Goal: Answer question/provide support: Share knowledge or assist other users

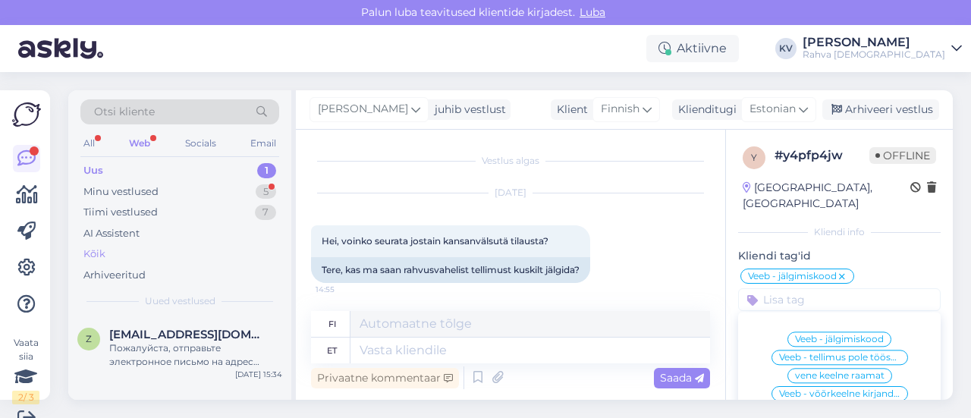
scroll to position [502, 0]
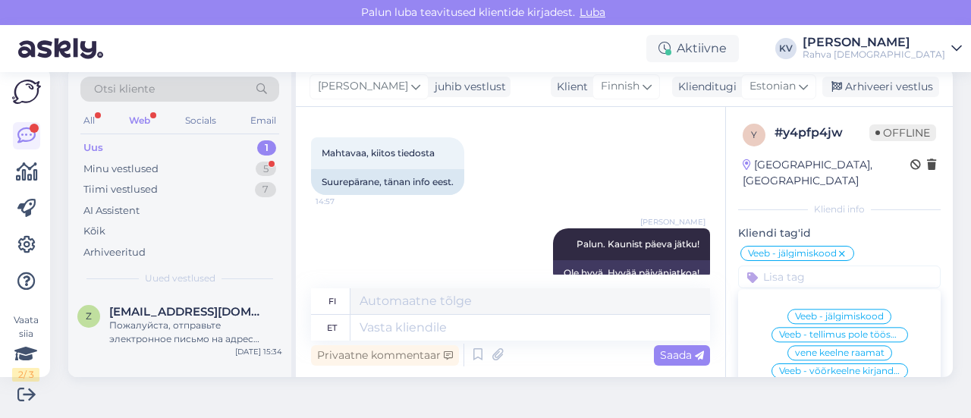
click at [129, 139] on div "Uus 1" at bounding box center [179, 147] width 199 height 21
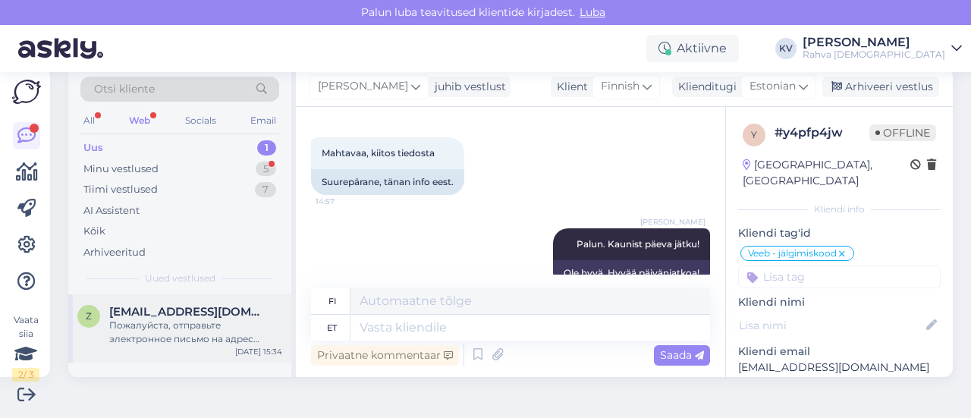
click at [177, 327] on div "Пожалуйста, отправьте электронное письмо на адрес [EMAIL_ADDRESS][DOMAIN_NAME] …" at bounding box center [195, 331] width 173 height 27
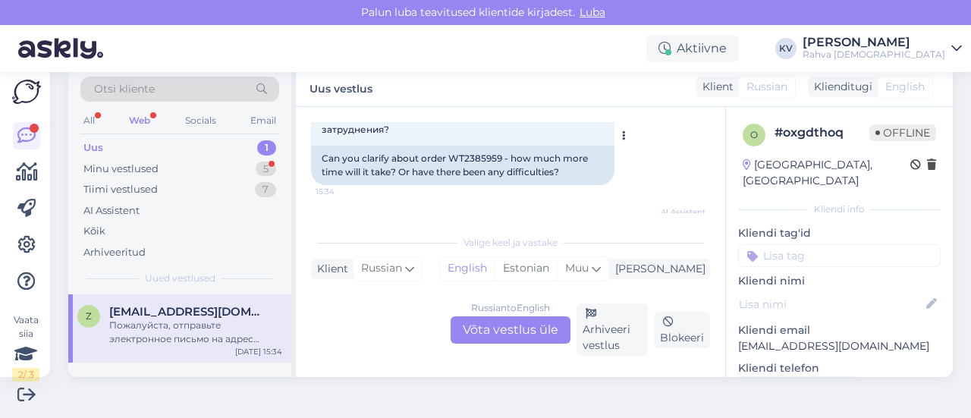
scroll to position [303, 0]
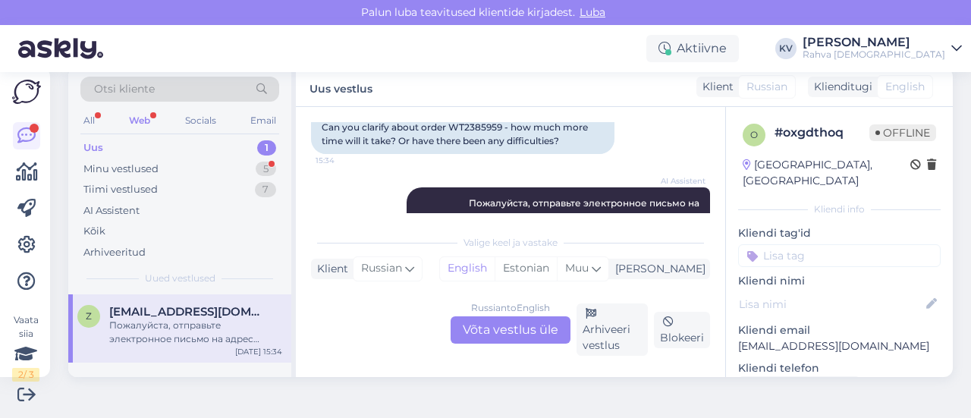
click at [469, 130] on div "Can you clarify about order WT2385959 - how much more time will it take? Or hav…" at bounding box center [462, 133] width 303 height 39
copy div "WT2385959"
click at [531, 332] on div "Russian to English Võta vestlus üle" at bounding box center [510, 329] width 120 height 27
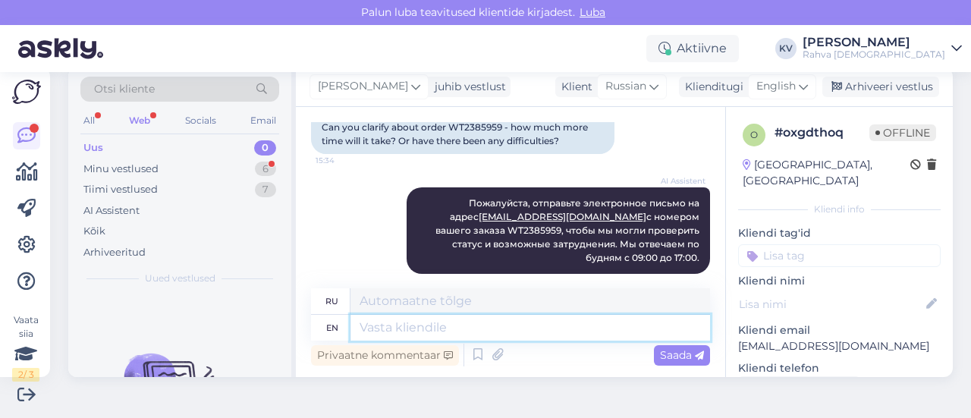
click at [474, 327] on textarea at bounding box center [529, 328] width 359 height 26
type textarea "Tellimuse k"
type textarea "Теллимус"
type textarea "Tellimuse kättet"
type textarea "Tellimuse kätte"
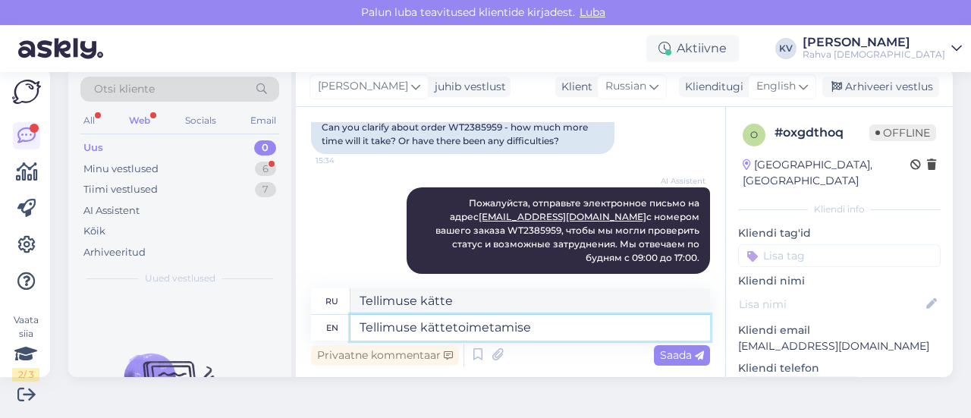
type textarea "Tellimuse kättetoimetamise"
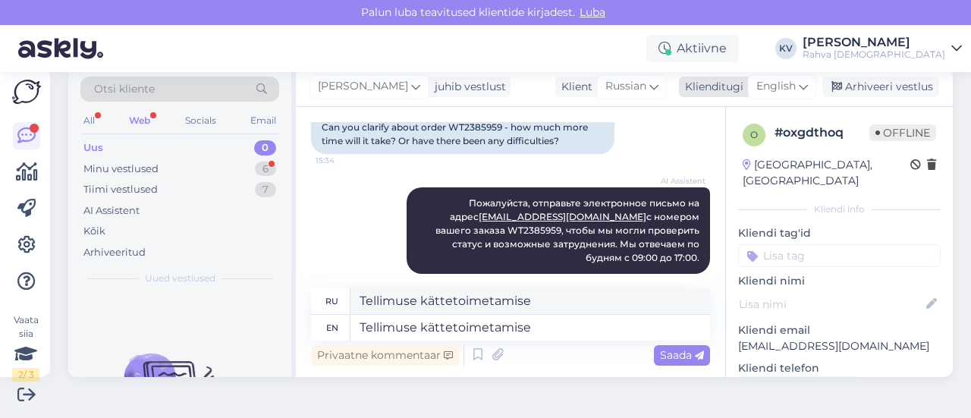
click at [764, 87] on span "English" at bounding box center [775, 86] width 39 height 17
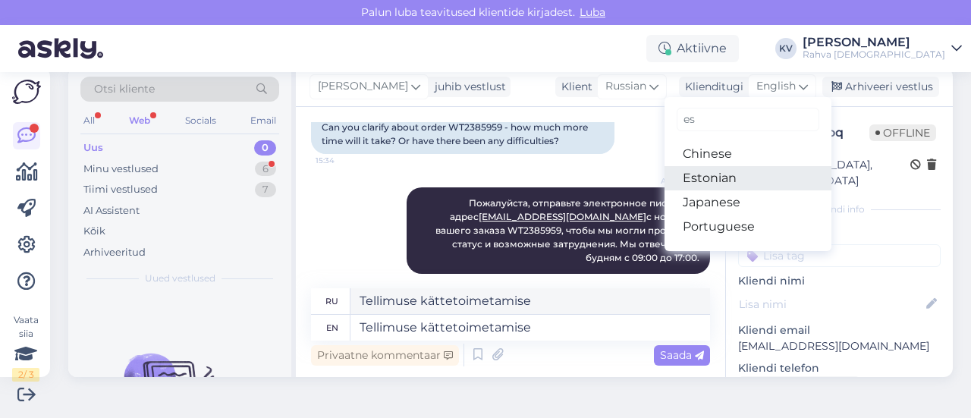
click at [707, 175] on link "Estonian" at bounding box center [747, 178] width 167 height 24
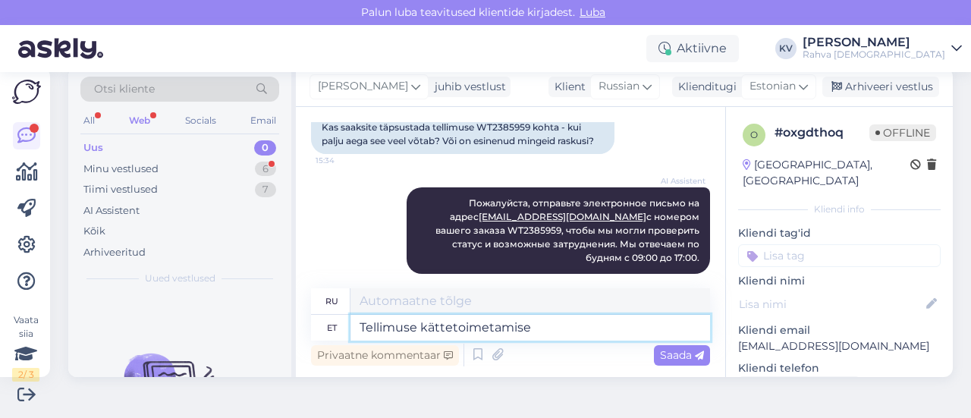
click at [553, 326] on textarea "Tellimuse kättetoimetamise" at bounding box center [529, 328] width 359 height 26
type textarea "Заказать доставку"
type textarea "Tellimuse kättetoimetamise kuupäevaks on"
type textarea "По дате доставки заказа"
type textarea "Tellimuse kättetoimetamise kuupäevaks on 1"
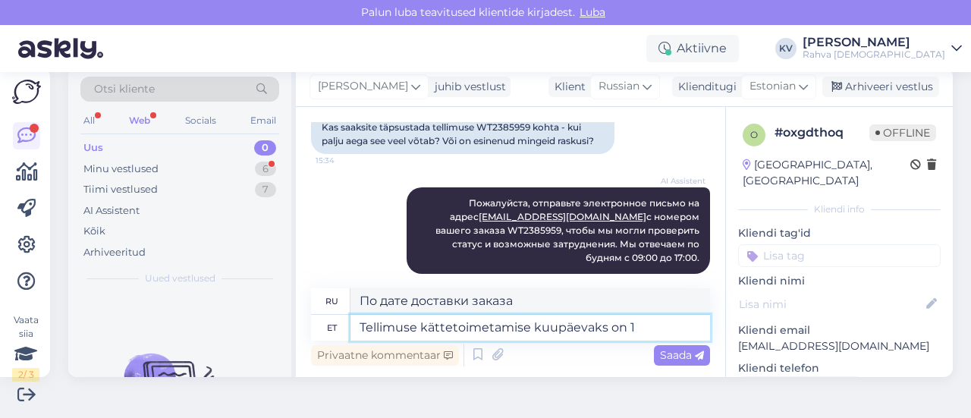
type textarea "Дата доставки заказа"
type textarea "Tellimuse kättetoimetamise kuupäevaks on 13.09 ,"
type textarea "Дата доставки заказа — 13.09"
type textarea "Tellimuse kättetoimetamise kuupäevaks on 13.09 , mi"
type textarea "Дата доставки заказа 13.09 ,"
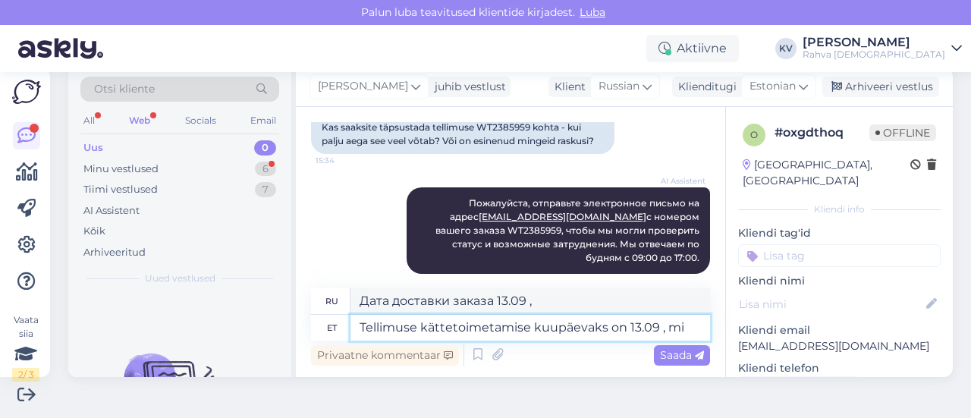
type textarea "Tellimuse kättetoimetamise kuupäevaks on 13.09 , mi"
type textarea "[PERSON_NAME] доставки заказа – 13.09 , что"
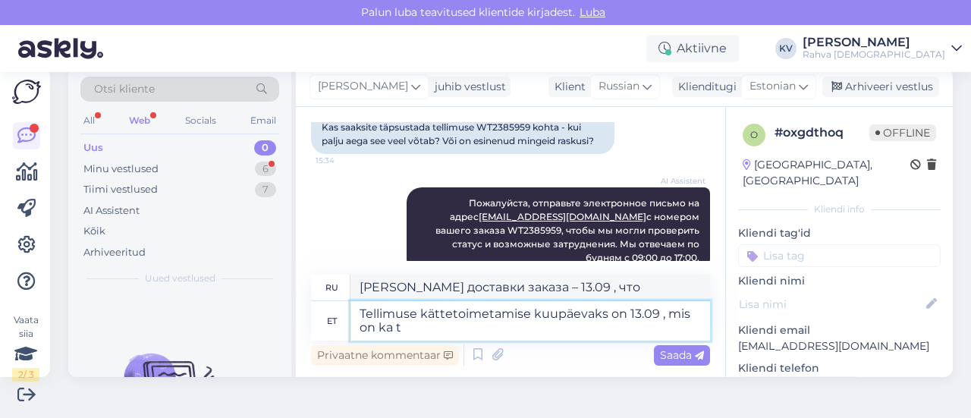
type textarea "Tellimuse kättetoimetamise kuupäevaks on 13.09 , mis on ka te"
type textarea "Дата доставки заказа – 13.09 , что является"
type textarea "Tellimuse kättetoimetamise kuupäevaks on 13.09 , mis on ka tell"
type textarea "[PERSON_NAME] доставки заказа - 13.09 , что также"
type textarea "Tellimuse kättetoimetamise kuupäevaks on 13.09 , mis on ka tellimuse kin"
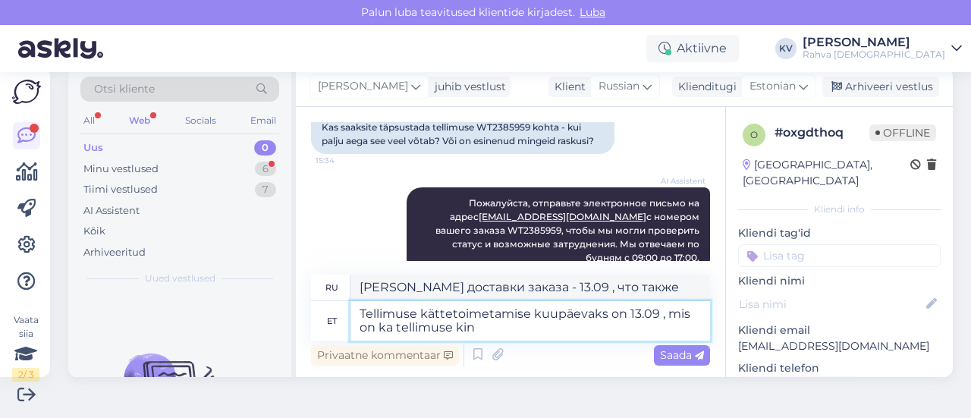
type textarea "Дата доставки заказа — 13.09 , что также является датой заказа."
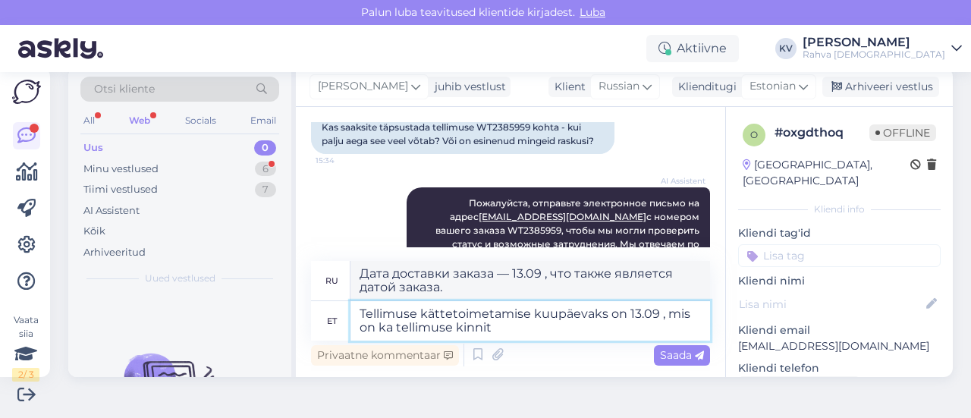
type textarea "Tellimuse kättetoimetamise kuupäevaks on 13.09 , mis on ka tellimuse kinni"
type textarea "Дата доставки заказа — 13.09 , которая также является датой подтверждения заказ…"
type textarea "Tellimuse kättetoimetamise kuupäevaks on 13.09 , mis on ka tellimuse kinnituses…"
type textarea "Дата доставки заказа — 13.09 , что также указано в подтверждении заказа."
type textarea "Tellimuse kättetoimetamise kuupäevaks on 13.09 , mis on ka tellimuse kinnituses…"
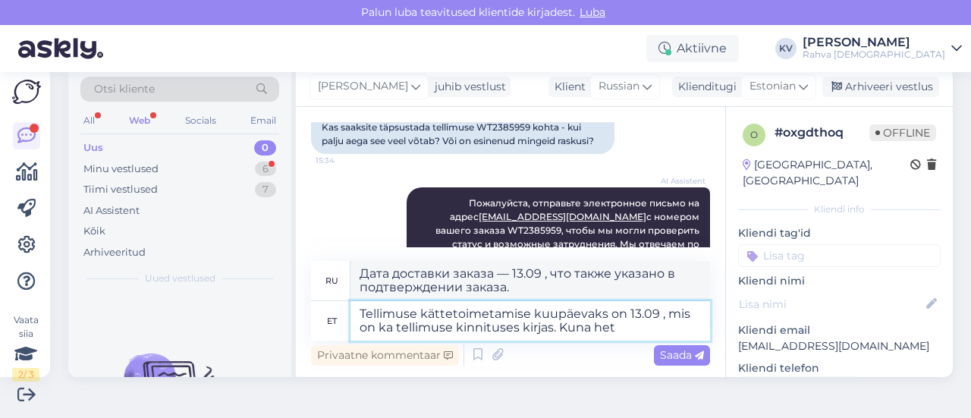
type textarea "Дата доставки заказа — 13.09 , что также указано в подтверждении заказа. Потому…"
type textarea "Tellimuse kättetoimetamise kuupäevaks on 13.09 , mis on ka tellimuse kinnituses…"
type textarea "Дата доставки заказа — 13.09 , что также указано в подтверждении заказа. Поскол…"
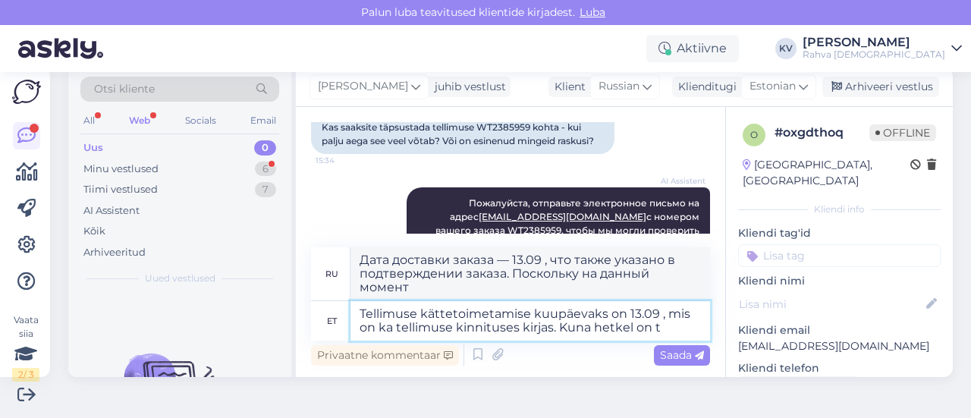
type textarea "Tellimuse kättetoimetamise kuupäevaks on 13.09 , mis on ka tellimuse kinnituses…"
type textarea "Дата доставки заказа — 13.09 , что также указано в подтверждении заказа. Поскол…"
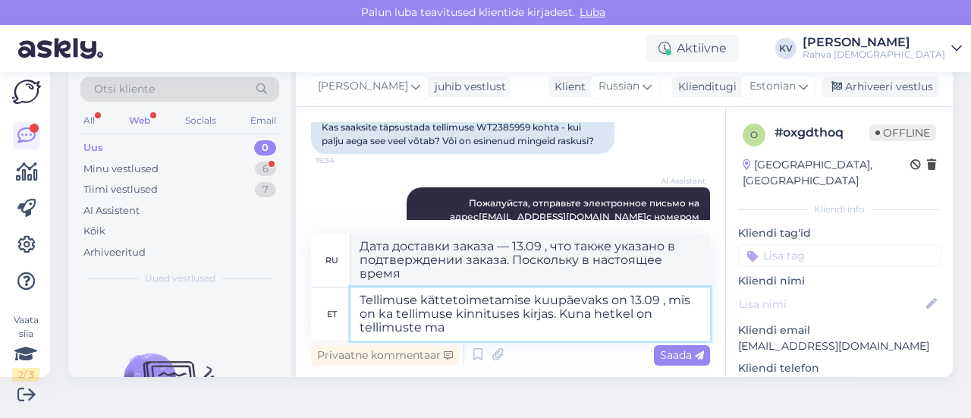
type textarea "Tellimuse kättetoimetamise kuupäevaks on 13.09 , mis on ka tellimuse kinnituses…"
type textarea "Дата доставки заказа — 13.09 , что также указано в подтверждении заказа. Поскол…"
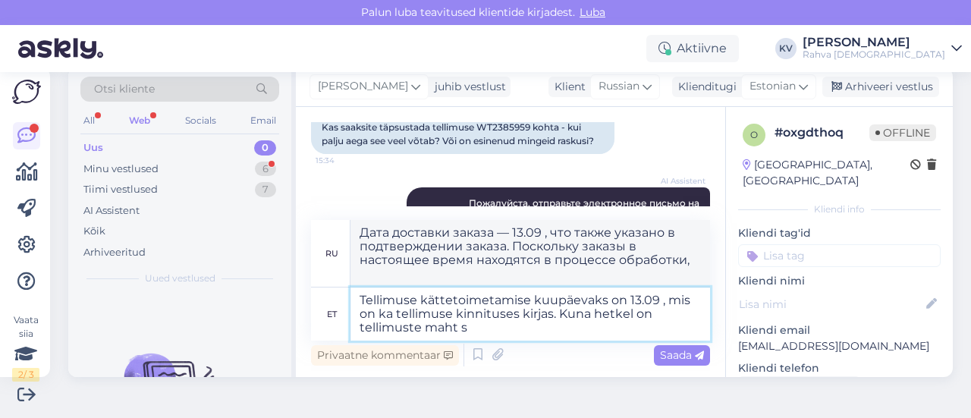
type textarea "Tellimuse kättetoimetamise kuupäevaks on 13.09 , mis on ka tellimuse kinnituses…"
type textarea "Дата доставки заказа — 13.09 , что также указано в подтверждении заказа. Поскол…"
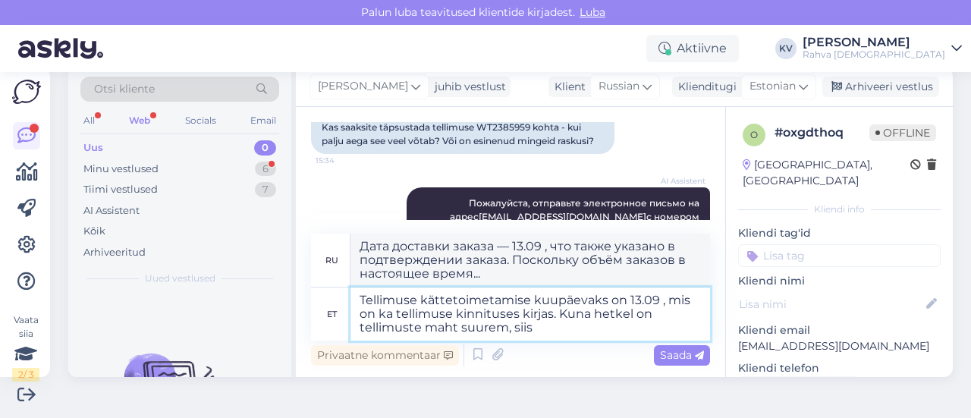
type textarea "Tellimuse kättetoimetamise kuupäevaks on 13.09 , mis on ka tellimuse kinnituses…"
type textarea "Дата доставки заказа — 13.09 , что также указано в подтверждении заказа. В связ…"
type textarea "Tellimuse kättetoimetamise kuupäevaks on 13.09 , mis on ka tellimuse kinnituses…"
type textarea "Дата доставки заказа — 13.09 , что также указано в подтверждении заказа. В связ…"
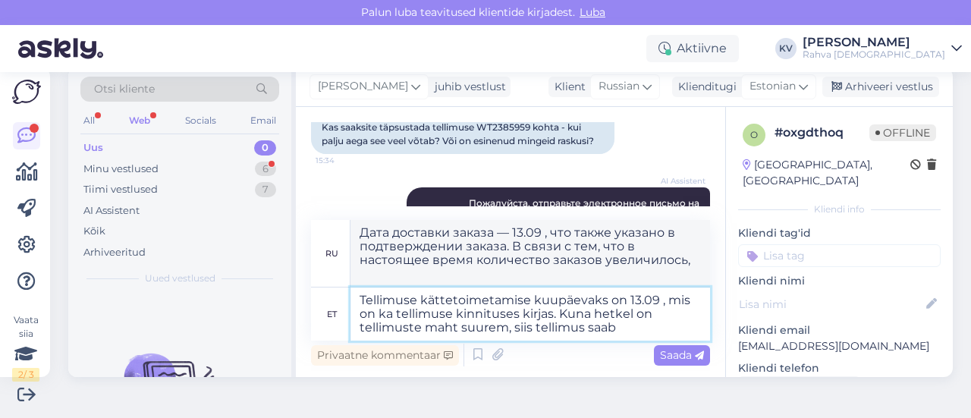
type textarea "Tellimuse kättetoimetamise kuupäevaks on 13.09 , mis on ka tellimuse kinnituses…"
type textarea "Дата доставки заказа — 13.09 , что также указано в подтверждении заказа. В связ…"
type textarea "Tellimuse kättetoimetamise kuupäevaks on 13.09 , mis on ka tellimuse kinnituses…"
type textarea "Дата доставки заказа — 13.09 , что также указано в подтверждении заказа. В связ…"
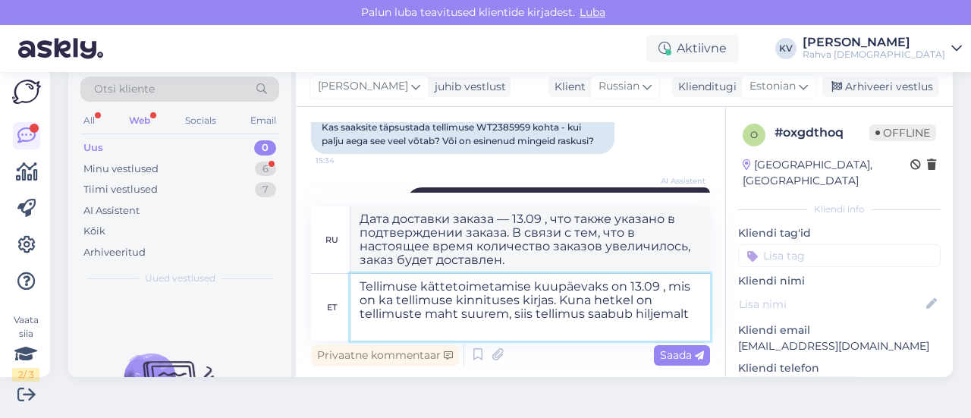
type textarea "Tellimuse kättetoimetamise kuupäevaks on 13.09 , mis on ka tellimuse kinnituses…"
type textarea "Дата доставки заказа — 13.09 , что также указано в подтверждении заказа. В связ…"
type textarea "Tellimuse kättetoimetamise kuupäevaks on 13.09 , mis on ka tellimuse kinnituses…"
type textarea "Дата доставки заказа — 13.09 , что также указано в подтверждении заказа. В связ…"
type textarea "Tellimuse kättetoimetamise kuupäevaks on 13.09 , mis on ka tellimuse kinnituses…"
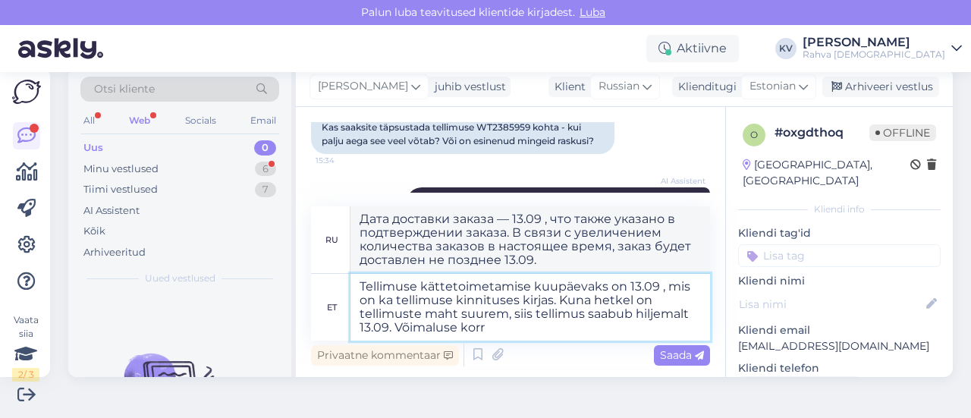
type textarea "Дата доставки заказа — 13.09 , что также указано в подтверждении заказа. В связ…"
type textarea "Tellimuse kättetoimetamise kuupäevaks on 13.09 , mis on ka tellimuse kinnituses…"
type textarea "Дата доставки заказа — 13.09 , что также указано в подтверждении заказа. В связ…"
type textarea "Tellimuse kättetoimetamise kuupäevaks on 13.09 , mis on ka tellimuse kinnituses…"
type textarea "Дата доставки заказа — 13.09 , что также указано в подтверждении заказа. В связ…"
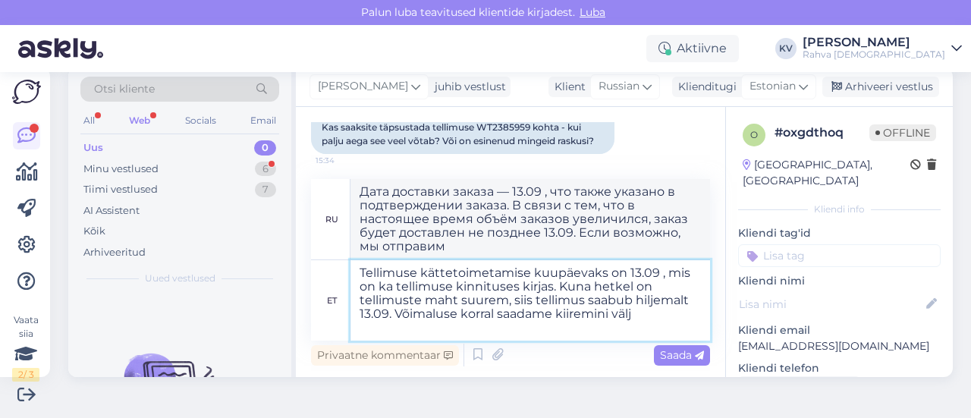
type textarea "Tellimuse kättetoimetamise kuupäevaks on 13.09 , mis on ka tellimuse kinnituses…"
type textarea "Дата доставки заказа — 13.09 , что также указано в подтверждении заказа. В связ…"
type textarea "Tellimuse kättetoimetamise kuupäevaks on 13.09 , mis on ka tellimuse kinnituses…"
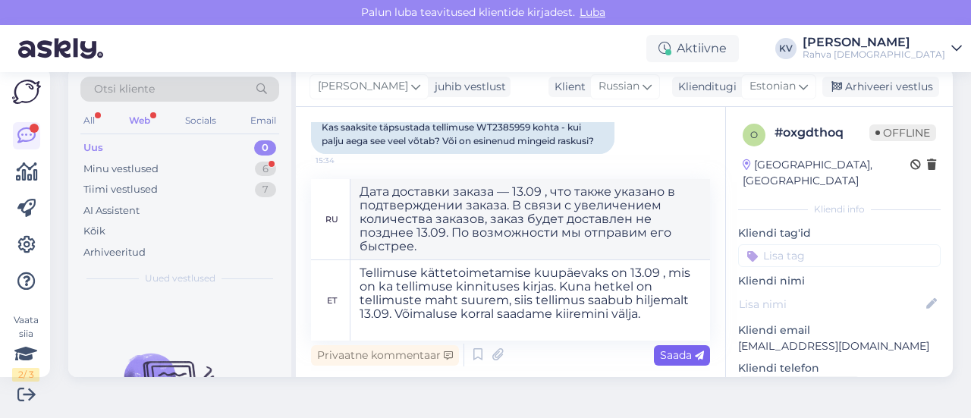
click at [679, 355] on span "Saada" at bounding box center [682, 355] width 44 height 14
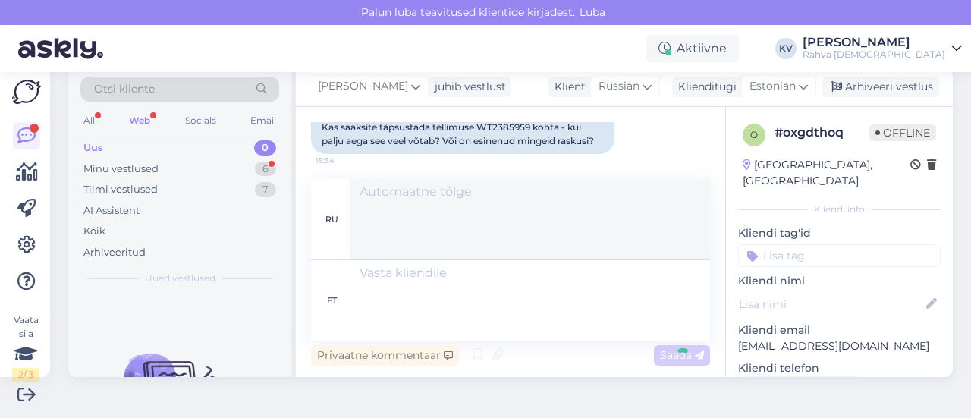
scroll to position [491, 0]
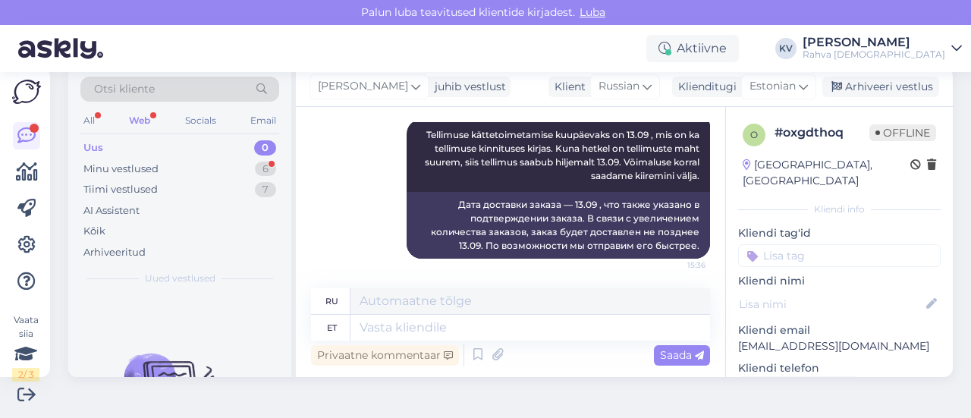
click at [799, 245] on input at bounding box center [839, 255] width 202 height 23
type input "Veeb - tarneajad"
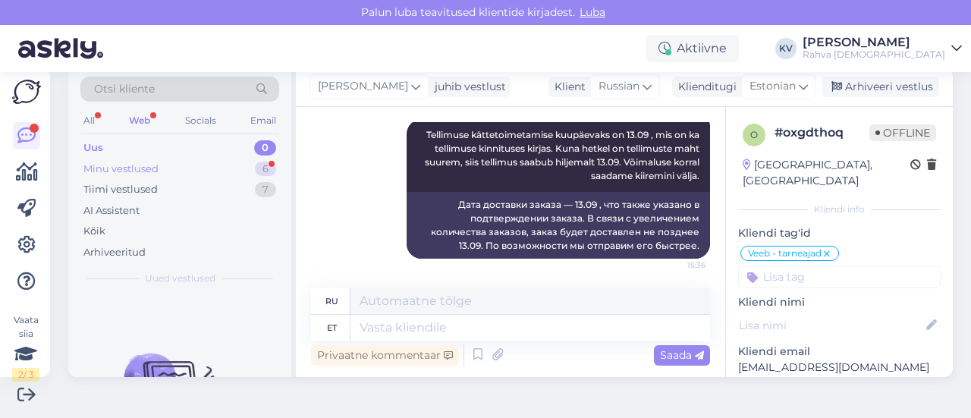
click at [144, 168] on div "Minu vestlused" at bounding box center [120, 169] width 75 height 15
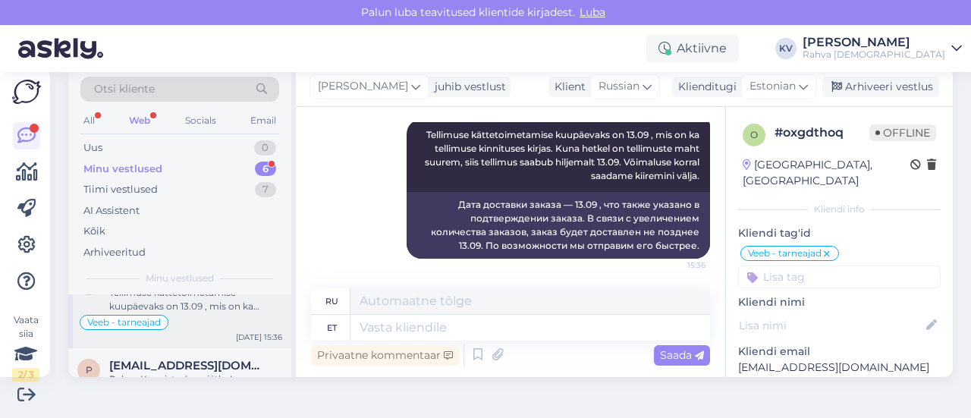
scroll to position [0, 0]
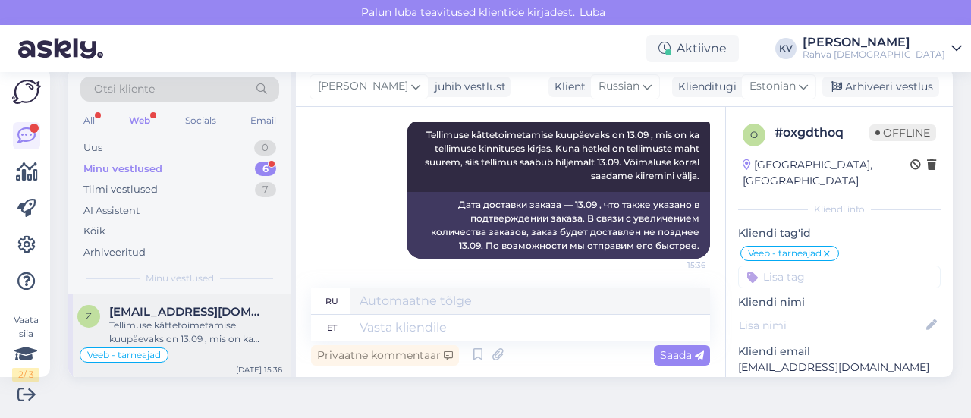
click at [193, 328] on div "Tellimuse kättetoimetamise kuupäevaks on 13.09 , mis on ka tellimuse kinnituses…" at bounding box center [195, 331] width 173 height 27
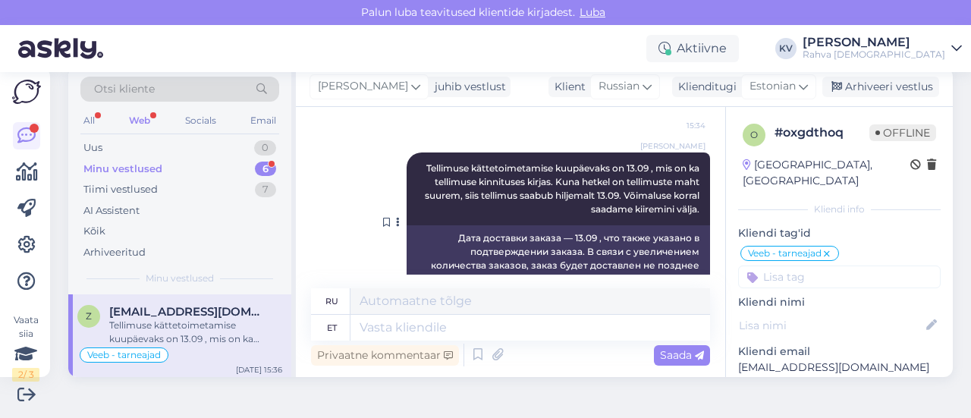
scroll to position [491, 0]
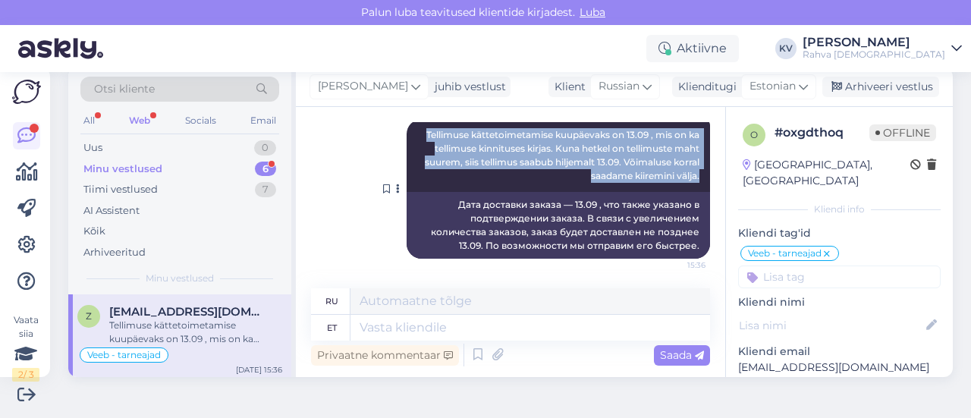
drag, startPoint x: 396, startPoint y: 137, endPoint x: 673, endPoint y: 180, distance: 280.7
click at [673, 180] on div "[PERSON_NAME] Tellimuse kättetoimetamise kuupäevaks on 13.09 , mis on ka tellim…" at bounding box center [557, 155] width 303 height 73
copy span "Tellimuse kättetoimetamise kuupäevaks on 13.09 , mis on ka tellimuse kinnituses…"
click at [881, 83] on div "Arhiveeri vestlus" at bounding box center [880, 87] width 117 height 20
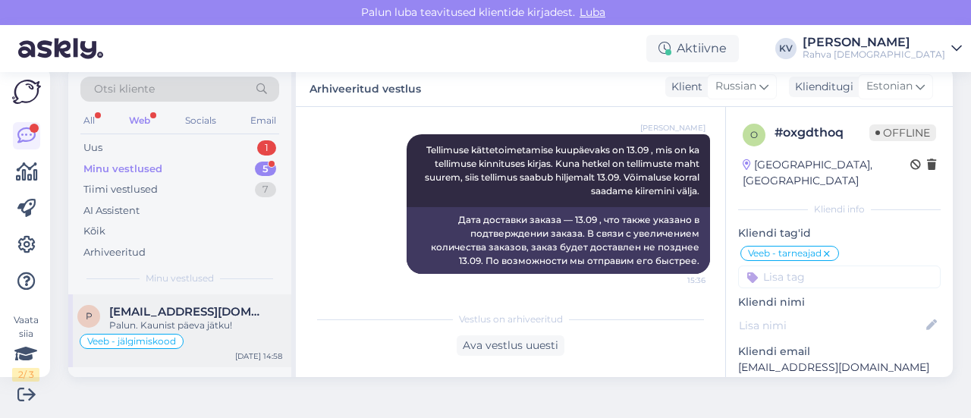
click at [165, 307] on span "[EMAIL_ADDRESS][DOMAIN_NAME]" at bounding box center [188, 312] width 158 height 14
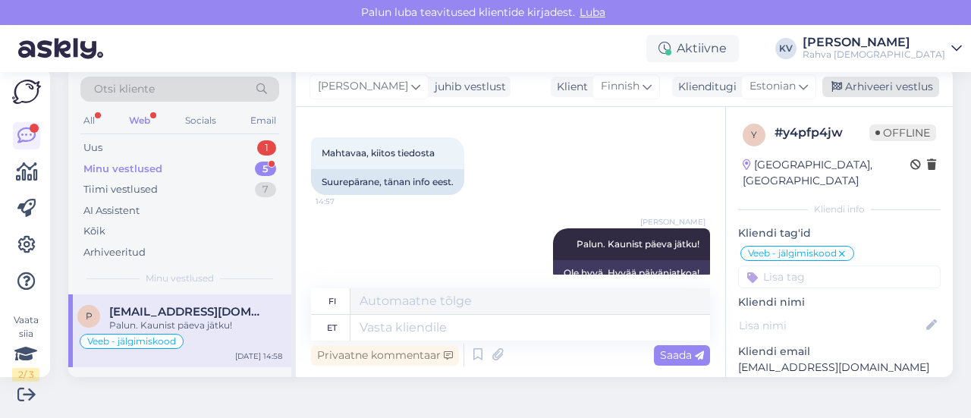
click at [869, 86] on div "Arhiveeri vestlus" at bounding box center [880, 87] width 117 height 20
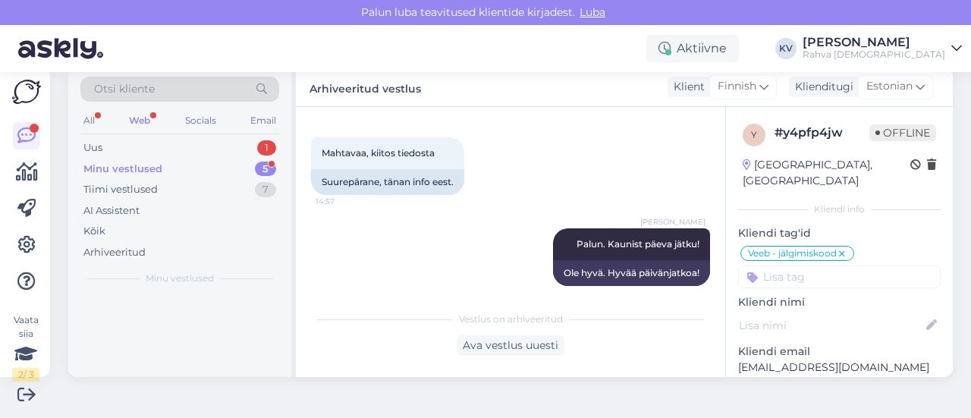
scroll to position [487, 0]
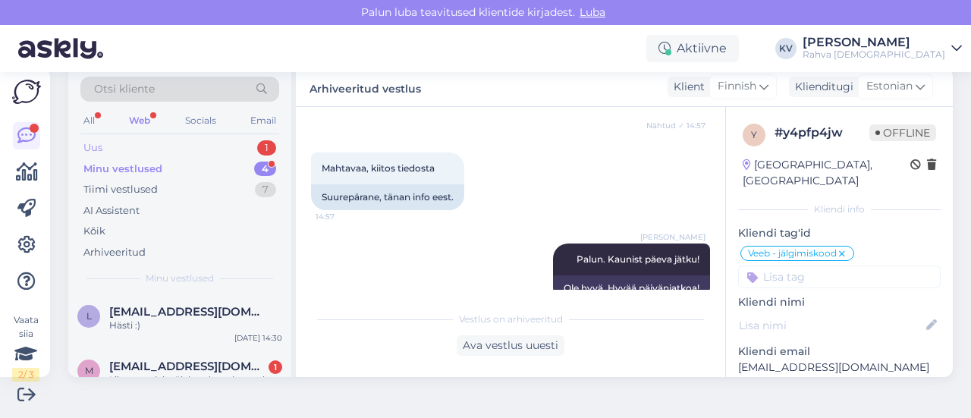
click at [193, 147] on div "Uus 1" at bounding box center [179, 147] width 199 height 21
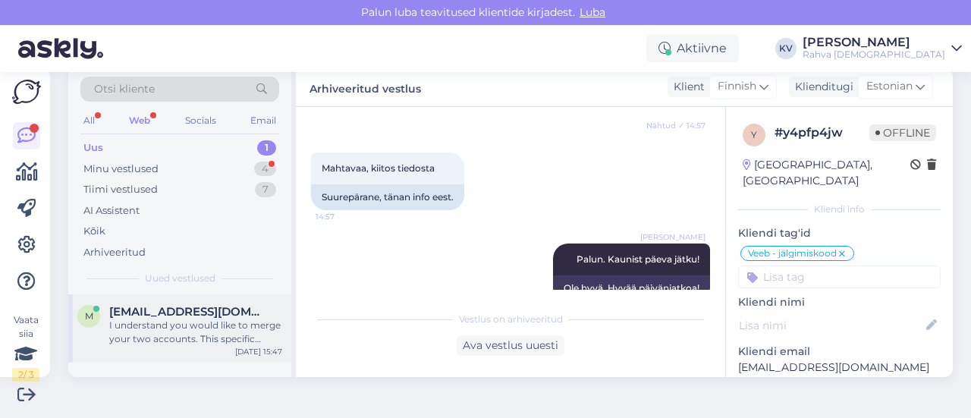
click at [165, 322] on div "I understand you would like to merge your two accounts. This specific request r…" at bounding box center [195, 331] width 173 height 27
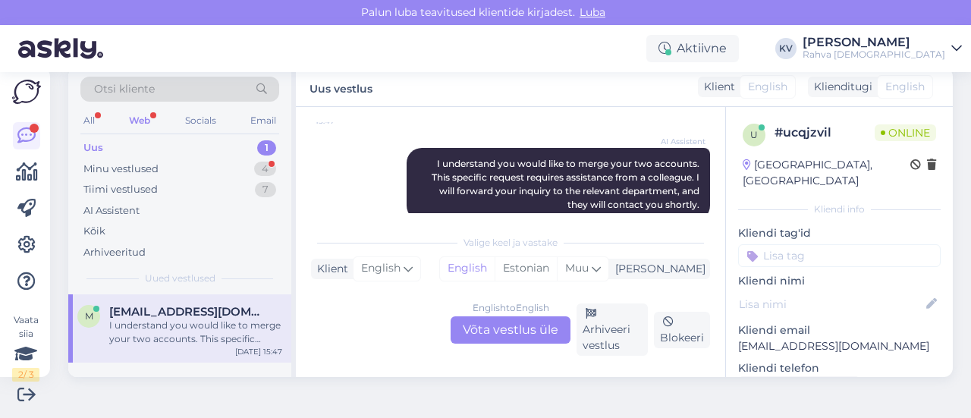
scroll to position [287, 0]
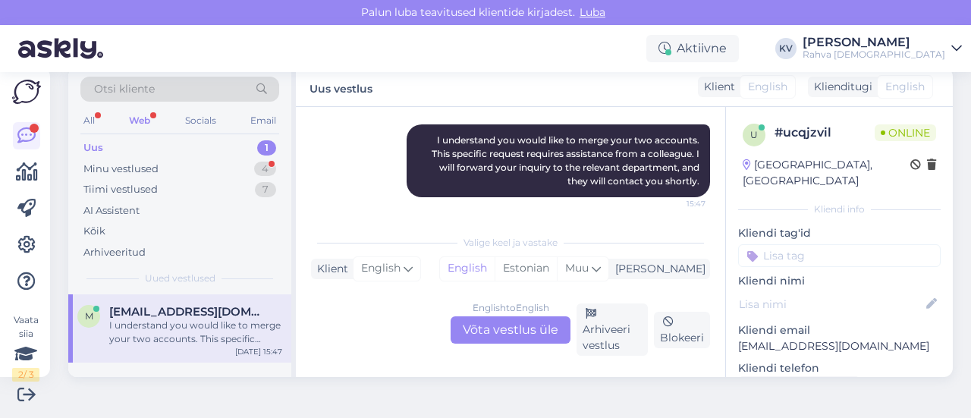
click at [482, 324] on div "English to English Võta vestlus üle" at bounding box center [510, 329] width 120 height 27
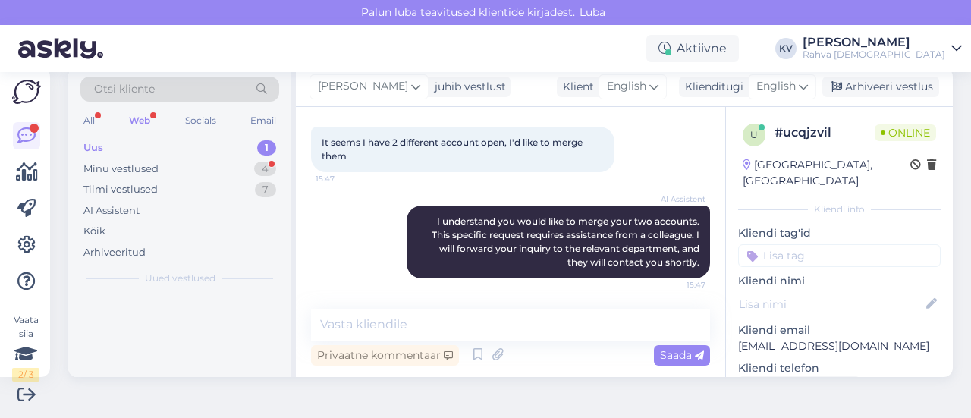
scroll to position [205, 0]
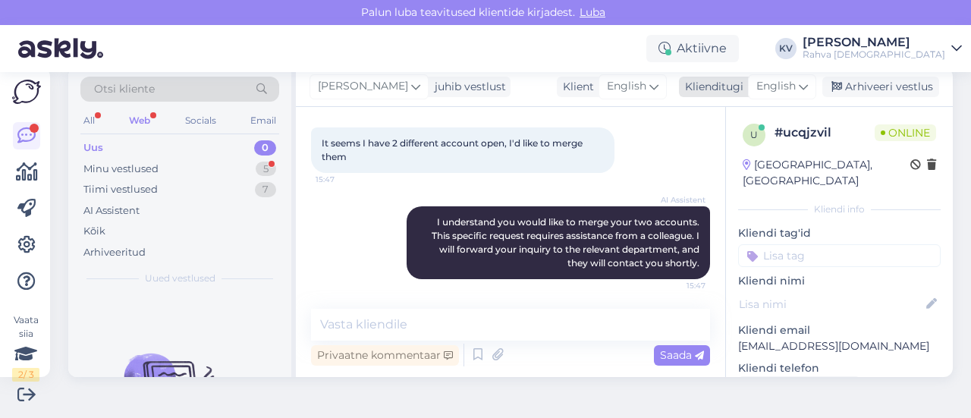
click at [760, 85] on span "English" at bounding box center [775, 86] width 39 height 17
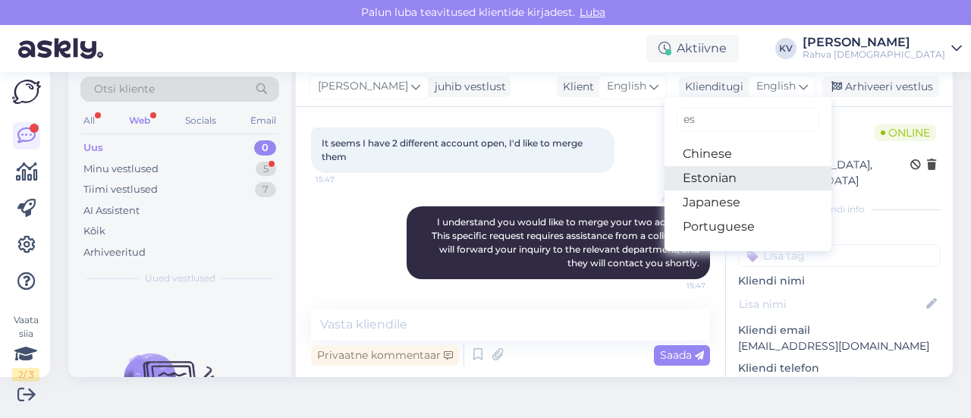
click at [714, 177] on link "Estonian" at bounding box center [747, 178] width 167 height 24
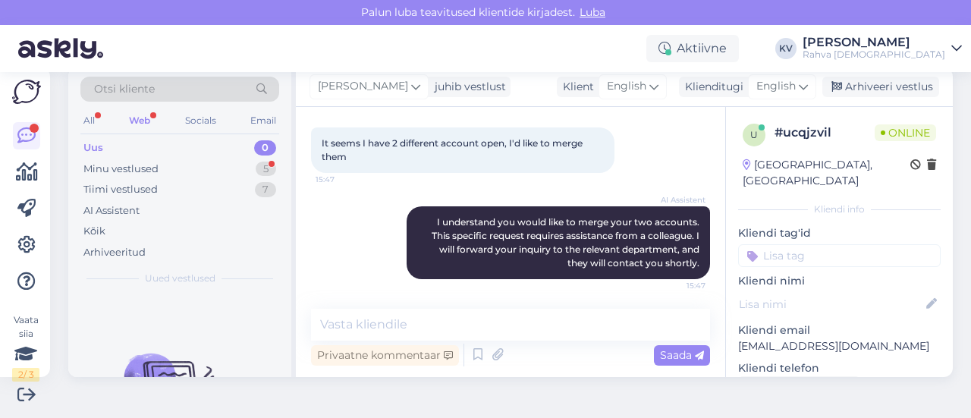
scroll to position [291, 0]
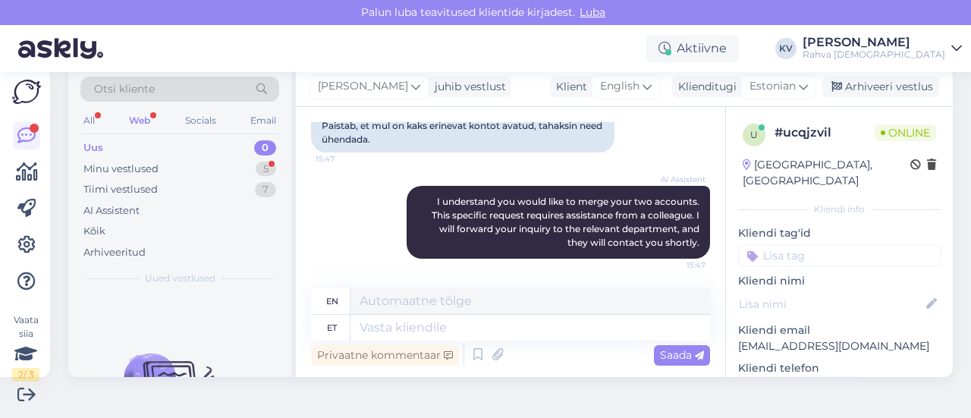
click at [487, 317] on textarea at bounding box center [529, 328] width 359 height 26
type textarea "Palun e"
type textarea "Please"
type textarea "Palun edastage end"
type textarea "Please forward"
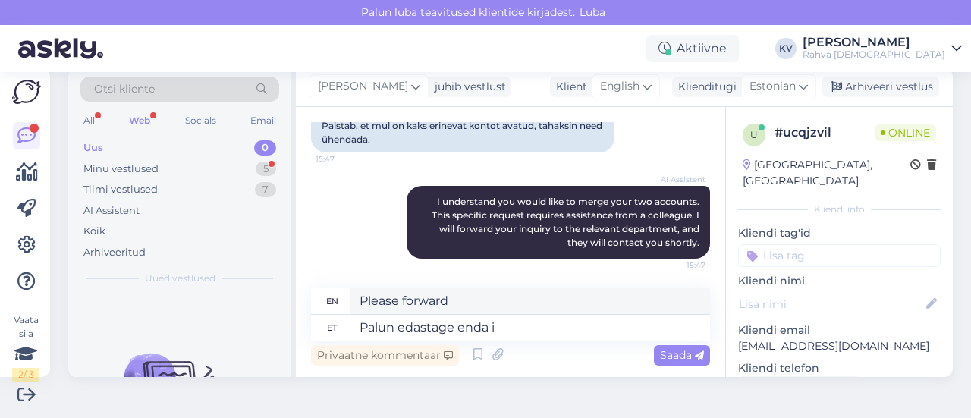
type textarea "Palun edastage enda is"
type textarea "Please forward your"
type textarea "Palun edastage enda isikukood, e"
type textarea "Please provide your personal identification number,"
type textarea "Palun edastage enda isikukood, et sa"
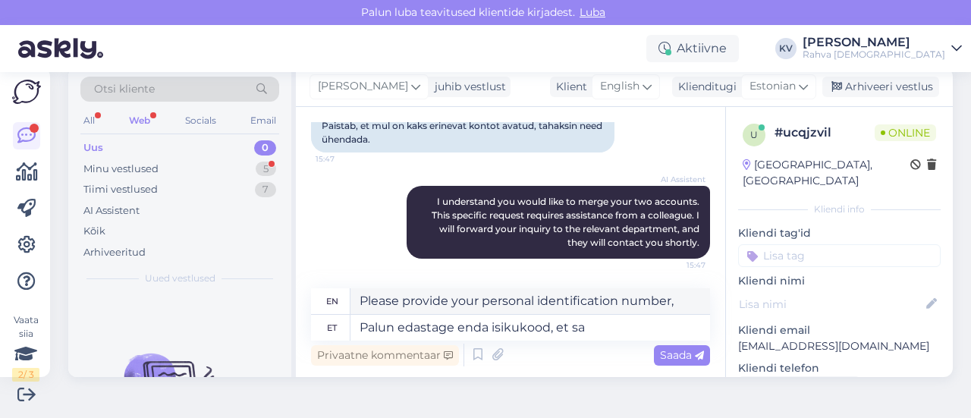
type textarea "Please provide your personal identification number to"
type textarea "Palun edastage enda isikukood, et saaksime ko"
type textarea "Please provide your personal identification number so that we can"
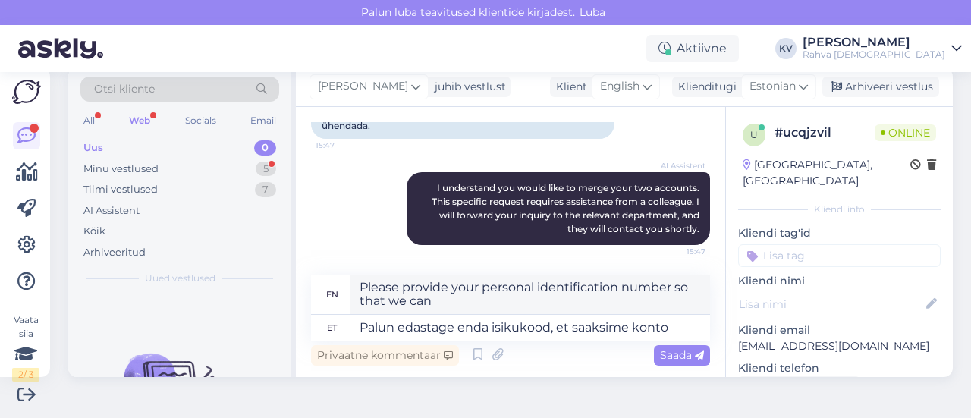
type textarea "Palun edastage enda isikukood, et saaksime konto ü"
type textarea "Please provide your personal identification number so we can create an account."
type textarea "Palun edastage enda isikukood, et saaksime konto üle v"
type textarea "Please provide your personal identification number so we can transfer the accou…"
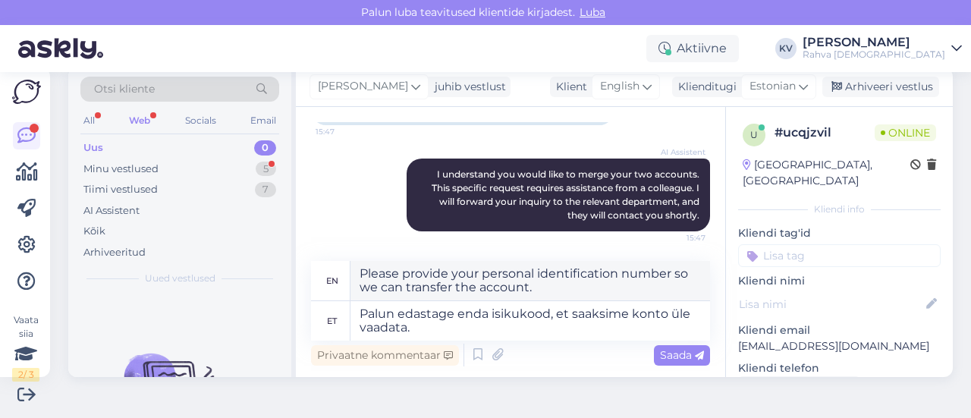
type textarea "Palun edastage enda isikukood, et saaksime konto üle vaadata."
type textarea "Please provide your personal identification number so we can review your accoun…"
drag, startPoint x: 553, startPoint y: 313, endPoint x: 671, endPoint y: 328, distance: 119.3
click at [671, 328] on textarea "Palun edastage enda isikukood, et saaksime konto üle vaadata." at bounding box center [529, 320] width 359 height 39
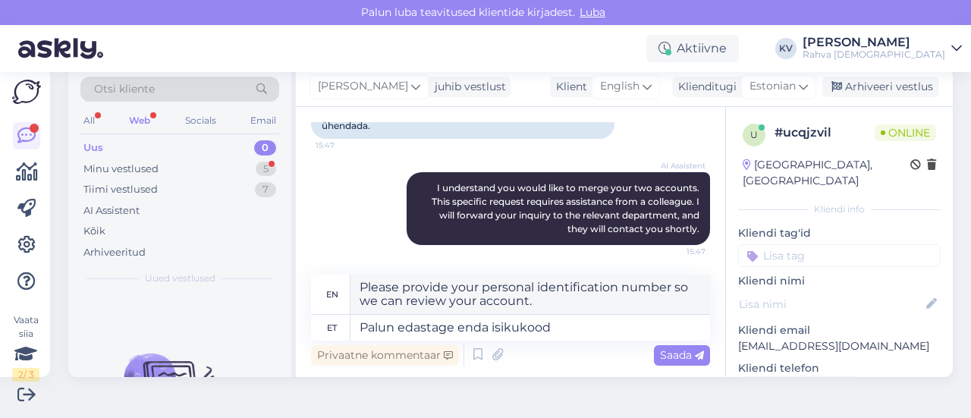
type textarea "Palun edastage enda isikukood m"
type textarea "Please provide your personal identification number."
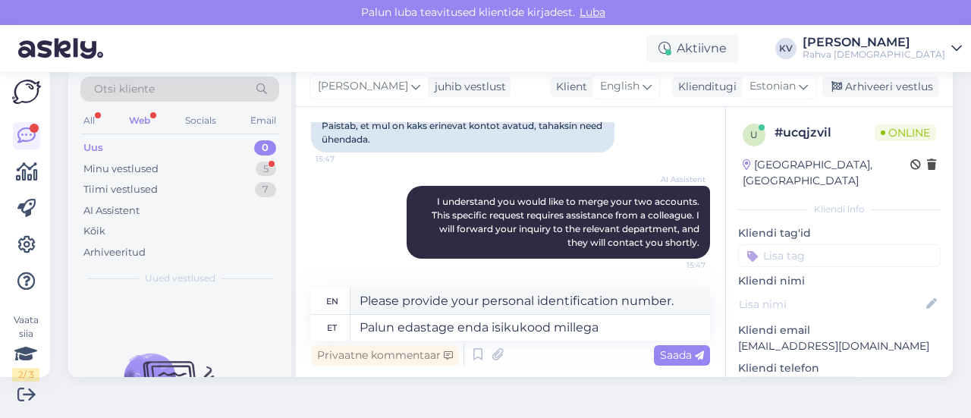
type textarea "Palun edastage enda isikukood millega"
type textarea "Please provide your personal identification number with"
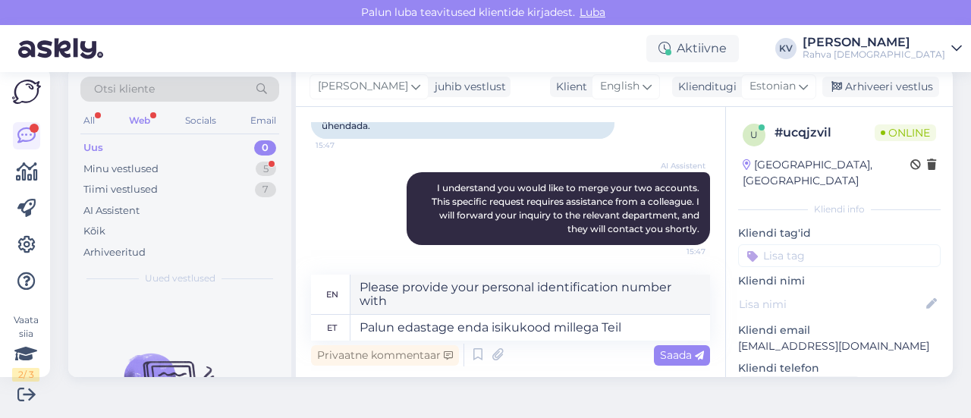
type textarea "Palun edastage enda isikukood millega Teil"
type textarea "Please provide your personal identification number with which you"
type textarea "Palun edastage enda isikukood millega s"
type textarea "Please provide your personal identification number with"
type textarea "Palun edastage enda isikukood millega sul o"
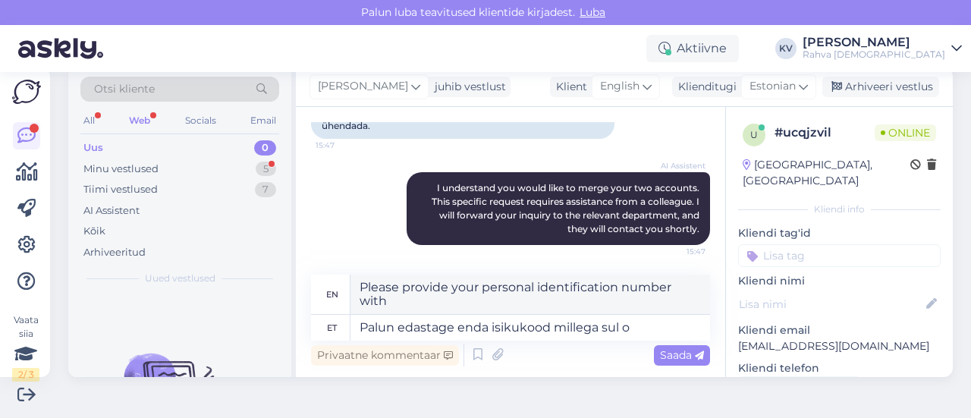
type textarea "Please provide your personal identification number with which you"
type textarea "Palun edastage enda isikukood millega sul on r"
type textarea "Please provide your personal identification number with which you have"
type textarea "Palun edastage enda isikukood millega sul on Rahva R"
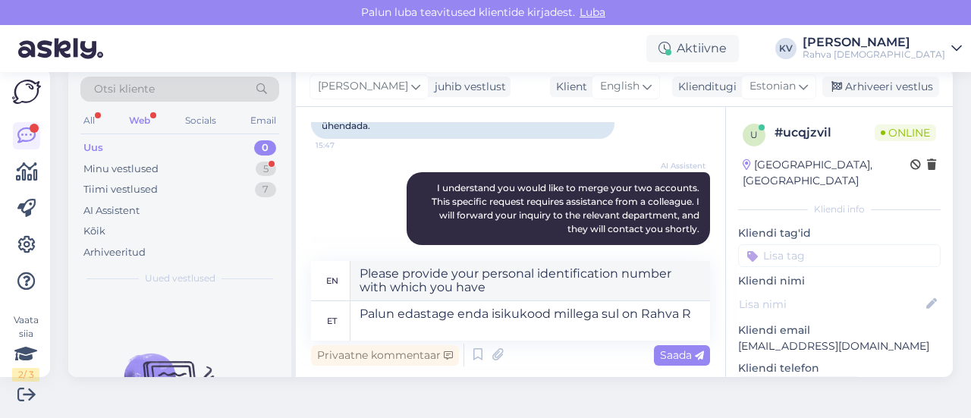
scroll to position [318, 0]
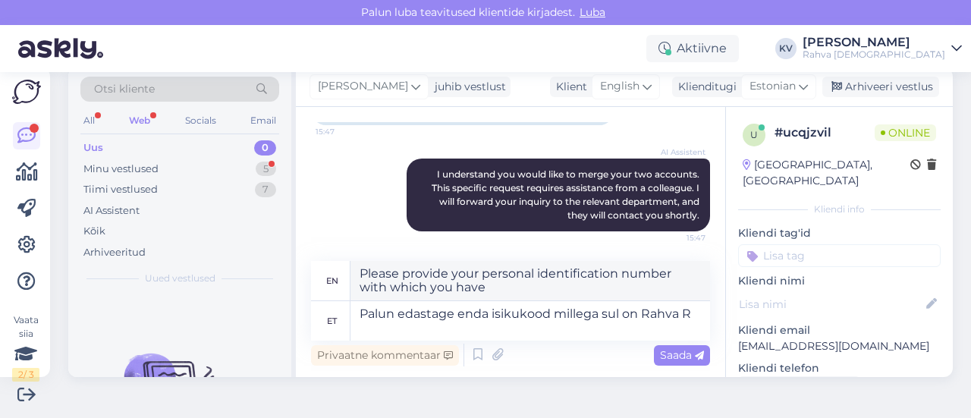
type textarea "Please provide your personal identification number with which you have Rahva"
type textarea "Palun edastage enda isikukood millega sul on Rahva [DEMOGRAPHIC_DATA] kont"
type textarea "Please provide your personal identification number with which you have access t…"
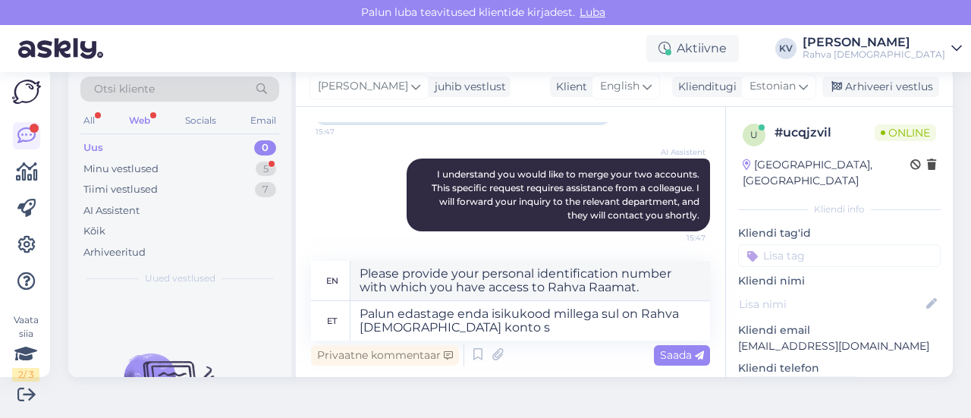
type textarea "Palun edastage enda isikukood millega sul on Rahva [DEMOGRAPHIC_DATA] konto se"
type textarea "Please provide your personal identification number with which you have a Rahva …"
type textarea "Palun edastage enda isikukood millega sul on Rahva [DEMOGRAPHIC_DATA] konto seo…"
type textarea "Please provide your personal identification code to which your Rahva [DEMOGRAPH…"
drag, startPoint x: 557, startPoint y: 318, endPoint x: 651, endPoint y: 340, distance: 96.7
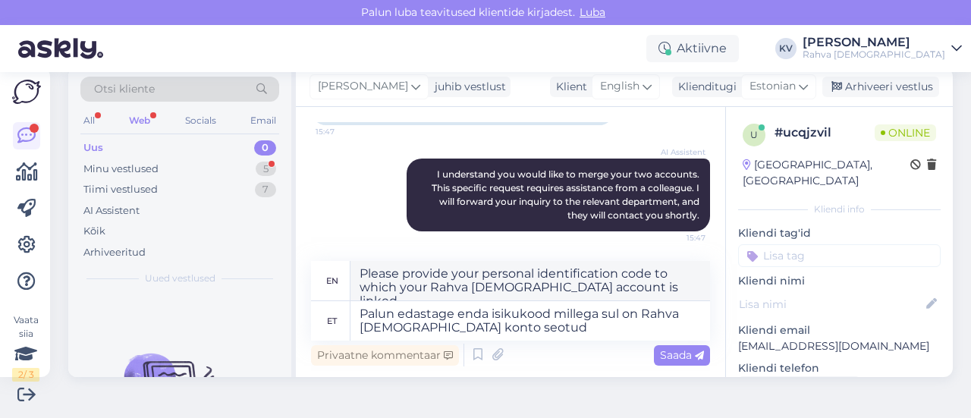
click at [651, 340] on div "en Please provide your personal identification code to which your Rahva [DEMOGR…" at bounding box center [510, 315] width 399 height 108
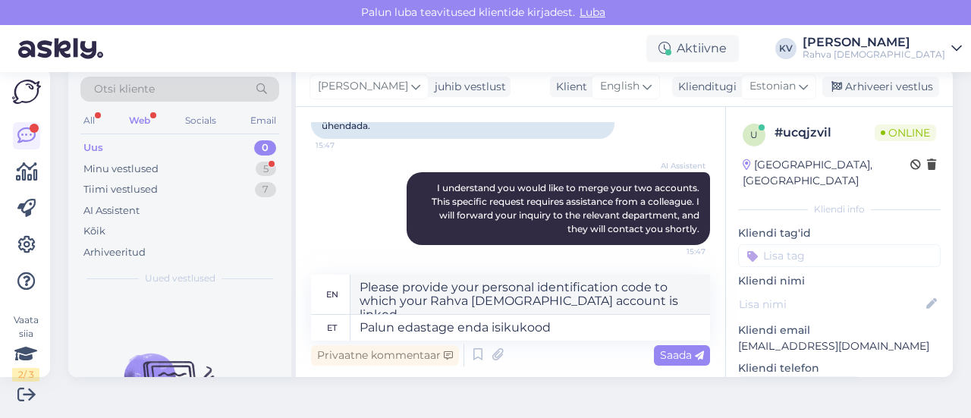
type textarea "Palun edastage enda isikukood"
type textarea "Please provide your personal identification number."
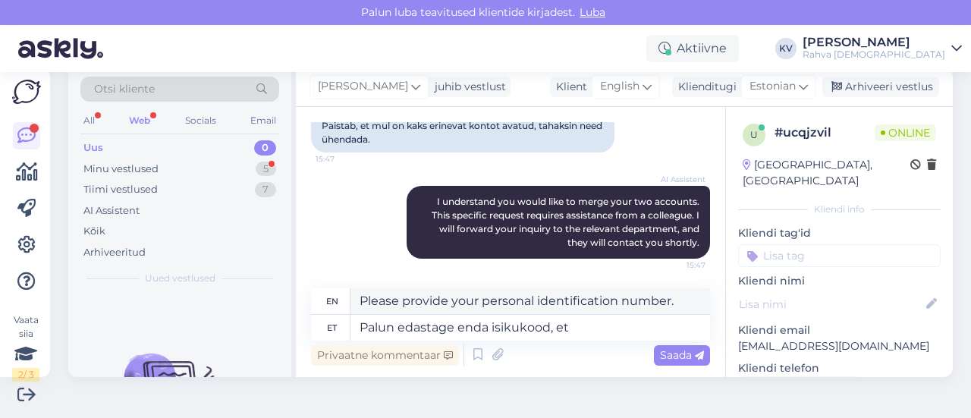
type textarea "Palun edastage enda isikukood, et"
type textarea "Please provide your personal identification number,"
type textarea "Palun edastage enda isikukood, et sa"
type textarea "Please provide your personal identification number to"
type textarea "Palun edastage enda isikukood, et [PERSON_NAME] s"
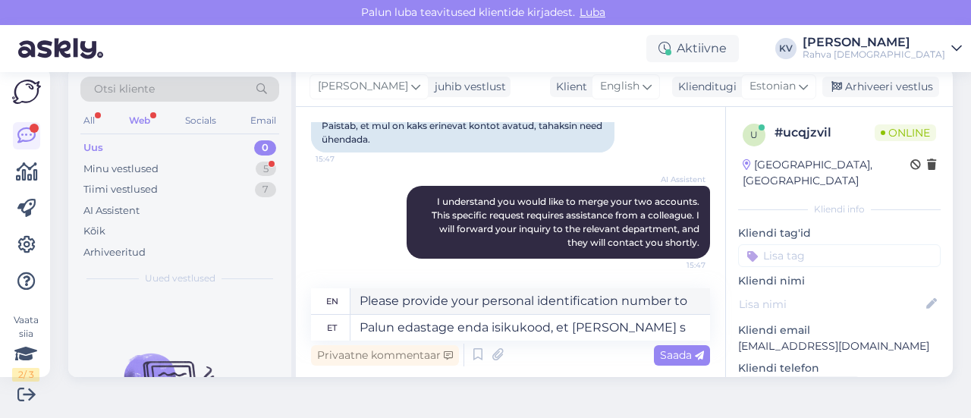
type textarea "Please provide your personal identification number so that we can"
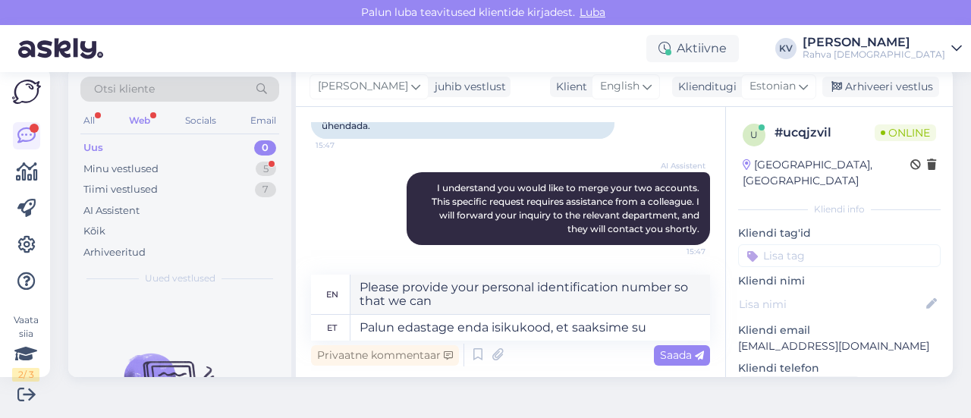
type textarea "Palun edastage enda isikukood, et saaksime su k"
type textarea "Please provide your personal identification number so we can contact you."
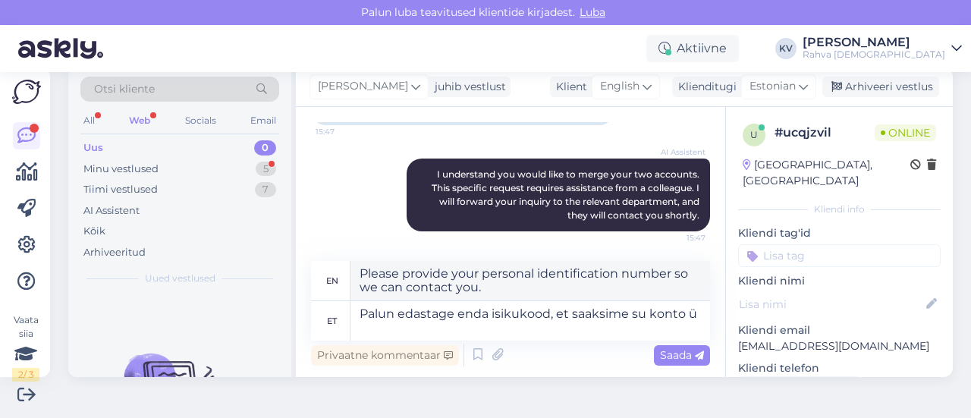
type textarea "Palun edastage enda isikukood, et saaksime su konto ül"
type textarea "Please provide your personal identification number so we can access your accoun…"
type textarea "Palun edastage enda isikukood, et saaksime su konto üle va"
type textarea "Please provide your personal identification number so we can transfer your acco…"
type textarea "Palun edastage enda isikukood, et saaksime su konto üle vaadata."
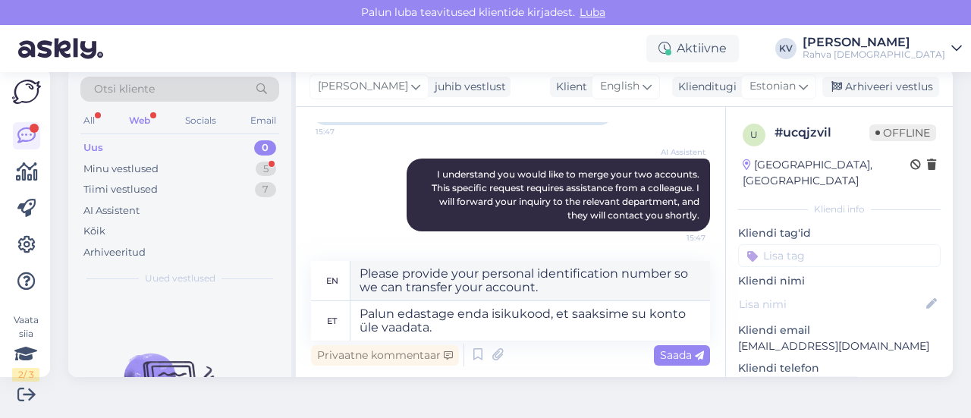
type textarea "Please provide your personal identification number so that we can review your a…"
type textarea "Palun edastage enda isikukood, et saaksime su konto üle vaadata."
click at [667, 354] on span "Saada" at bounding box center [682, 355] width 44 height 14
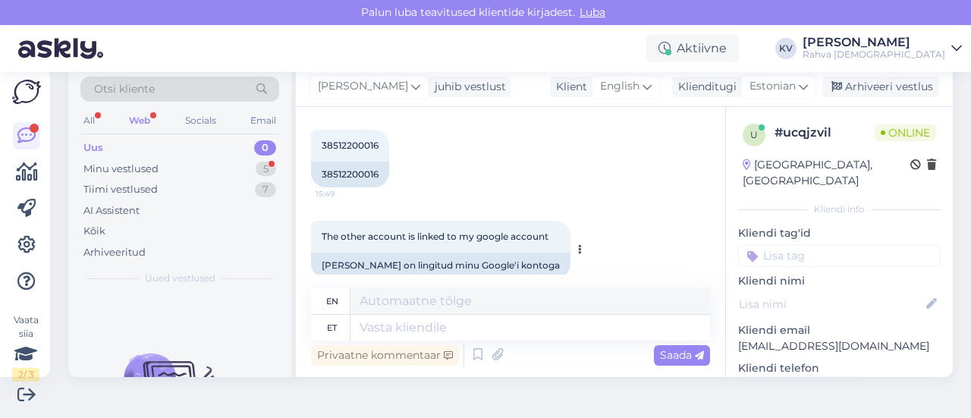
scroll to position [591, 0]
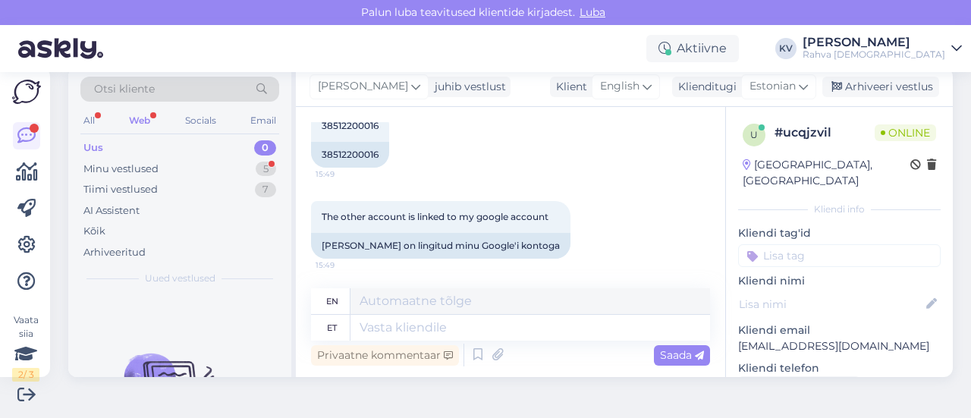
click at [754, 338] on p "[EMAIL_ADDRESS][DOMAIN_NAME]" at bounding box center [839, 346] width 202 height 16
copy p "[EMAIL_ADDRESS][DOMAIN_NAME]"
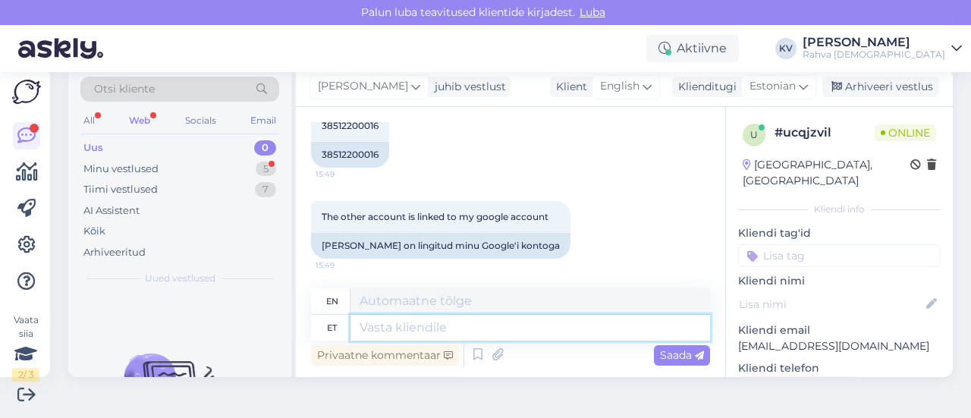
click at [422, 322] on textarea at bounding box center [529, 328] width 359 height 26
type textarea "E-maili aadr"
type textarea "Email"
type textarea "E-maili aadress o"
type textarea "Email address"
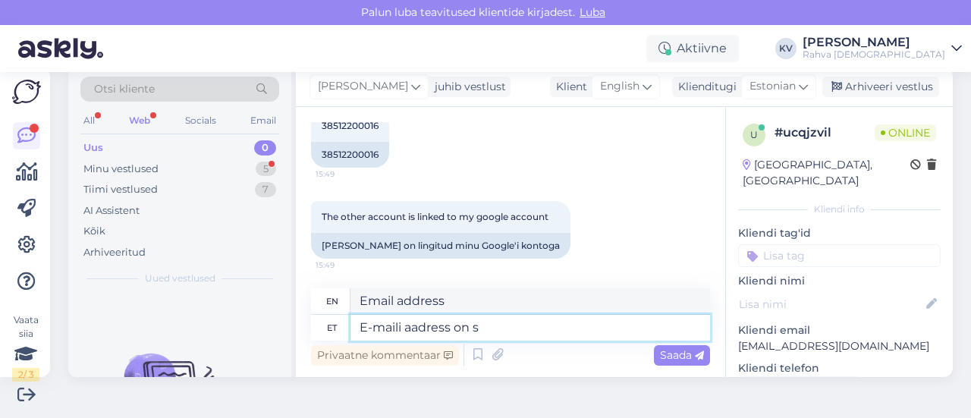
type textarea "E-maili aadress on se"
type textarea "The email address is"
type textarea "E-maili aadress on see"
type textarea "The email address is this"
paste textarea "[EMAIL_ADDRESS][DOMAIN_NAME]"
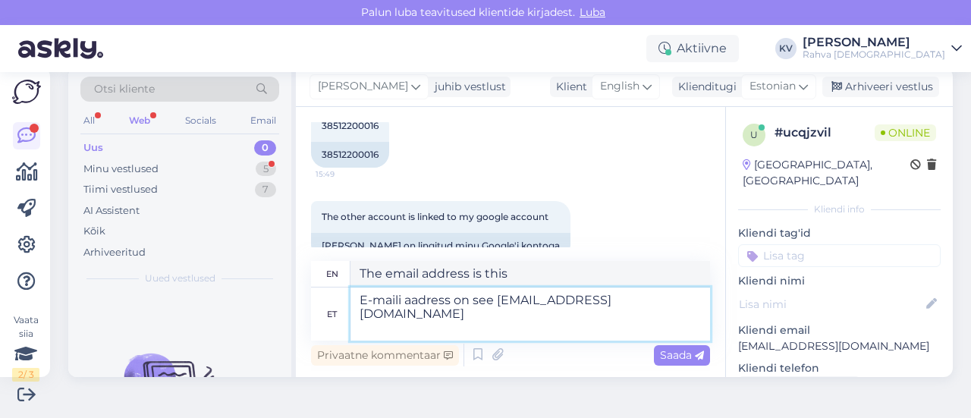
type textarea "E-maili aadress on see [EMAIL_ADDRESS][DOMAIN_NAME]"
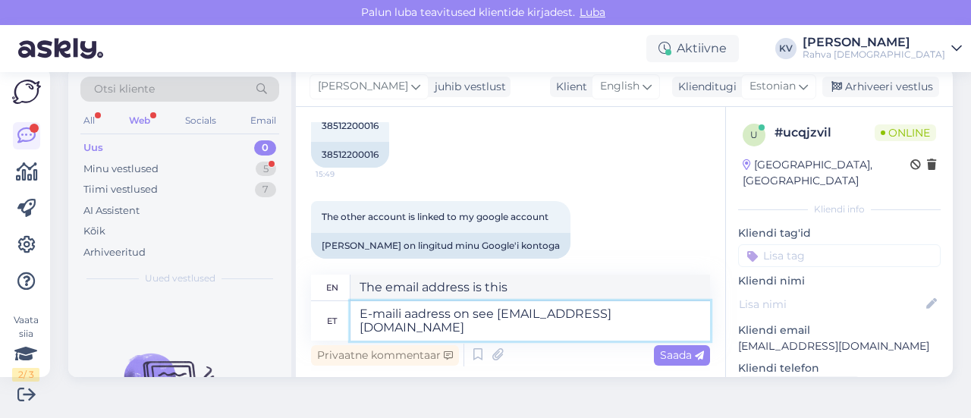
type textarea "The email address is [EMAIL_ADDRESS][DOMAIN_NAME]"
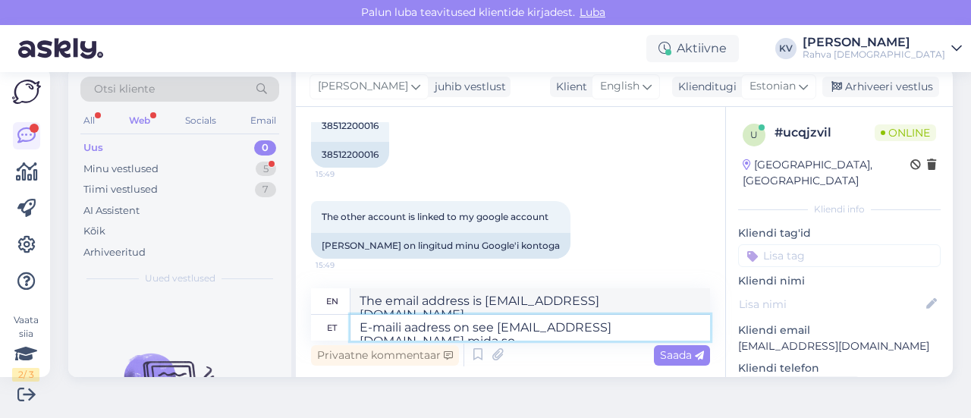
type textarea "E-maili aadress on see [EMAIL_ADDRESS][DOMAIN_NAME] [PERSON_NAME]"
type textarea "The email address is [EMAIL_ADDRESS][DOMAIN_NAME] which"
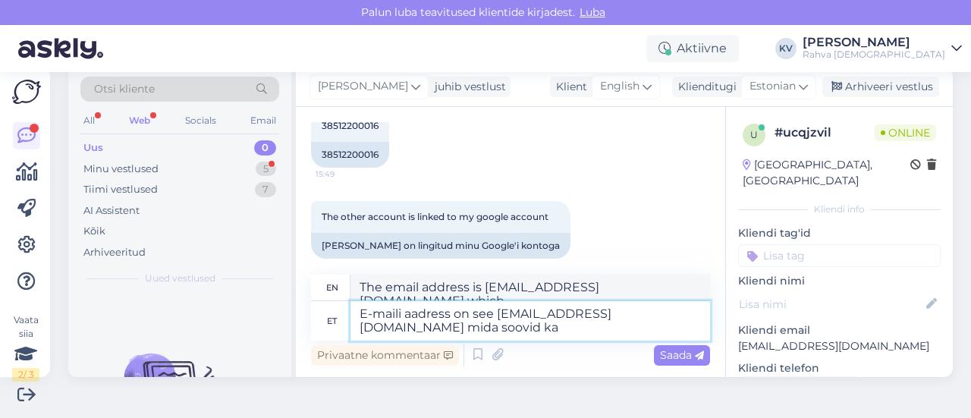
type textarea "E-maili aadress on see [EMAIL_ADDRESS][DOMAIN_NAME] mida soovid kas"
type textarea "The email address is [PERSON_NAME][EMAIL_ADDRESS][DOMAIN_NAME] which you want."
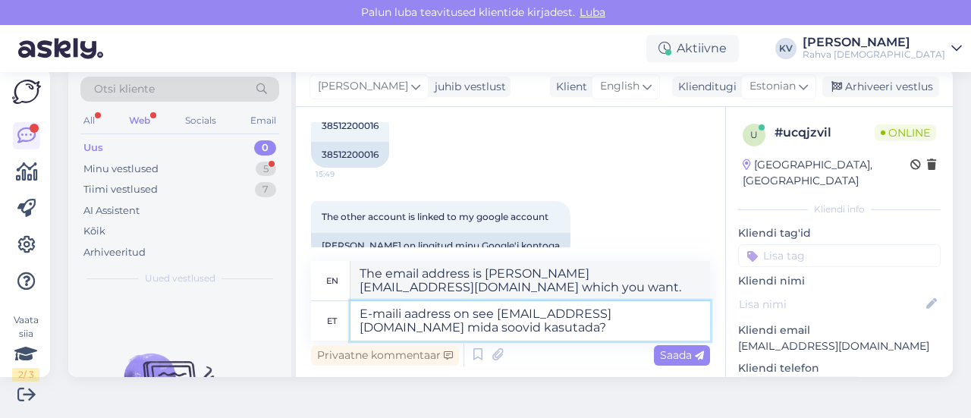
type textarea "E-maili aadress on see [EMAIL_ADDRESS][DOMAIN_NAME] mida soovid kasutada?"
type textarea "The email address is [PERSON_NAME][EMAIL_ADDRESS][DOMAIN_NAME] , which one woul…"
type textarea "E-maili aadress on see [EMAIL_ADDRESS][DOMAIN_NAME] mida soovid kasutada?"
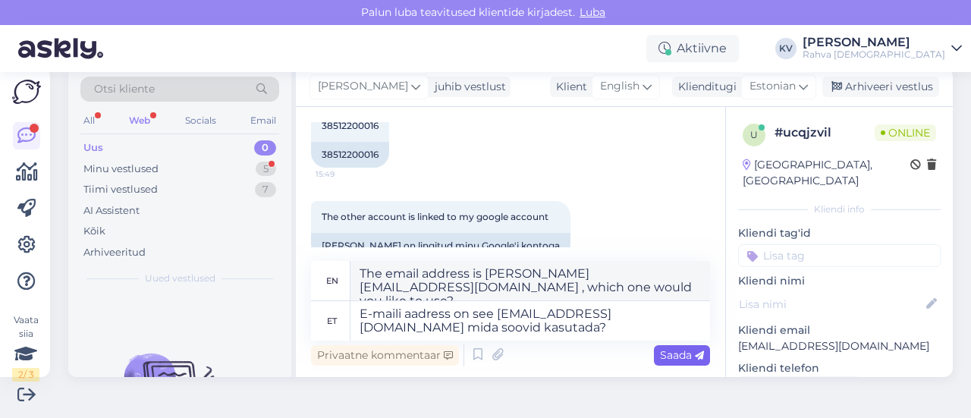
click at [664, 357] on span "Saada" at bounding box center [682, 355] width 44 height 14
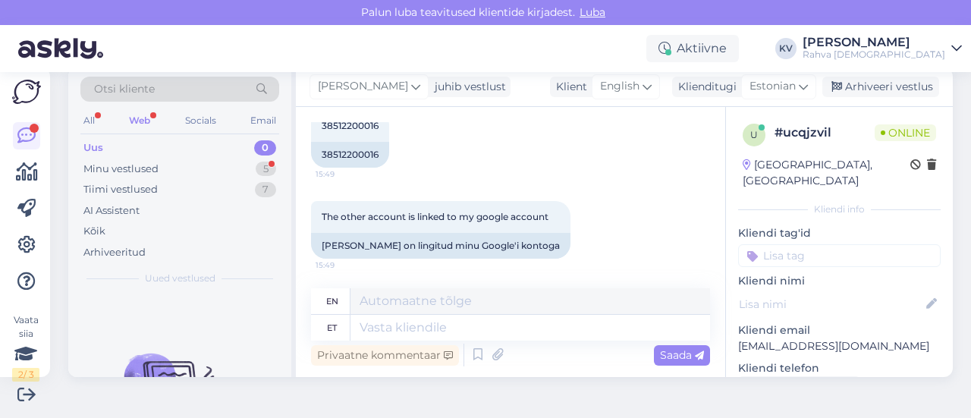
scroll to position [710, 0]
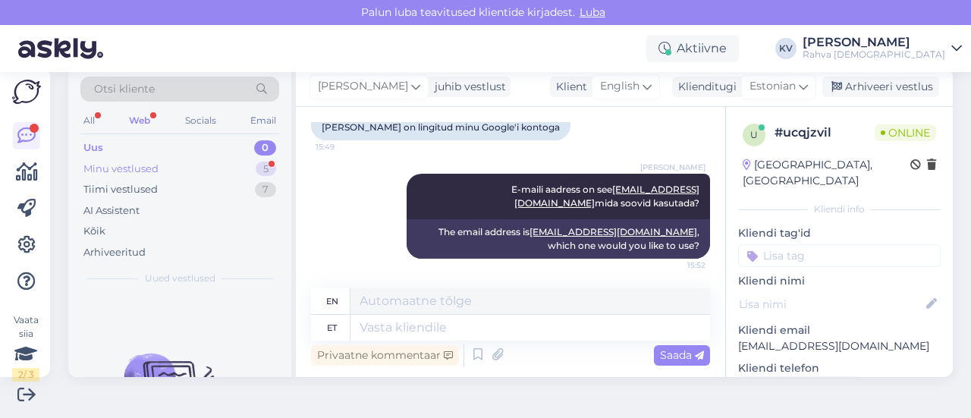
click at [171, 165] on div "Minu vestlused 5" at bounding box center [179, 168] width 199 height 21
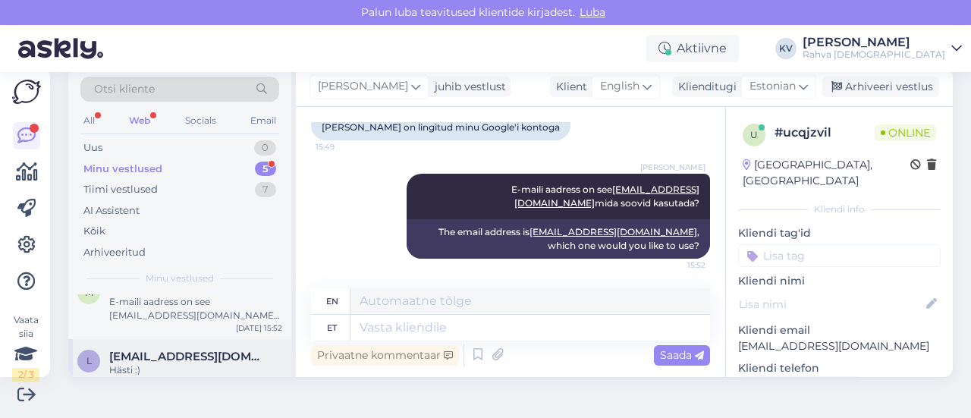
scroll to position [0, 0]
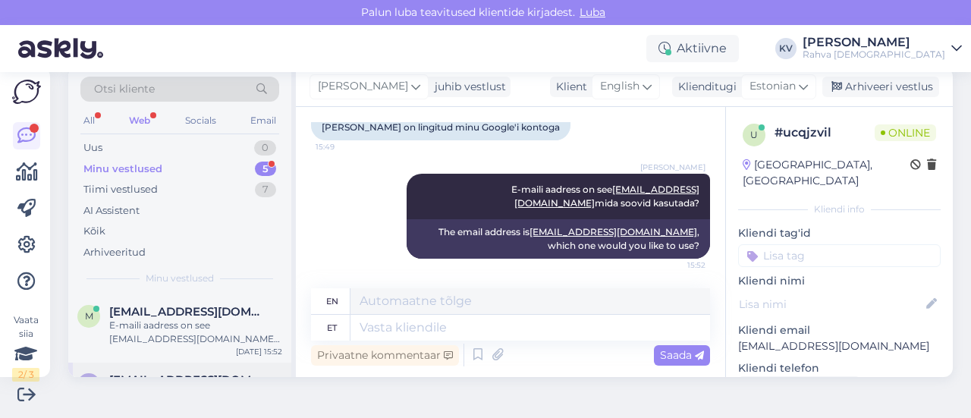
click at [190, 331] on div "E-maili aadress on see [EMAIL_ADDRESS][DOMAIN_NAME] mida soovid kasutada?" at bounding box center [195, 331] width 173 height 27
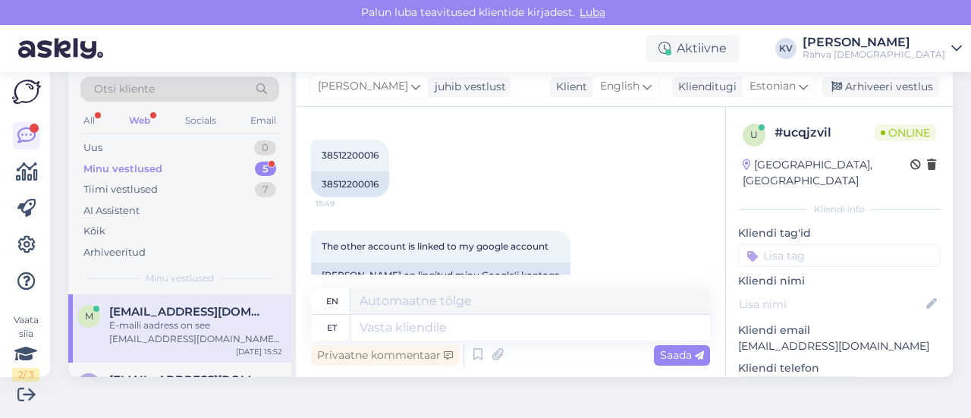
scroll to position [558, 0]
click at [343, 157] on span "38512200016" at bounding box center [349, 158] width 57 height 11
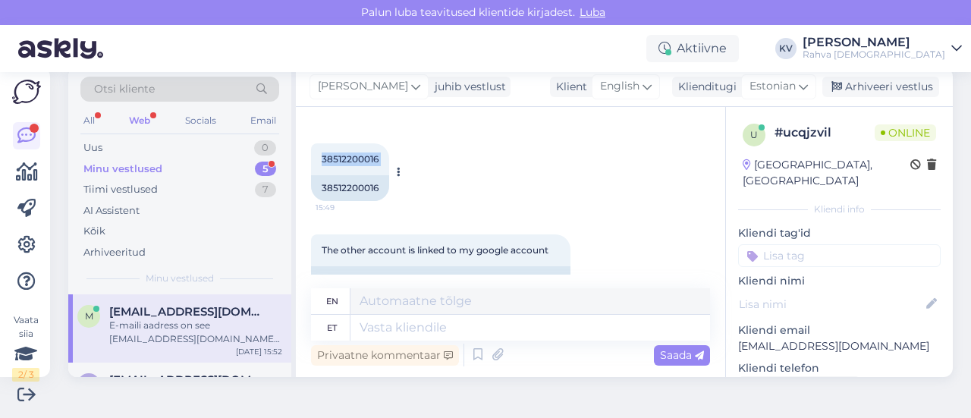
click at [343, 157] on span "38512200016" at bounding box center [349, 158] width 57 height 11
copy div "38512200016 15:49"
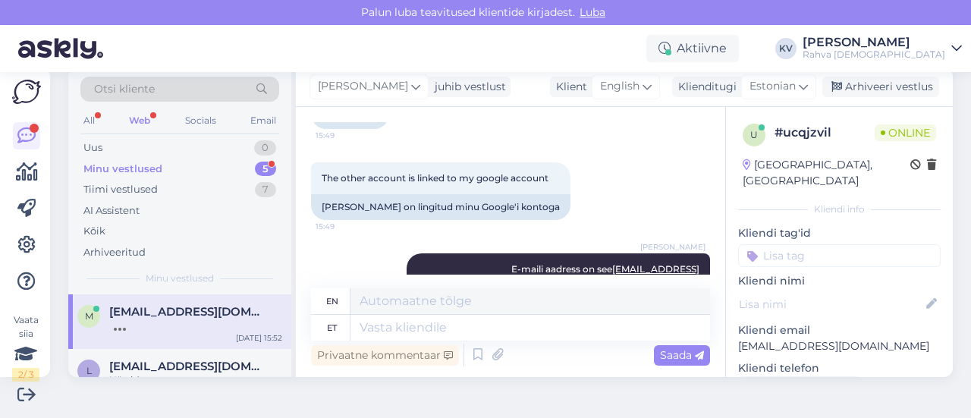
scroll to position [710, 0]
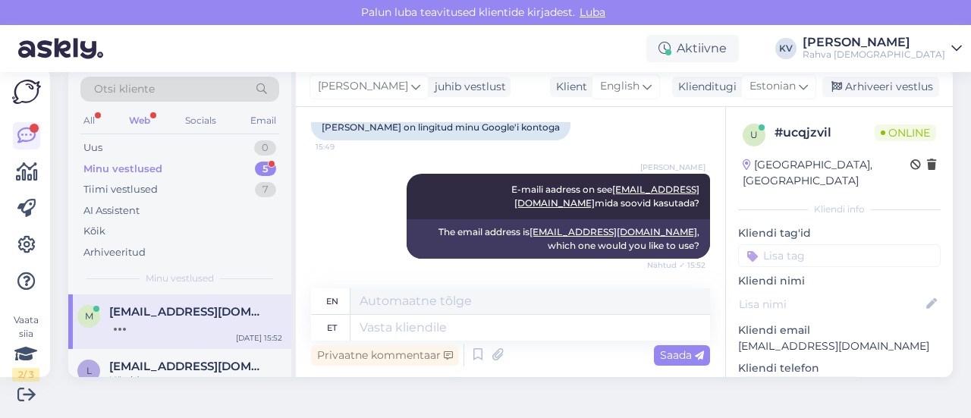
click at [781, 338] on p "[EMAIL_ADDRESS][DOMAIN_NAME]" at bounding box center [839, 346] width 202 height 16
copy p "[EMAIL_ADDRESS][DOMAIN_NAME]"
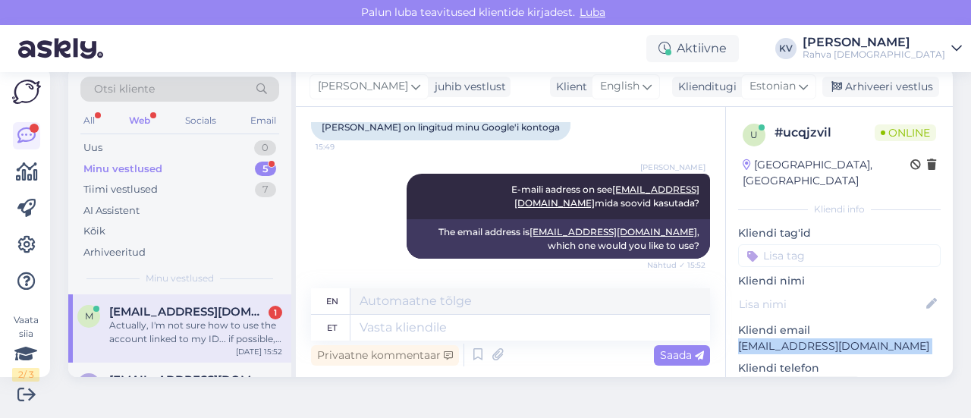
scroll to position [828, 0]
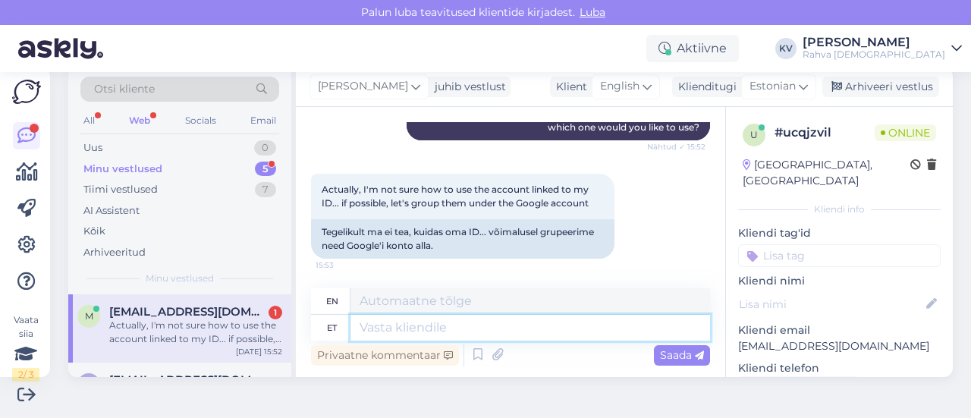
click at [459, 324] on textarea at bounding box center [529, 328] width 359 height 26
type textarea "e"
type textarea "Meil o"
type textarea "We"
type textarea "Meil on k"
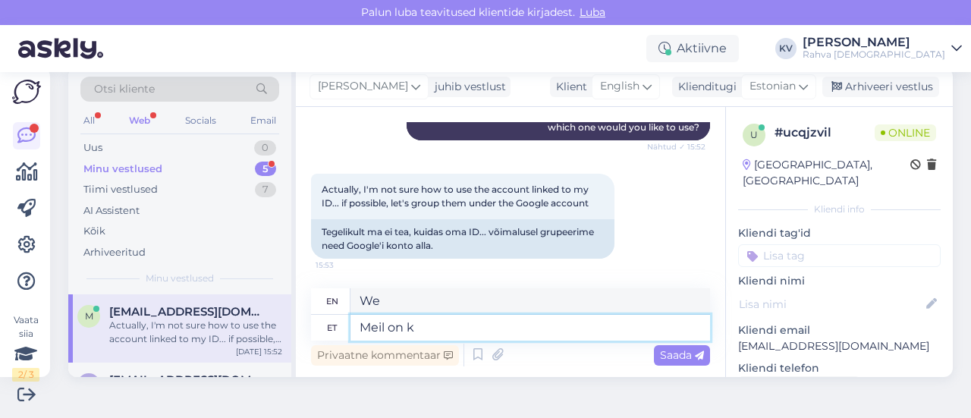
type textarea "We have"
type textarea "Meil on kõik k"
type textarea "We have everything."
type textarea "Meil on kõik kliendikontod"
type textarea "We have all the customer accounts"
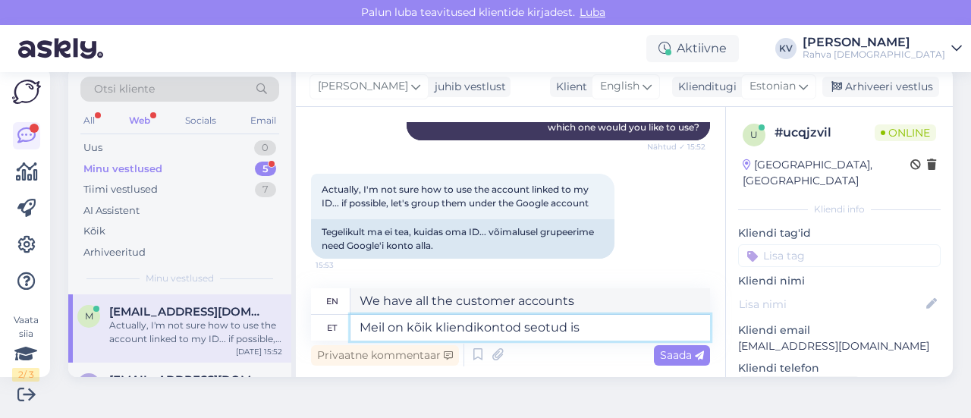
type textarea "Meil on kõik kliendikontod seotud isi"
type textarea "We have all customer accounts linked"
type textarea "Meil on kõik kliendikontod seotud isikukoodiga, s"
type textarea "We have all customer accounts linked to a personal identification number,"
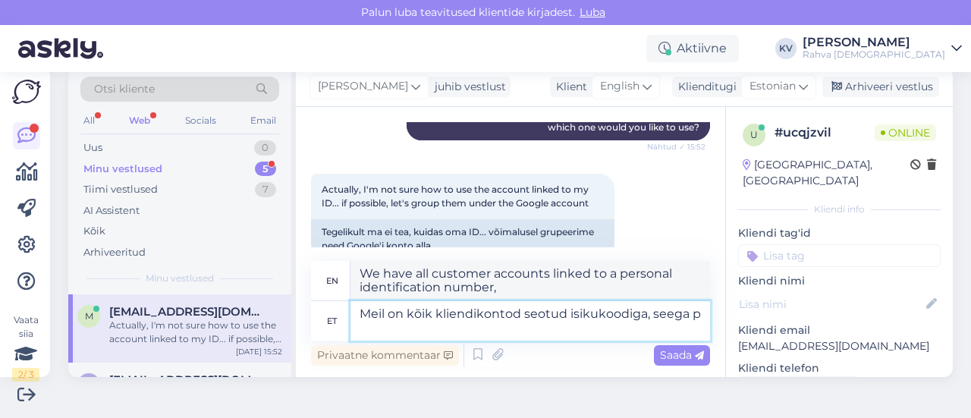
type textarea "Meil on kõik kliendikontod seotud isikukoodiga, seega pe"
type textarea "We have all customer accounts linked to a personal identification number, so"
type textarea "Meil on kõik kliendikontod seotud isikukoodiga, seega peame"
type textarea "We have all customer accounts linked to a personal identification number, so we…"
type textarea "Meil on kõik kliendikontod seotud isikukoodiga, seega peame kasutusel ole"
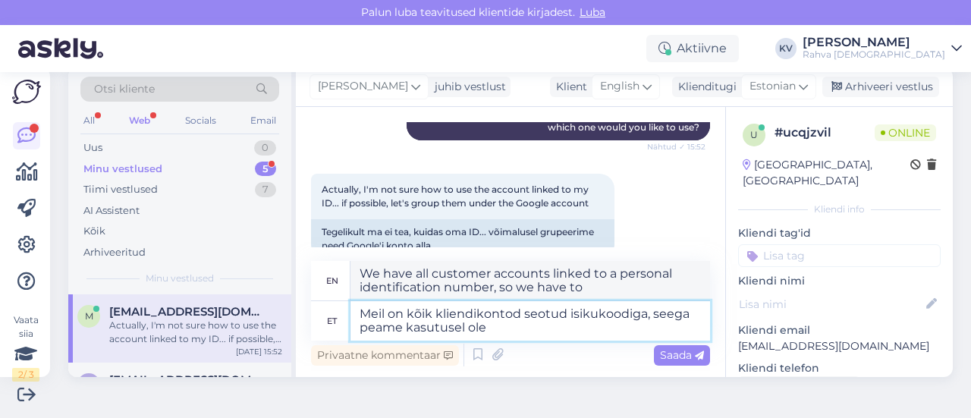
type textarea "We have all customer accounts linked to a personal identification number, so we…"
type textarea "Meil on kõik kliendikontod seotud isikukoodiga, seega peame kasutusel oleva e-"
type textarea "We have all customer accounts linked to a personal identification number, so we…"
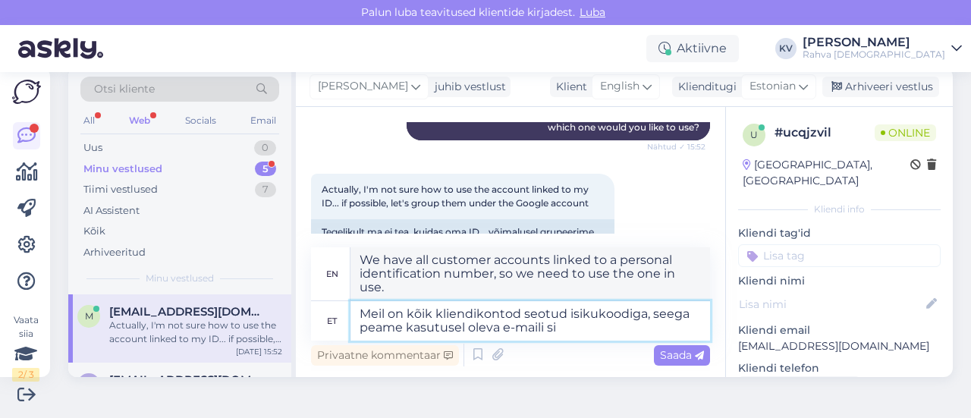
type textarea "Meil on kõik kliendikontod seotud isikukoodiga, seega peame kasutusel oleva e-m…"
type textarea "We have all customer accounts linked to a personal identification number, so we…"
type textarea "Meil on kõik kliendikontod seotud isikukoodiga, seega peame kasutusel oleva e-m…"
type textarea "We have all customer accounts linked to a personal identification number, so we…"
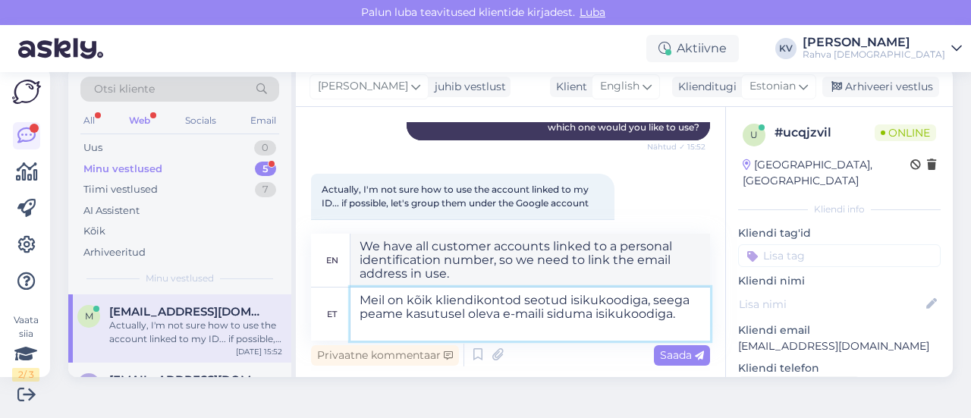
type textarea "Meil on kõik kliendikontod seotud isikukoodiga, seega peame kasutusel oleva e-m…"
type textarea "We have all customer accounts linked to a personal identification number, so we…"
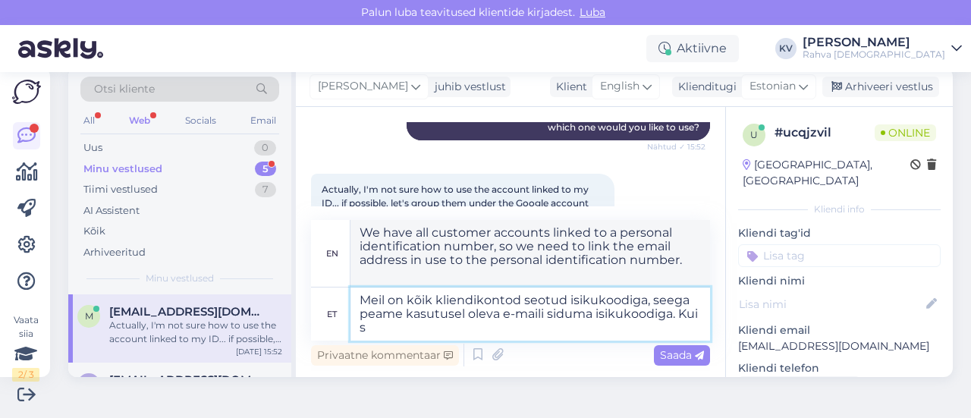
type textarea "Meil on kõik kliendikontod seotud isikukoodiga, seega peame kasutusel oleva e-m…"
type textarea "We have all customer accounts linked to a personal identification number, so we…"
type textarea "Meil on kõik kliendikontod seotud isikukoodiga, seega peame kasutusel oleva e-m…"
type textarea "We have all customer accounts linked to a personal identification number, so we…"
type textarea "Meil on kõik kliendikontod seotud isikukoodiga, seega peame kasutusel oleva e-m…"
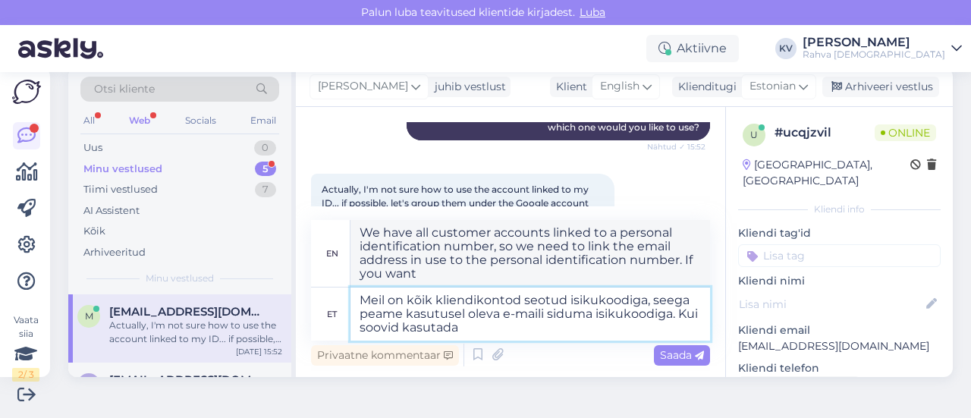
type textarea "We have all customer accounts linked to a personal identification number, so we…"
click at [826, 338] on p "[EMAIL_ADDRESS][DOMAIN_NAME]" at bounding box center [839, 346] width 202 height 16
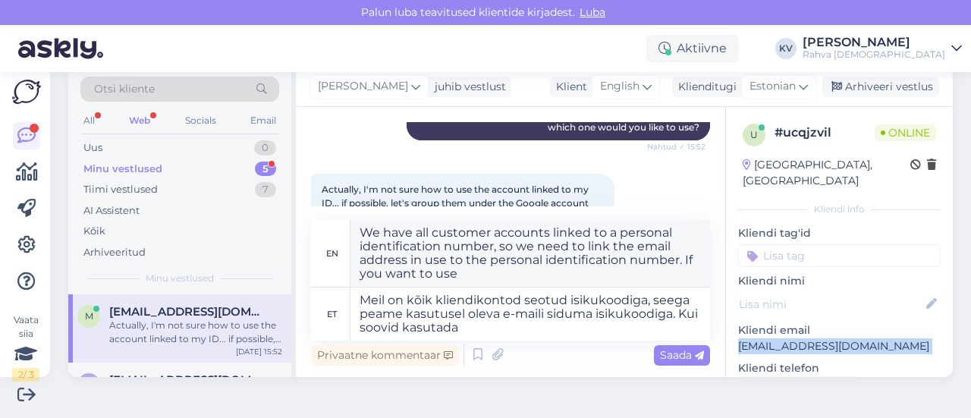
click at [826, 338] on p "[EMAIL_ADDRESS][DOMAIN_NAME]" at bounding box center [839, 346] width 202 height 16
copy p "[EMAIL_ADDRESS][DOMAIN_NAME]"
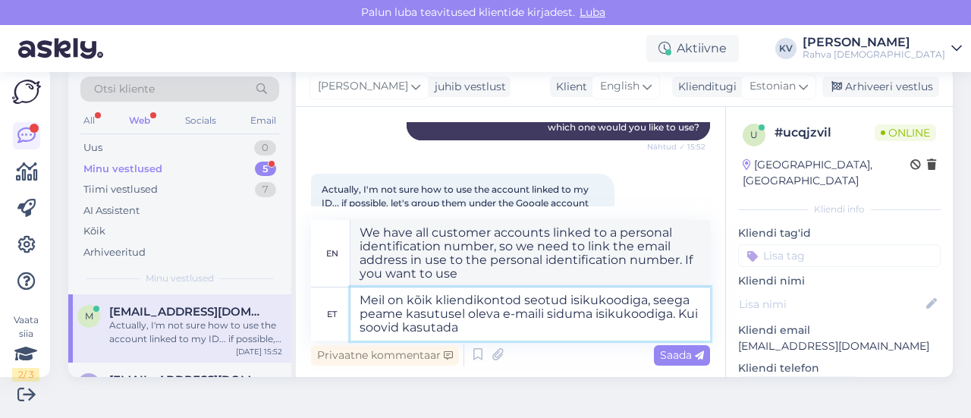
click at [500, 327] on textarea "Meil on kõik kliendikontod seotud isikukoodiga, seega peame kasutusel oleva e-m…" at bounding box center [529, 313] width 359 height 53
paste textarea "[EMAIL_ADDRESS][DOMAIN_NAME]"
type textarea "Meil on kõik kliendikontod seotud isikukoodiga, seega peame kasutusel oleva e-m…"
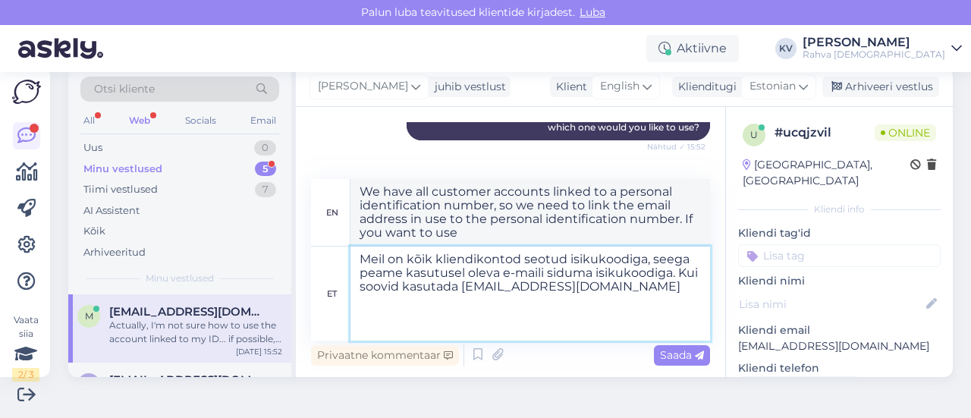
type textarea "We have all customer accounts linked to a personal identification number, so we…"
click at [641, 290] on textarea "Meil on kõik kliendikontod seotud isikukoodiga, seega peame kasutusel oleva e-m…" at bounding box center [529, 293] width 359 height 94
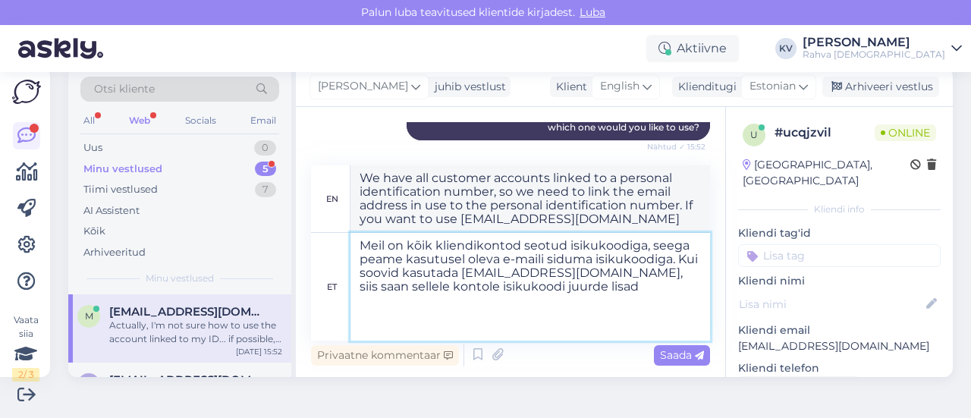
type textarea "Meil on kõik kliendikontod seotud isikukoodiga, seega peame kasutusel oleva e-m…"
type textarea "We have all customer accounts linked to a personal identification number, so we…"
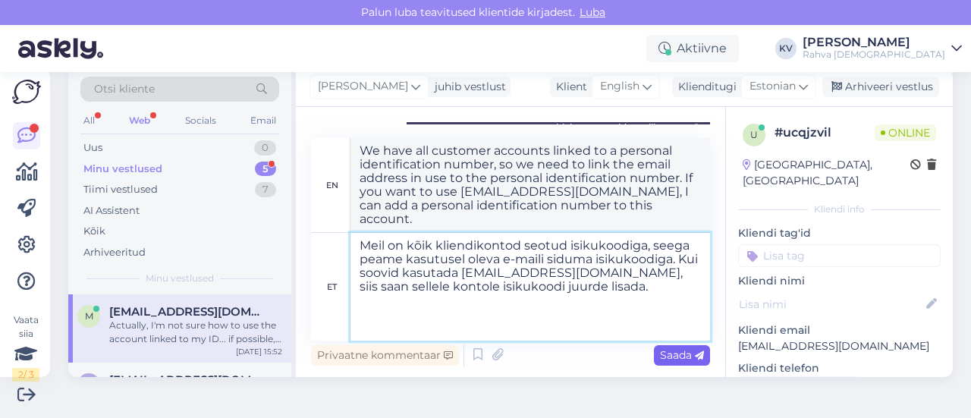
type textarea "Meil on kõik kliendikontod seotud isikukoodiga, seega peame kasutusel oleva e-m…"
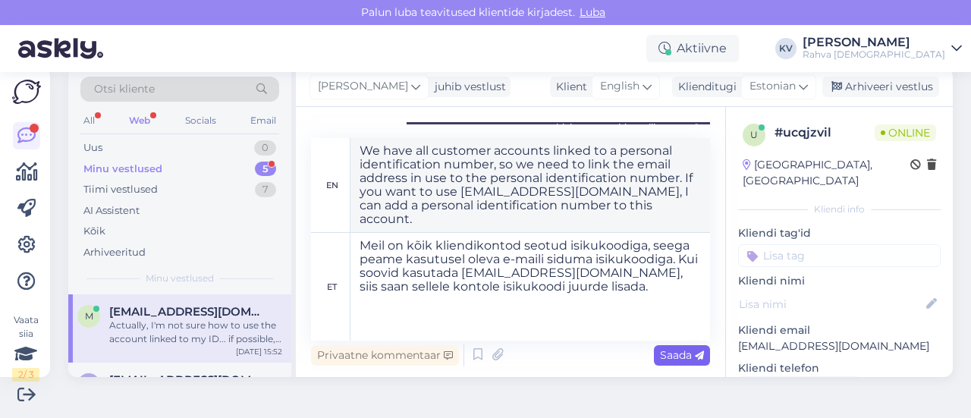
click at [660, 362] on div "Saada" at bounding box center [682, 355] width 56 height 20
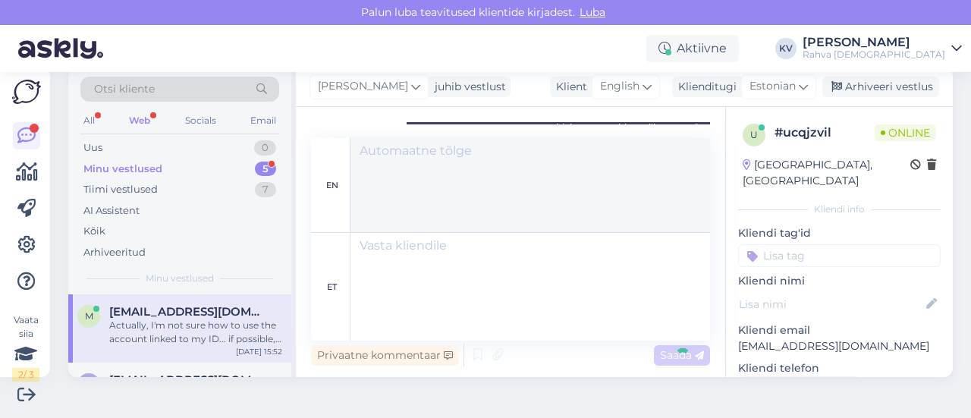
scroll to position [1028, 0]
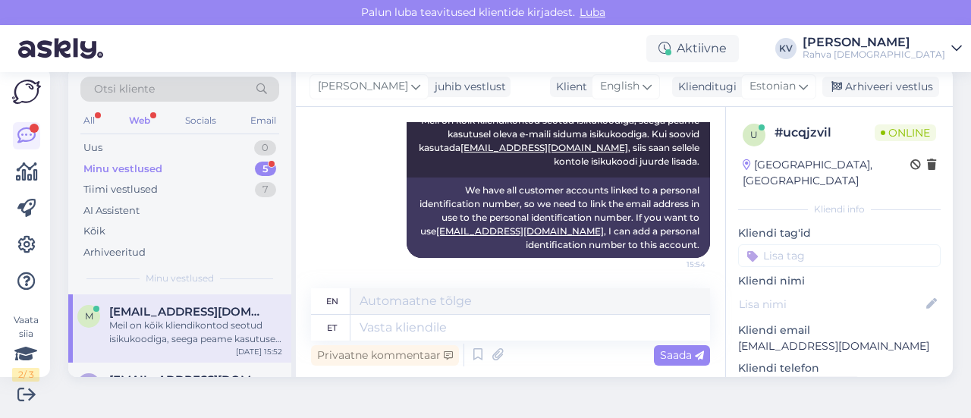
click at [801, 338] on p "[EMAIL_ADDRESS][DOMAIN_NAME]" at bounding box center [839, 346] width 202 height 16
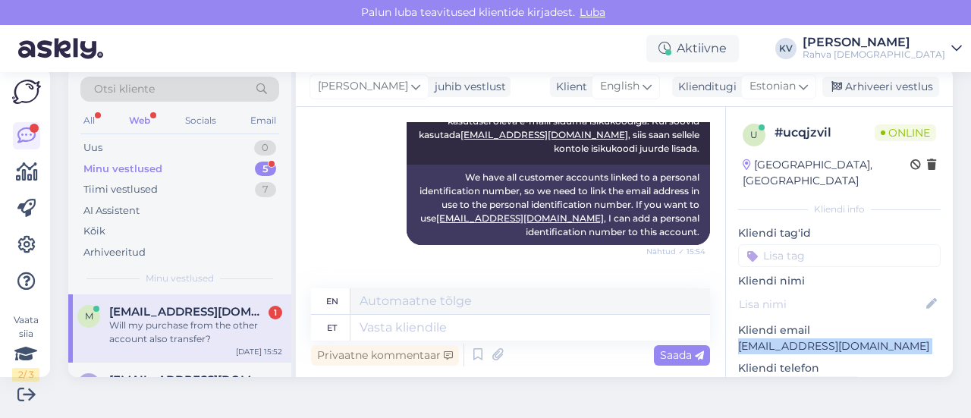
scroll to position [1119, 0]
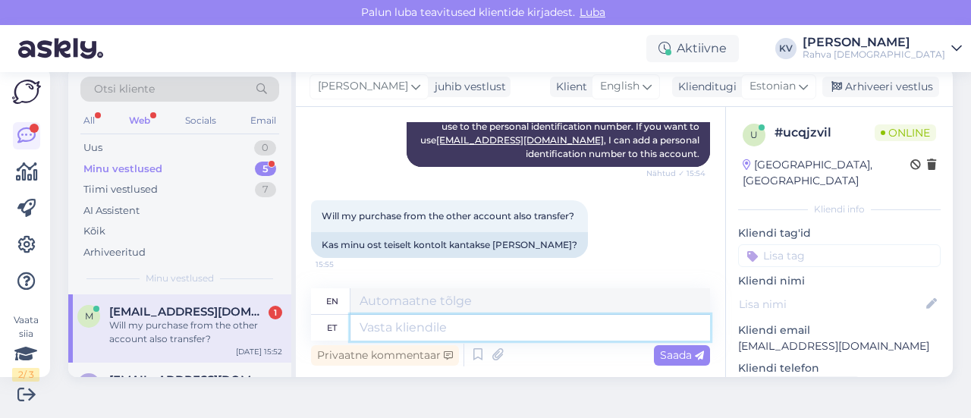
click at [416, 331] on textarea at bounding box center [529, 328] width 359 height 26
type textarea "Jah, s"
type textarea "Yes,"
type textarea "Jah, saan pu"
type textarea "Yes, I can."
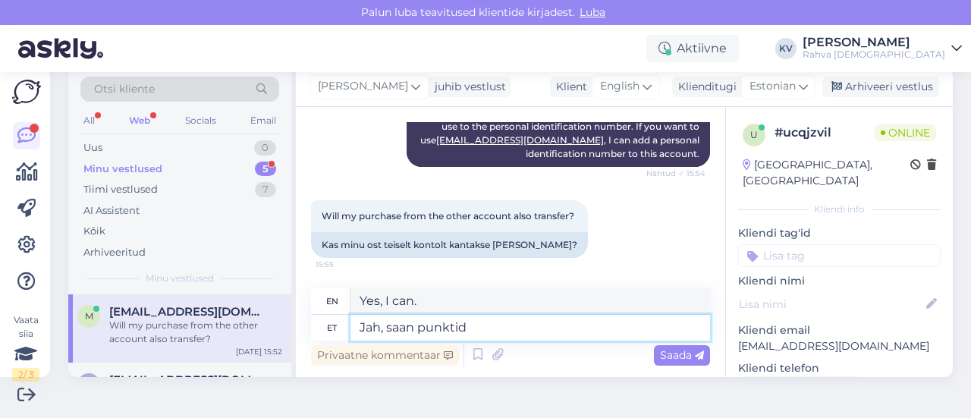
type textarea "Jah, saan punktid"
type textarea "Yes, I get points."
type textarea "Jah, saan punktid kanda s"
type textarea "Yes, I can carry the points."
type textarea "Jah, saan punktid kanda sellele kont"
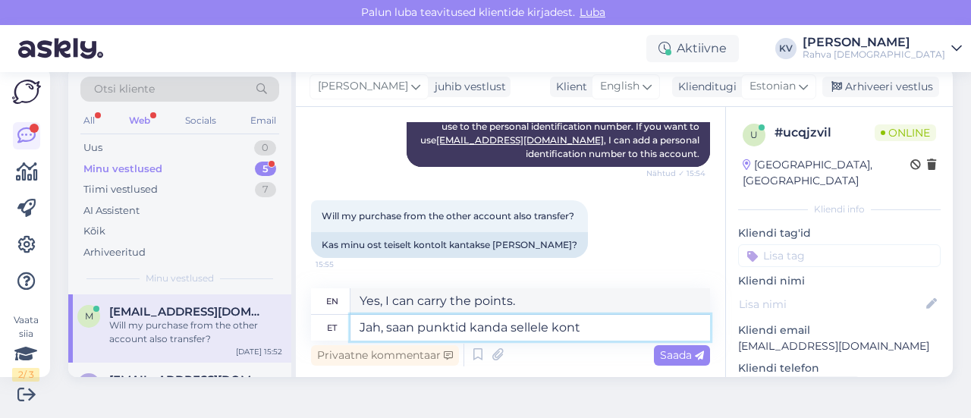
type textarea "Yes, I can put points on that."
type textarea "Jah, saan punktid kanda sellele kontole, m"
type textarea "Yes, I can transfer points to this account,"
type textarea "Jah, saan punktid kanda sellele kontole, mis on"
type textarea "Yes, I can transfer points to this account, which"
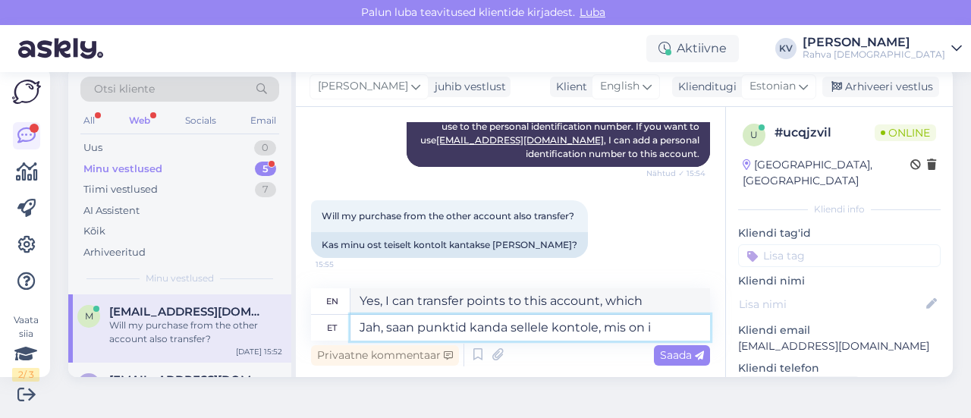
type textarea "Jah, saan punktid kanda sellele kontole, mis on is"
type textarea "Yes, I can transfer points to this account, which is"
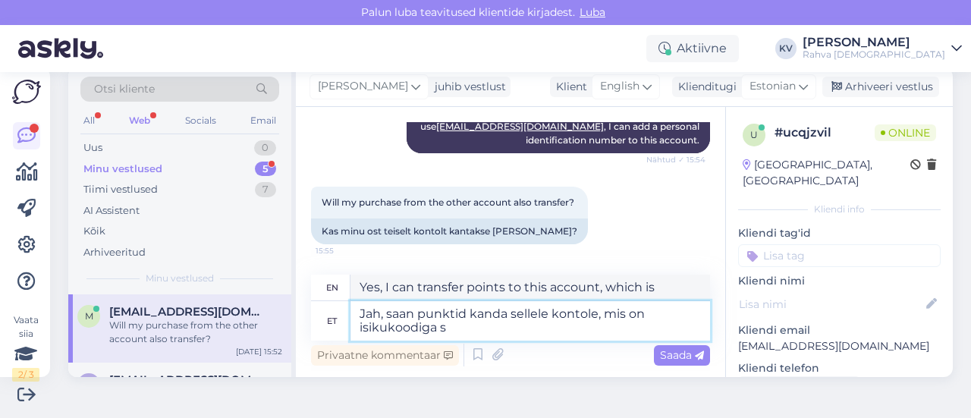
type textarea "Jah, saan punktid kanda sellele kontole, mis on isikukoodiga se"
type textarea "Yes, I can transfer points to this account, which has a personal identification…"
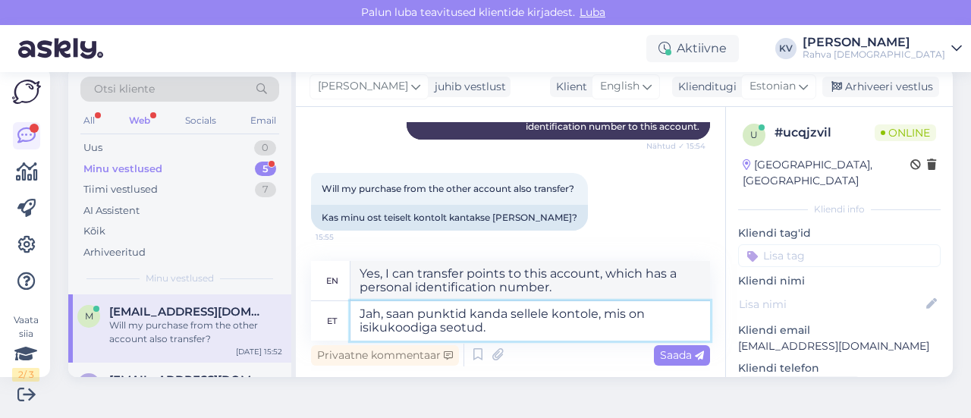
type textarea "Jah, saan punktid kanda sellele kontole, mis on isikukoodiga seotud."
type textarea "Yes, I can transfer points to the account that is linked to my personal identif…"
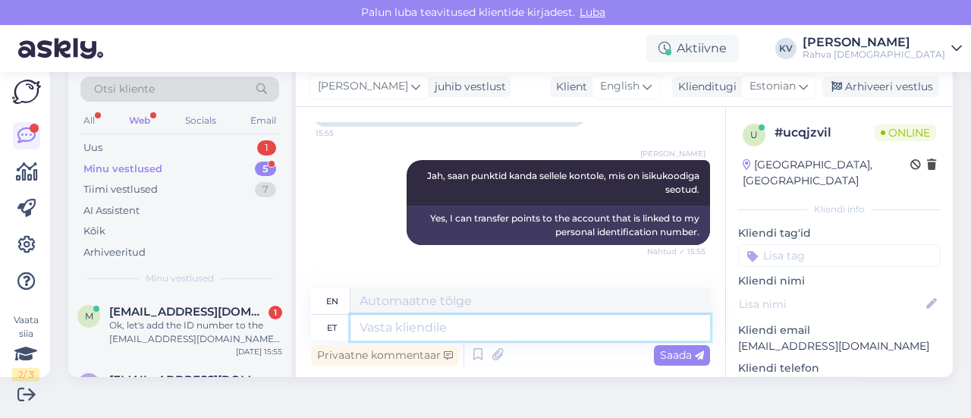
scroll to position [1342, 0]
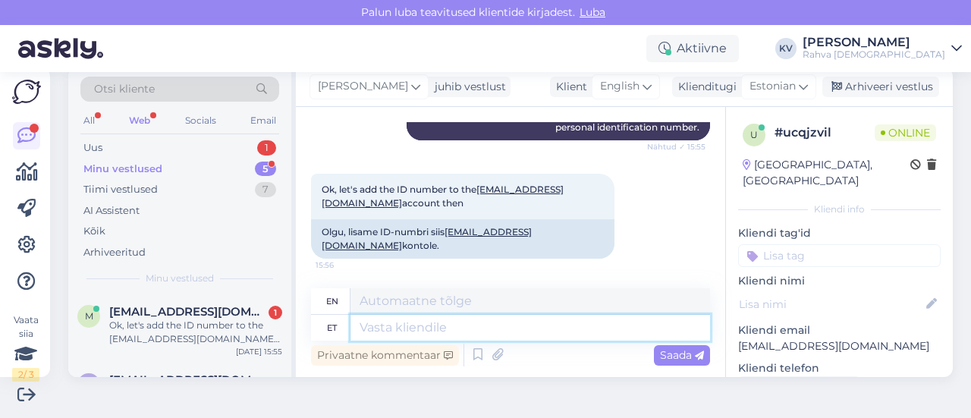
click at [417, 334] on textarea at bounding box center [529, 328] width 359 height 26
click at [441, 328] on textarea at bounding box center [529, 328] width 359 height 26
type textarea "Hästi, te"
type textarea "Well,"
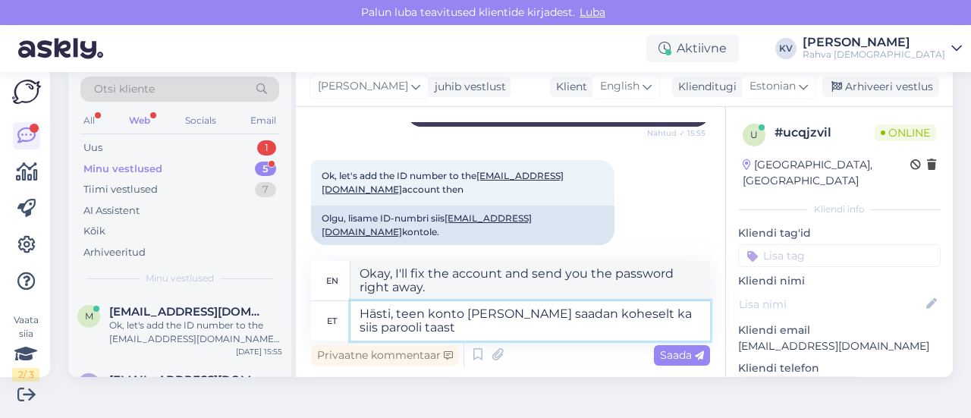
scroll to position [1358, 0]
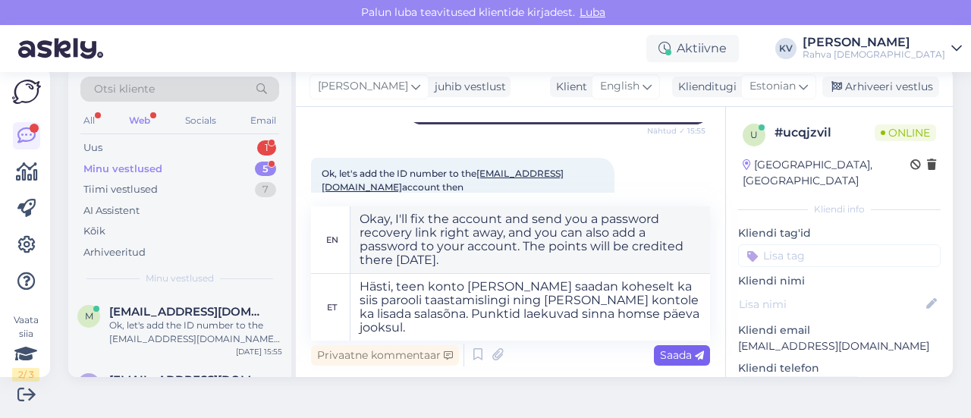
click at [660, 350] on span "Saada" at bounding box center [682, 355] width 44 height 14
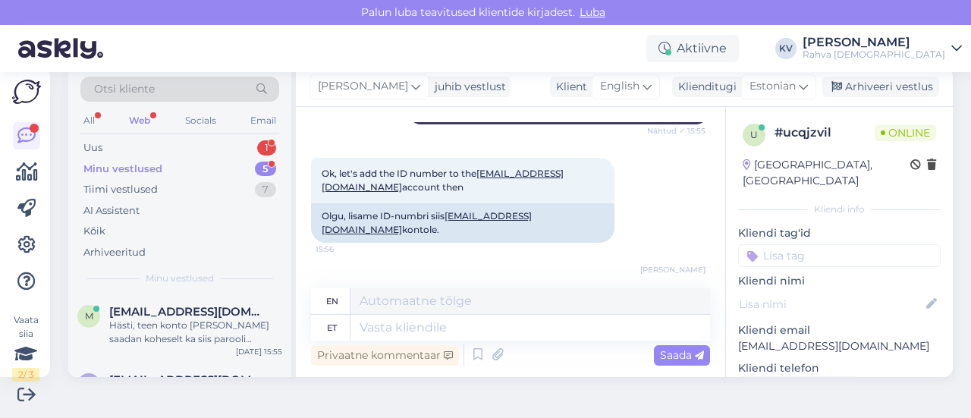
scroll to position [1488, 0]
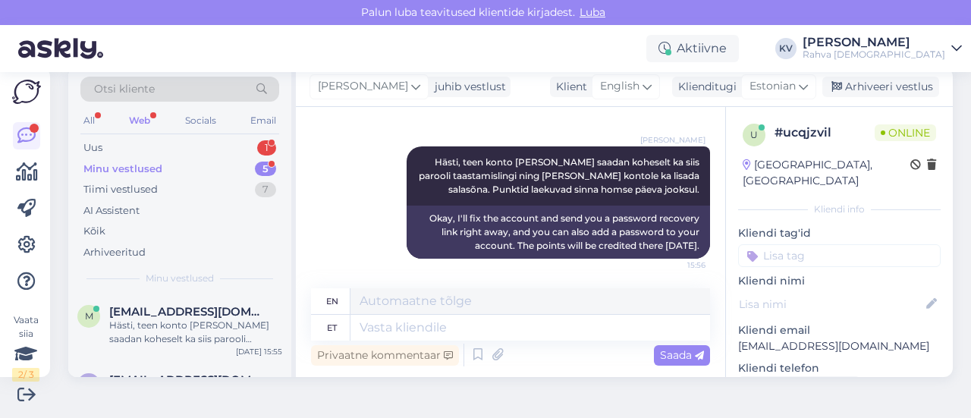
click at [771, 244] on input at bounding box center [839, 255] width 202 height 23
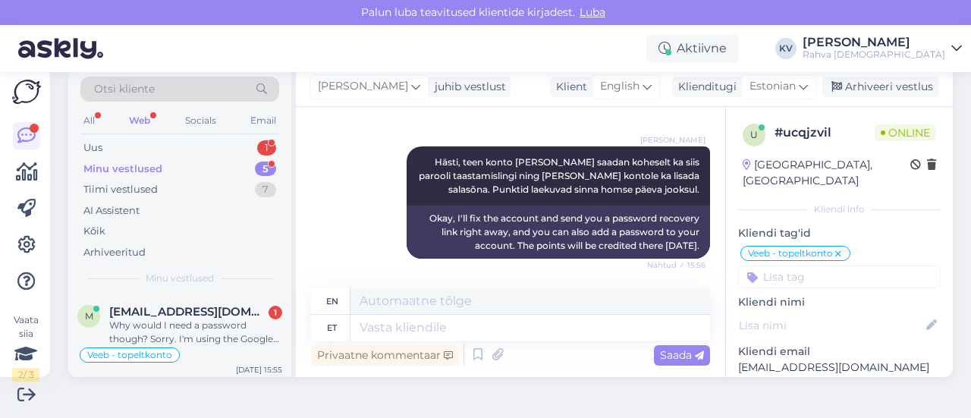
scroll to position [1606, 0]
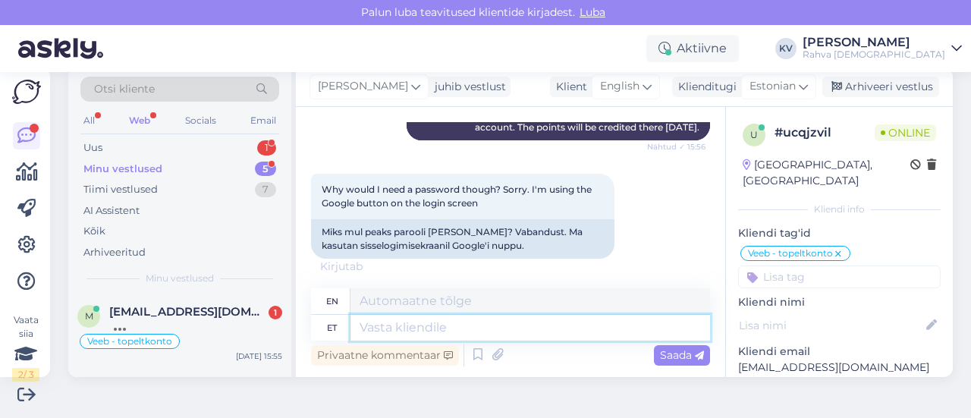
click at [475, 326] on textarea at bounding box center [529, 328] width 359 height 26
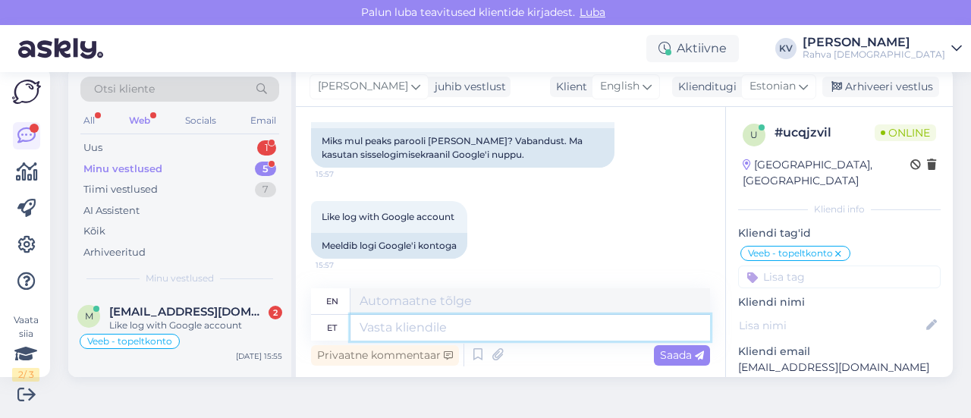
click at [399, 330] on textarea at bounding box center [529, 328] width 359 height 26
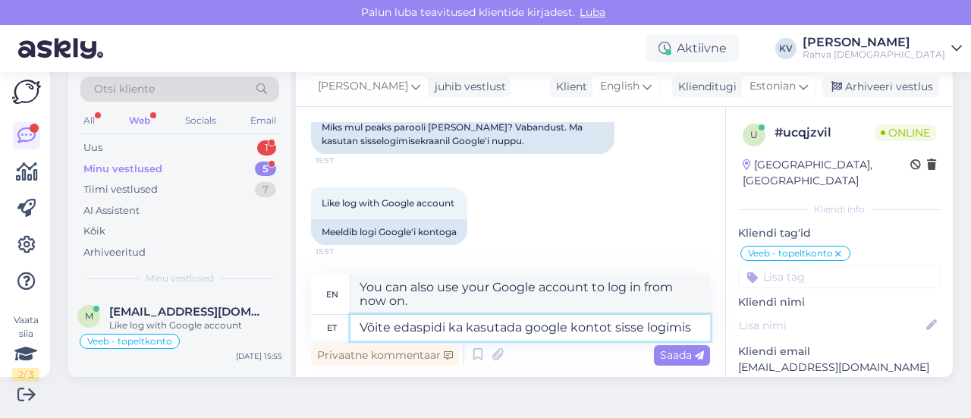
scroll to position [1713, 0]
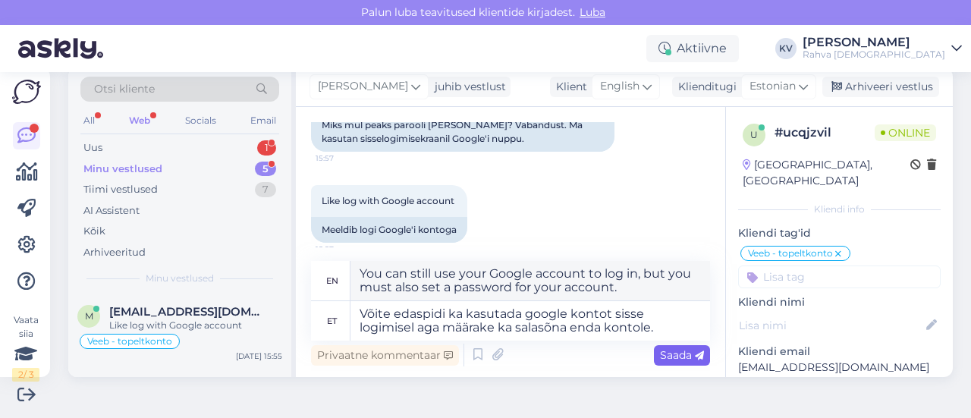
click at [660, 355] on span "Saada" at bounding box center [682, 355] width 44 height 14
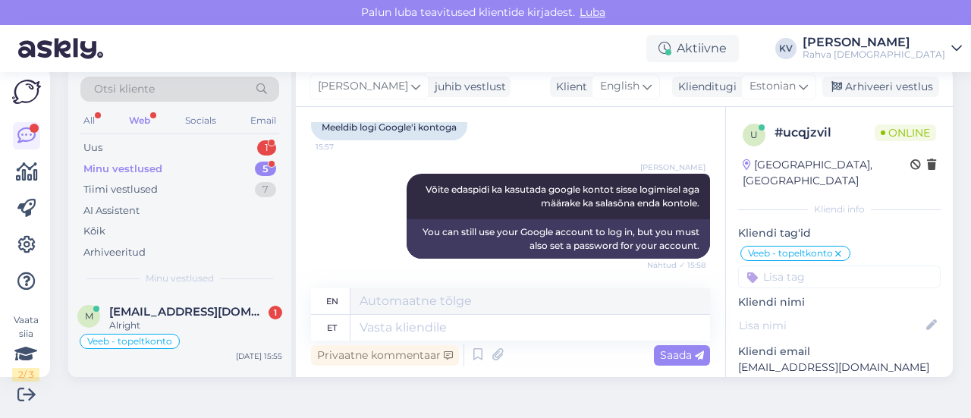
scroll to position [1906, 0]
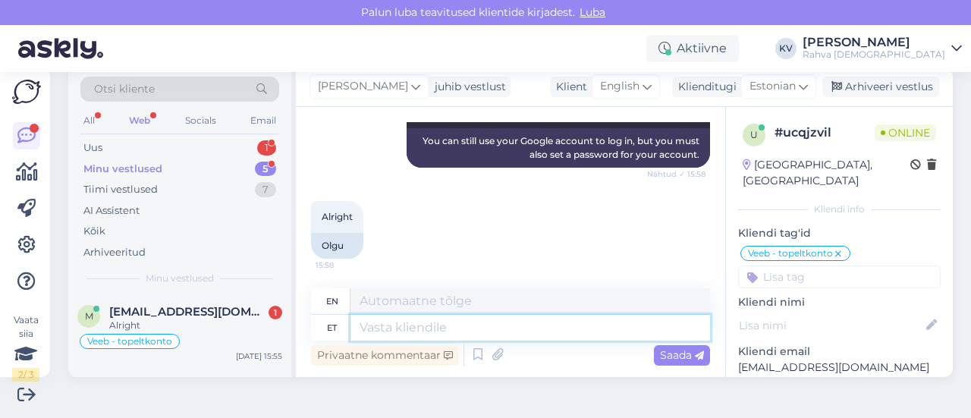
click at [520, 331] on textarea at bounding box center [529, 328] width 359 height 26
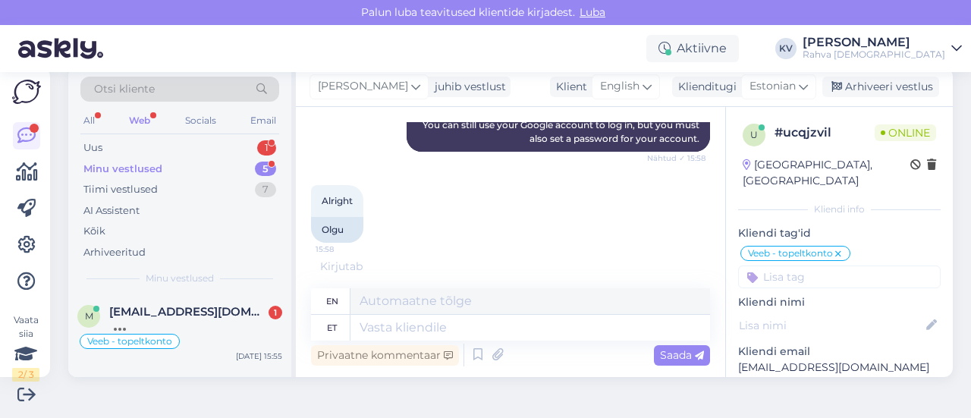
scroll to position [1997, 0]
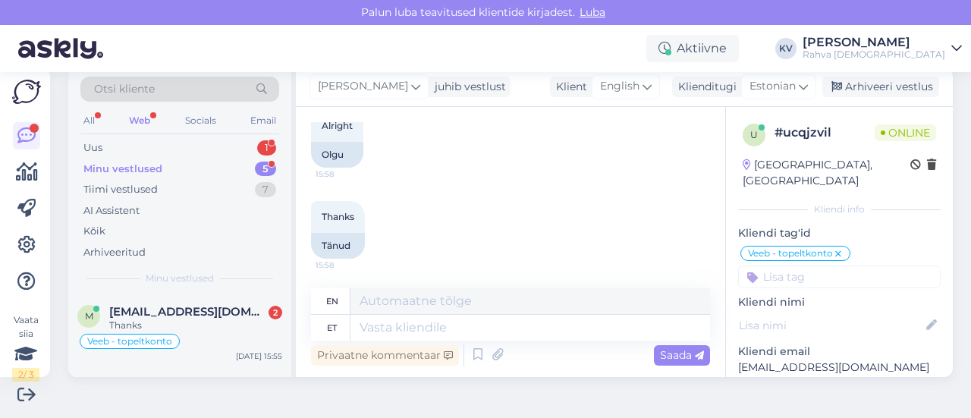
click at [801, 359] on p "[EMAIL_ADDRESS][DOMAIN_NAME]" at bounding box center [839, 367] width 202 height 16
copy p "[EMAIL_ADDRESS][DOMAIN_NAME]"
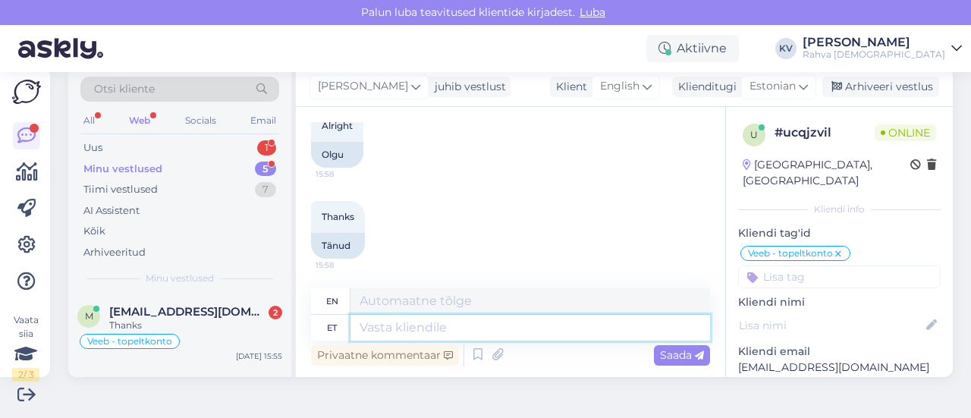
click at [412, 325] on textarea at bounding box center [529, 328] width 359 height 26
drag, startPoint x: 431, startPoint y: 323, endPoint x: 302, endPoint y: 323, distance: 128.9
click at [303, 323] on div "Vestlus algas [DATE] Hi, 15:46 Tere, AI Assistent Hello, how can I help you [DA…" at bounding box center [510, 242] width 429 height 270
paste textarea "[EMAIL_ADDRESS][DOMAIN_NAME]"
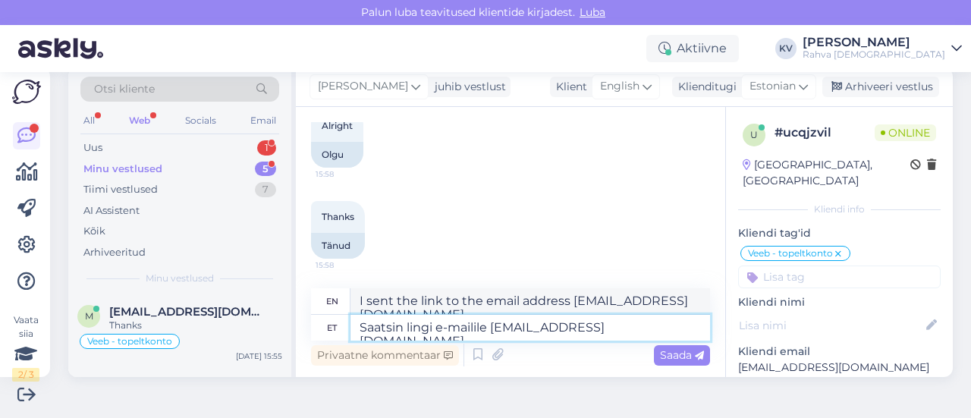
scroll to position [2011, 0]
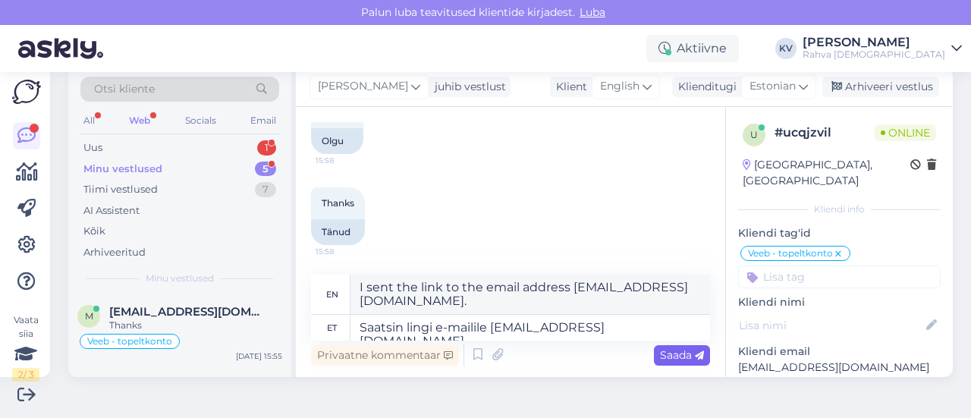
click at [664, 350] on span "Saada" at bounding box center [682, 355] width 44 height 14
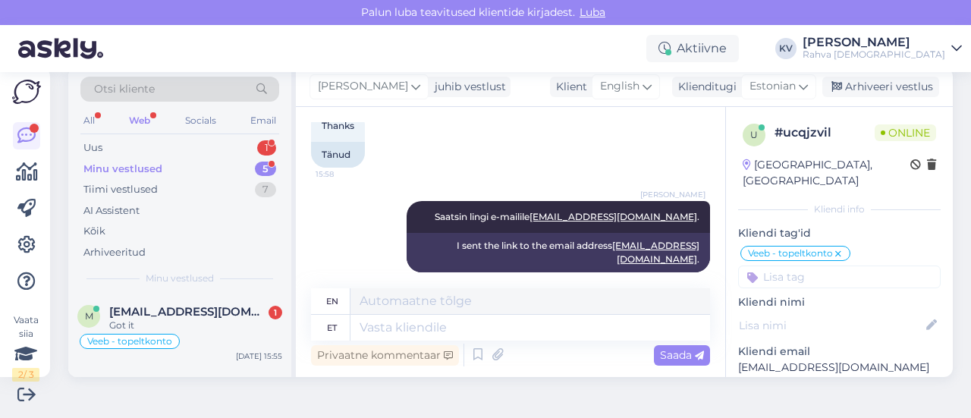
scroll to position [2179, 0]
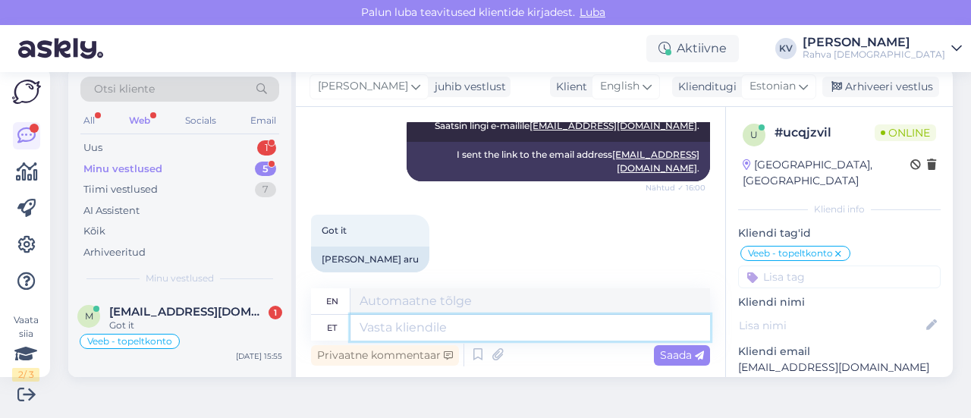
click at [378, 319] on textarea at bounding box center [529, 328] width 359 height 26
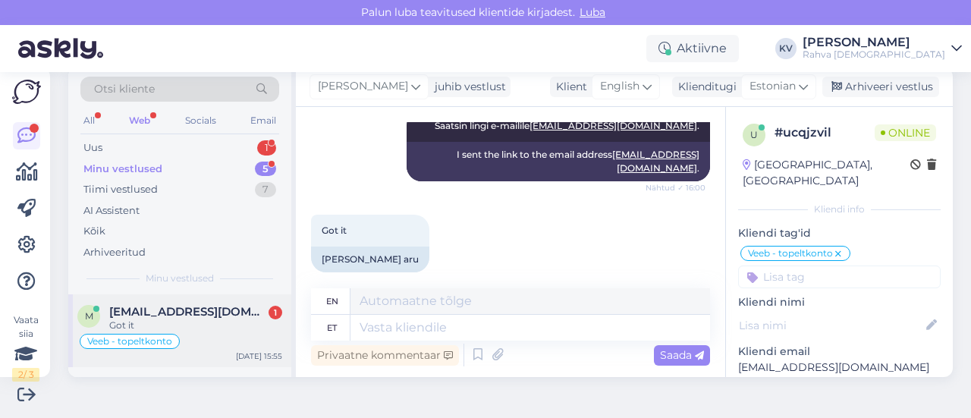
click at [151, 306] on span "[EMAIL_ADDRESS][DOMAIN_NAME]" at bounding box center [188, 312] width 158 height 14
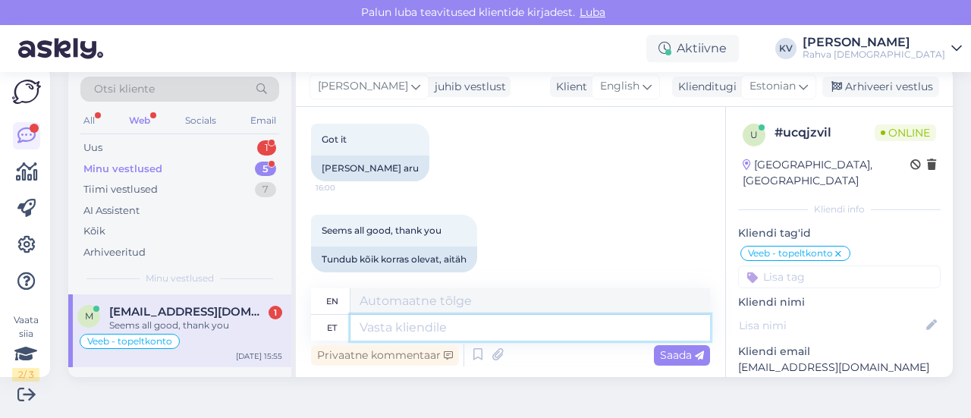
click at [383, 325] on textarea at bounding box center [529, 328] width 359 height 26
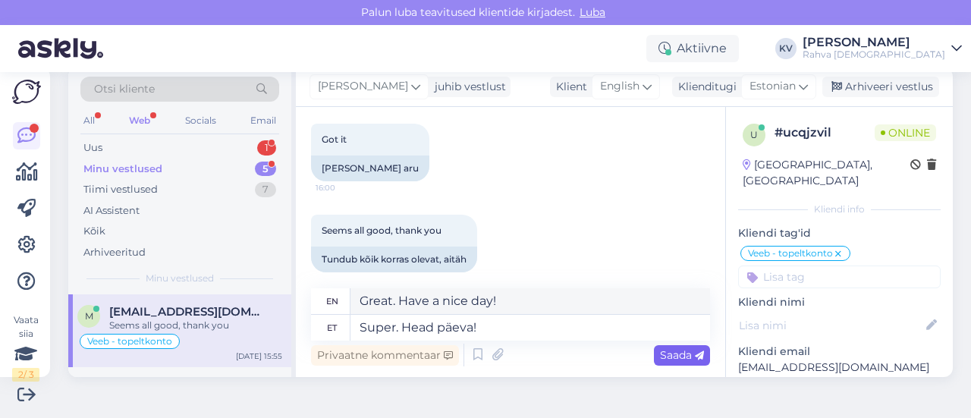
click at [679, 359] on span "Saada" at bounding box center [682, 355] width 44 height 14
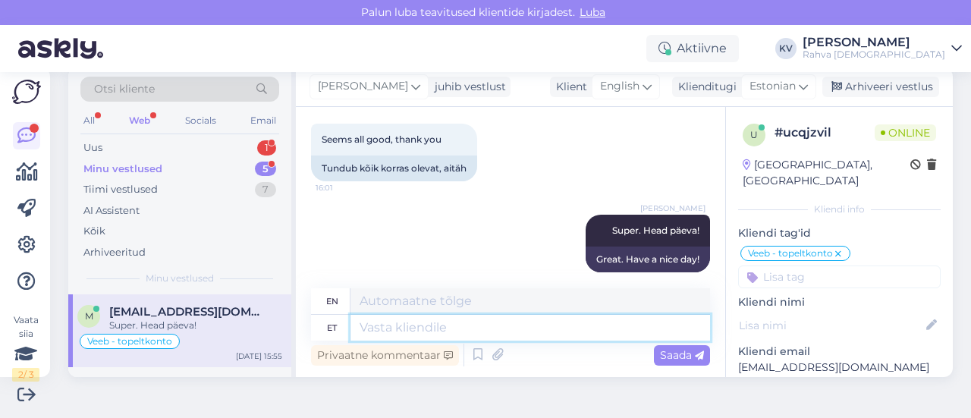
click at [636, 321] on textarea at bounding box center [529, 328] width 359 height 26
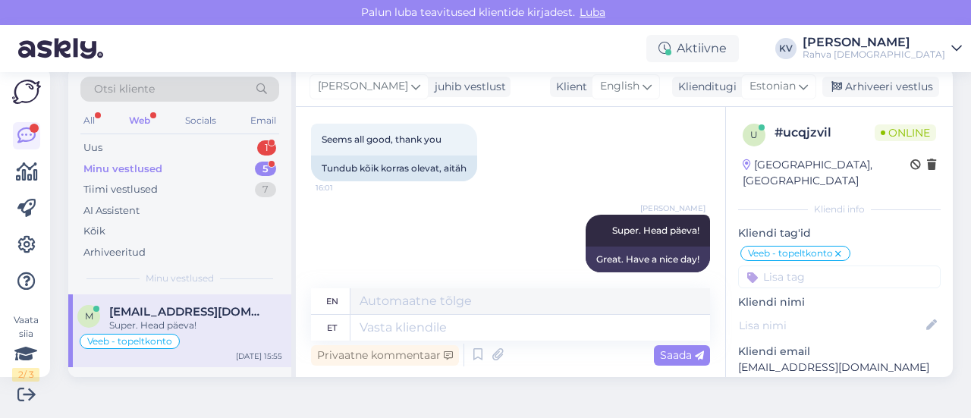
click at [177, 160] on div "Minu vestlused 5" at bounding box center [179, 168] width 199 height 21
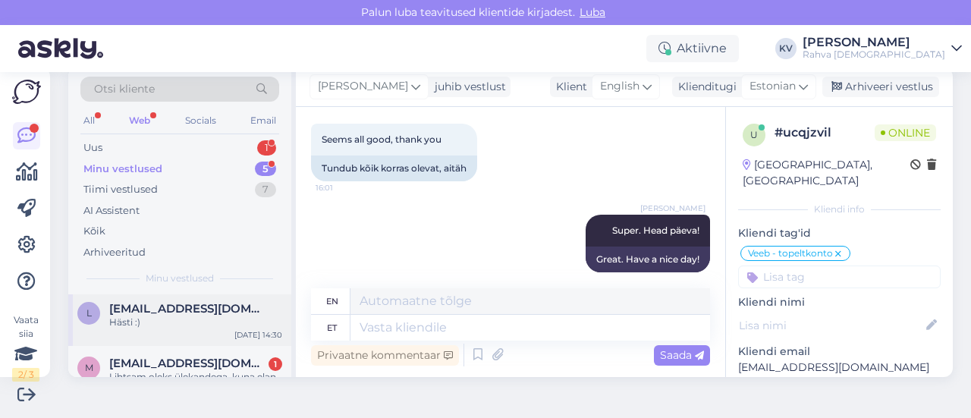
scroll to position [0, 0]
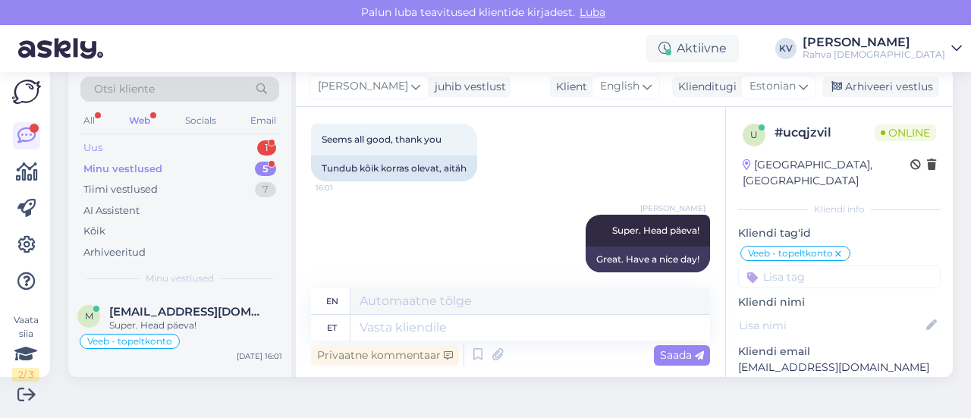
click at [196, 147] on div "Uus 1" at bounding box center [179, 147] width 199 height 21
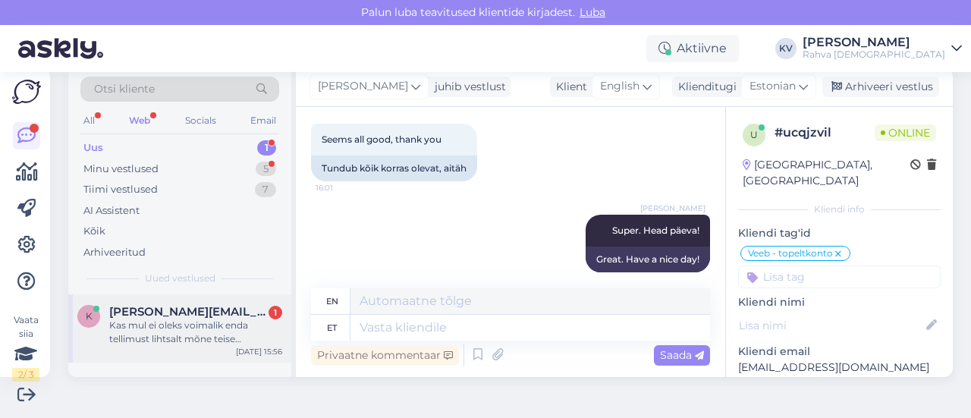
click at [191, 328] on div "Kas mul ei oleks voimalik enda tellimust lihtsalt mõne teise mõisakeraamika tas…" at bounding box center [195, 331] width 173 height 27
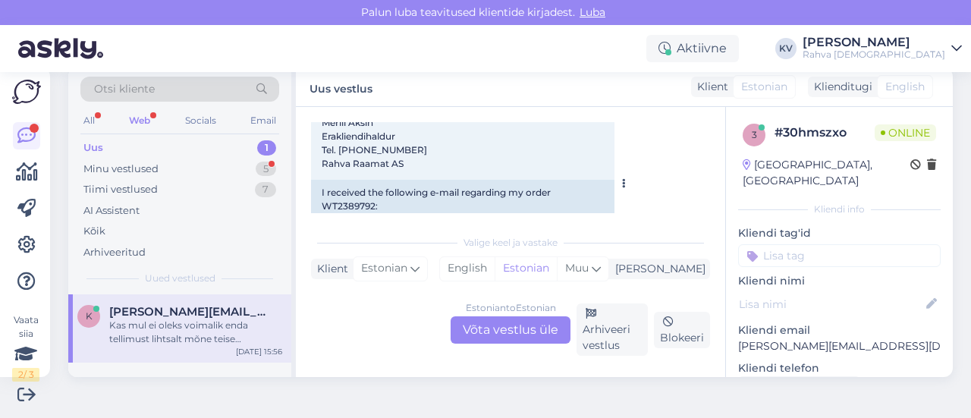
scroll to position [494, 0]
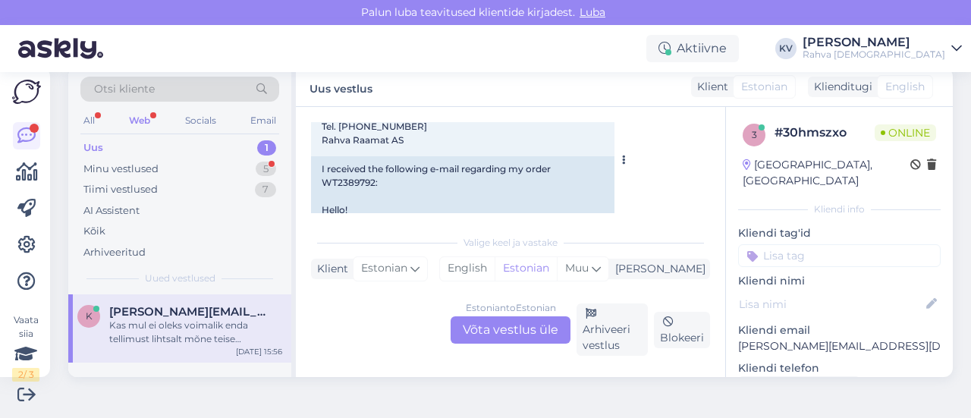
click at [343, 163] on div "I received the following e-mail regarding my order WT2389792: Hello! We would l…" at bounding box center [462, 305] width 303 height 299
copy div "WT2389792"
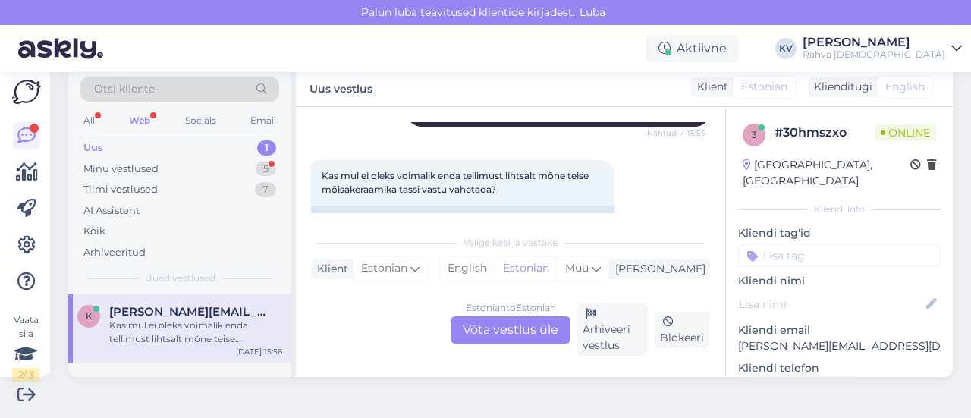
scroll to position [949, 0]
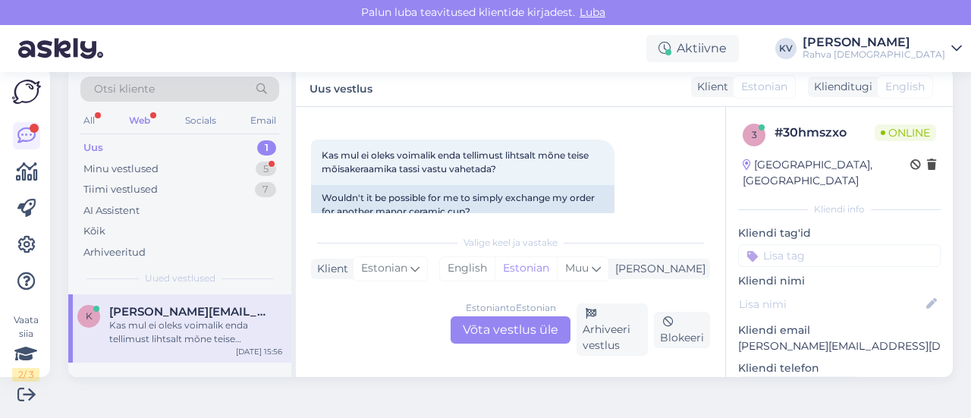
click at [502, 333] on div "Estonian to Estonian Võta vestlus üle" at bounding box center [510, 329] width 120 height 27
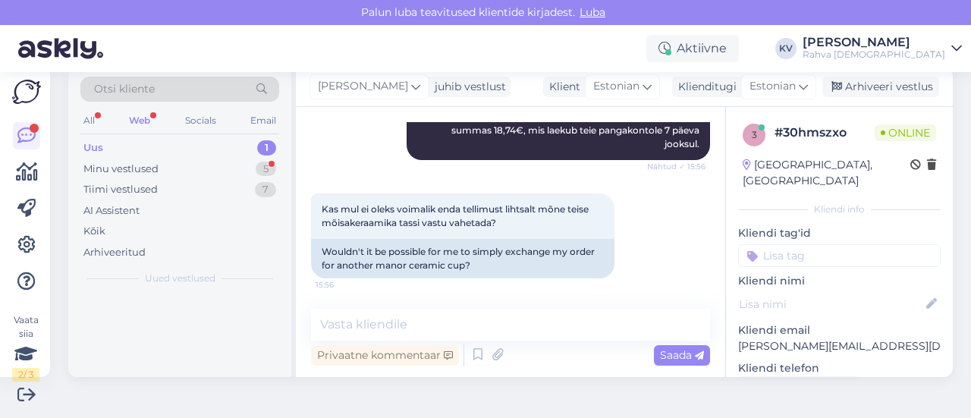
scroll to position [867, 0]
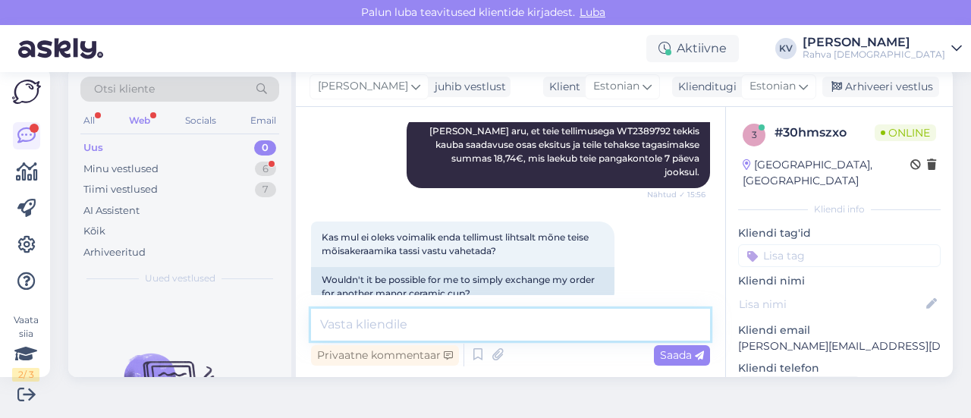
click at [478, 328] on textarea at bounding box center [510, 325] width 399 height 32
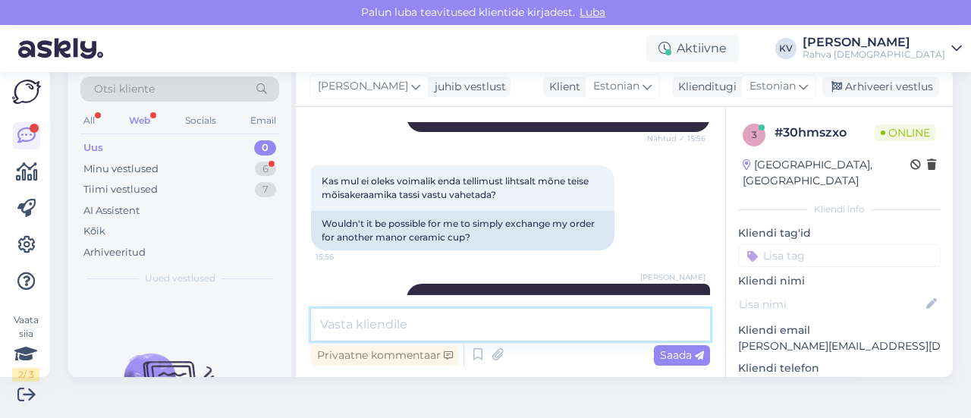
scroll to position [959, 0]
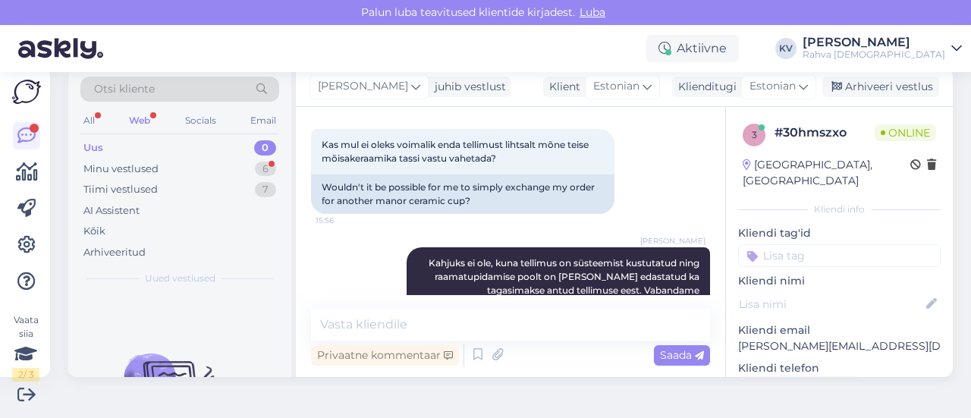
click at [798, 244] on input at bounding box center [839, 255] width 202 height 23
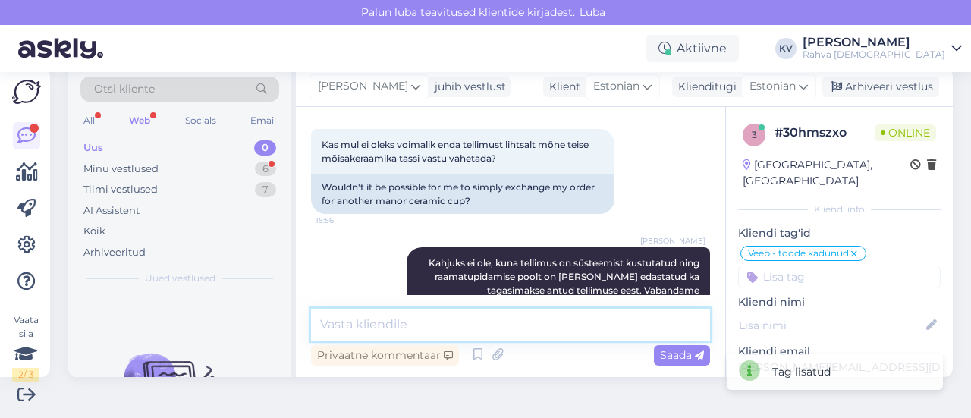
click at [415, 322] on textarea at bounding box center [510, 325] width 399 height 32
click at [208, 163] on div "Minu vestlused 6" at bounding box center [179, 168] width 199 height 21
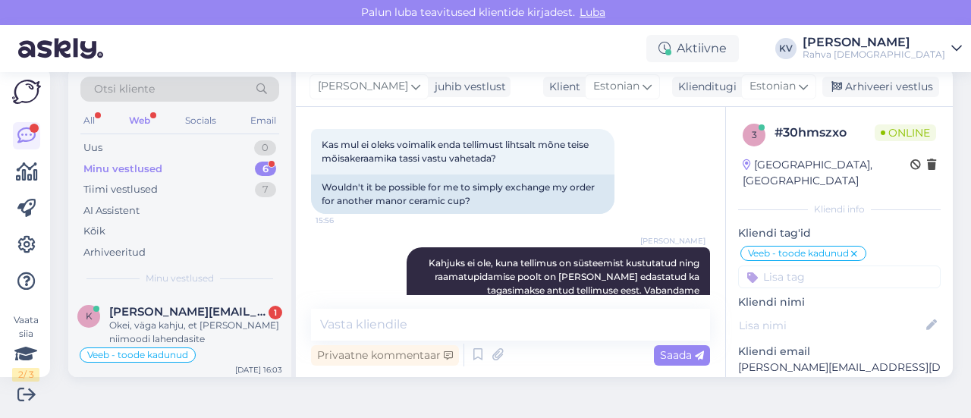
scroll to position [1024, 0]
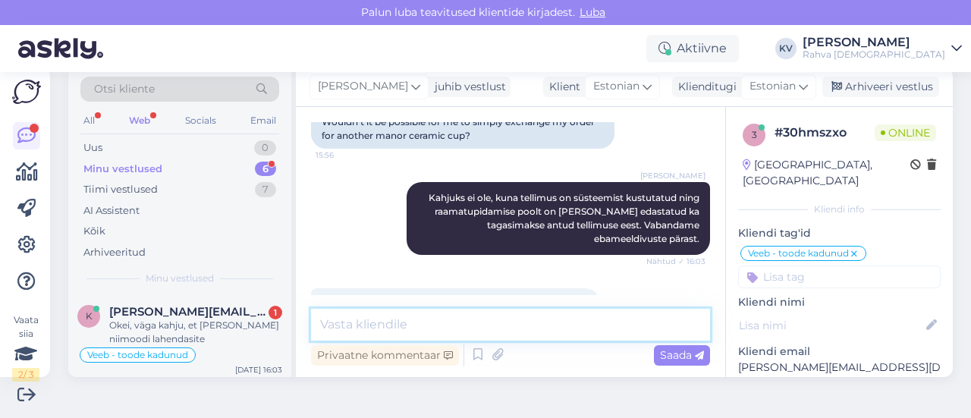
click at [459, 322] on textarea at bounding box center [510, 325] width 399 height 32
click at [388, 324] on textarea at bounding box center [510, 325] width 399 height 32
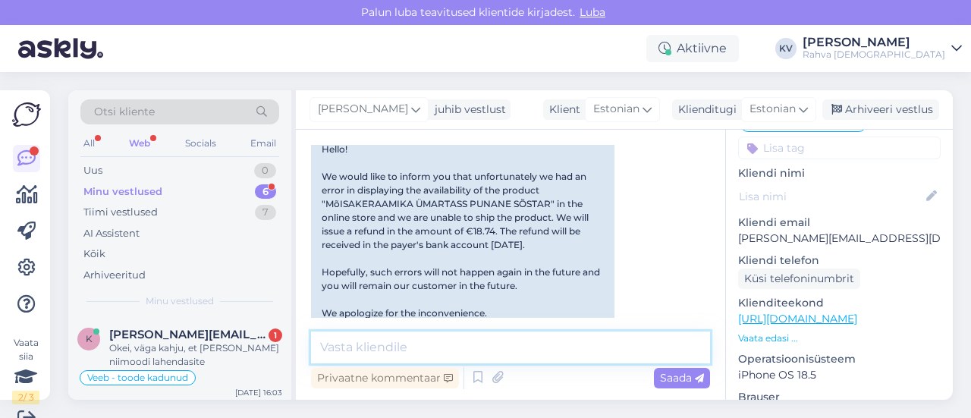
scroll to position [494, 0]
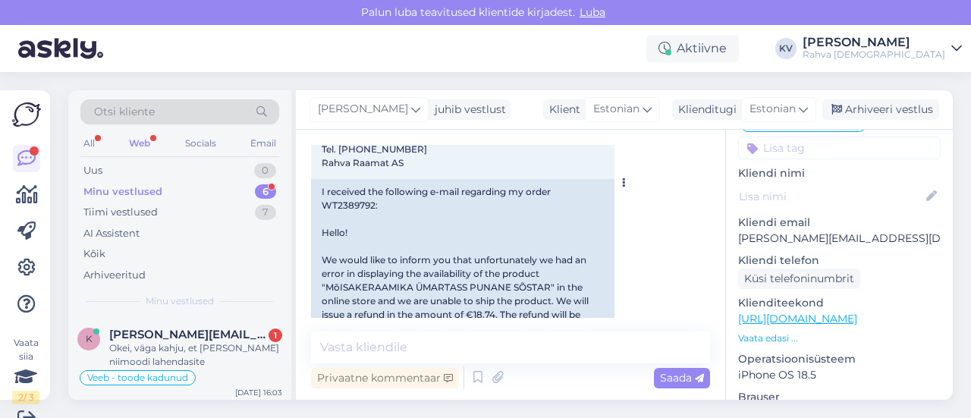
click at [358, 189] on div "I received the following e-mail regarding my order WT2389792: Hello! We would l…" at bounding box center [462, 328] width 303 height 299
copy div "WT2389792"
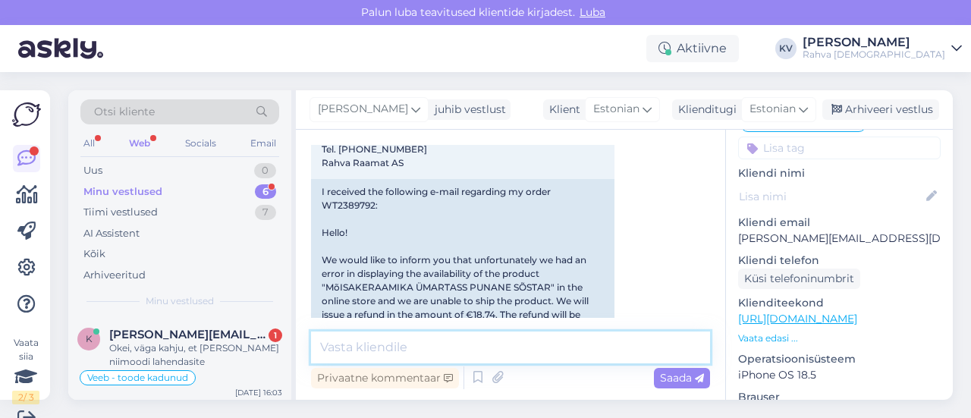
click at [371, 354] on textarea at bounding box center [510, 347] width 399 height 32
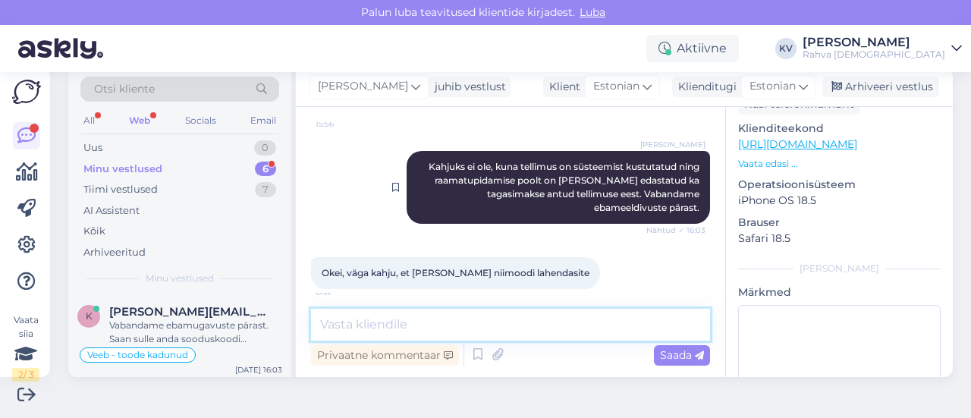
scroll to position [1117, 0]
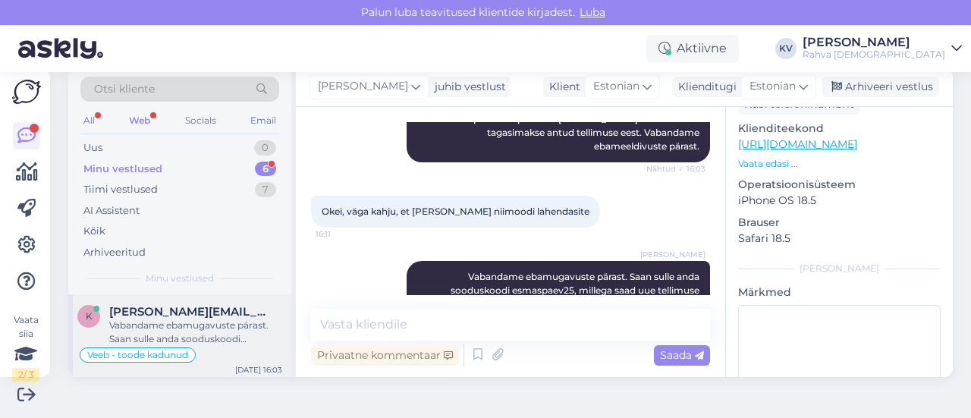
click at [195, 321] on div "Vabandame ebamugavuste pärast. Saan sulle anda sooduskoodi esmaspaev25, millega…" at bounding box center [195, 331] width 173 height 27
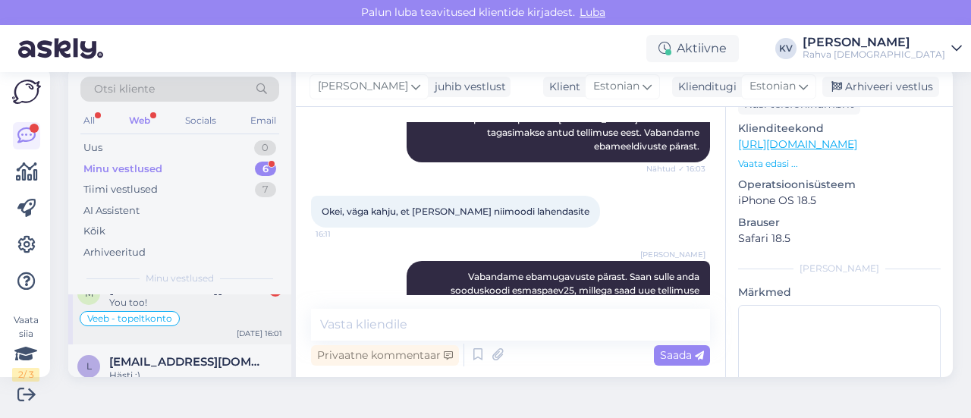
scroll to position [76, 0]
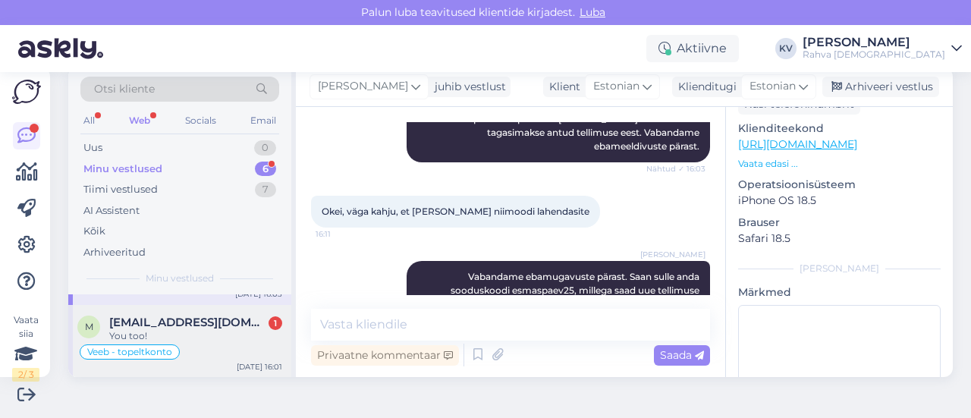
click at [209, 325] on span "[EMAIL_ADDRESS][DOMAIN_NAME]" at bounding box center [188, 322] width 158 height 14
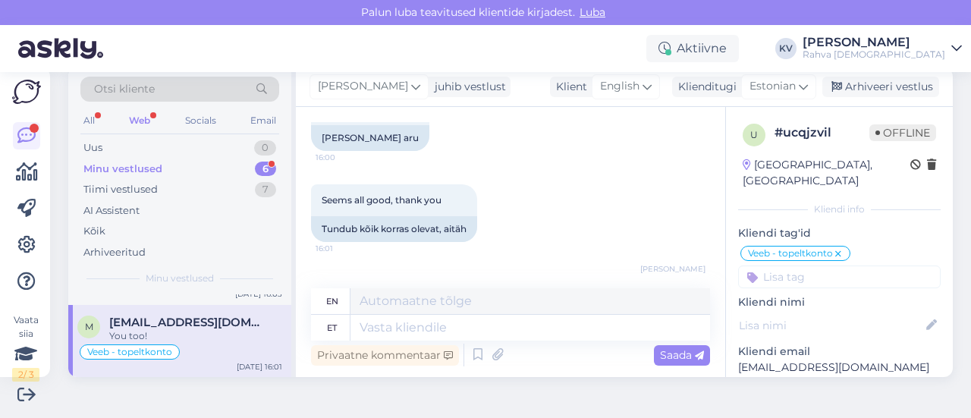
scroll to position [0, 0]
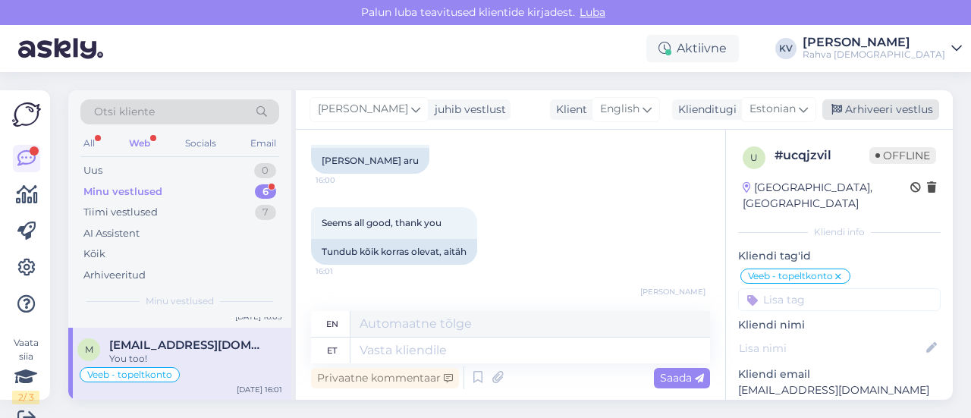
click at [876, 108] on div "Arhiveeri vestlus" at bounding box center [880, 109] width 117 height 20
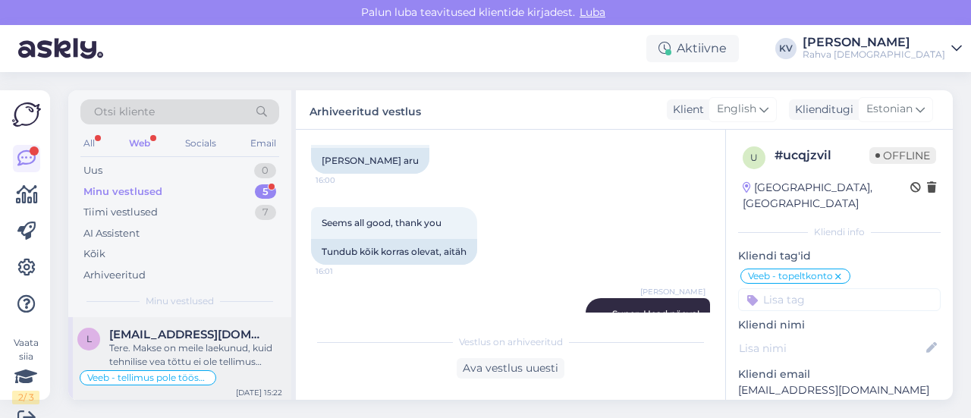
scroll to position [283, 0]
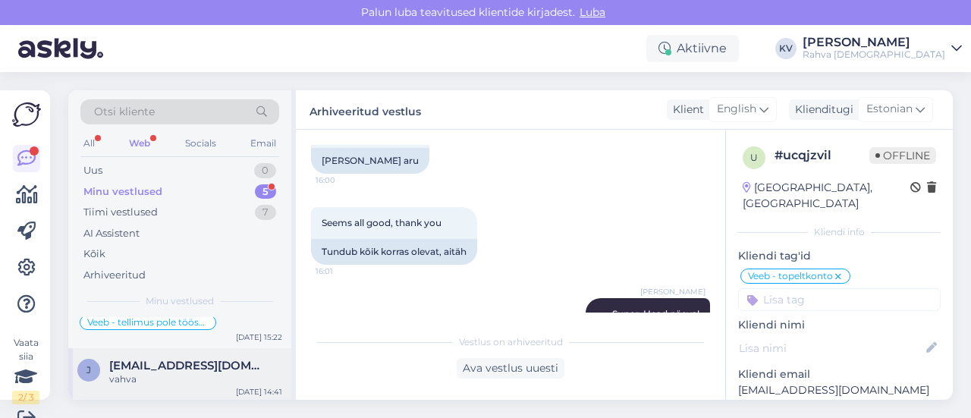
click at [181, 372] on div "vahva" at bounding box center [195, 379] width 173 height 14
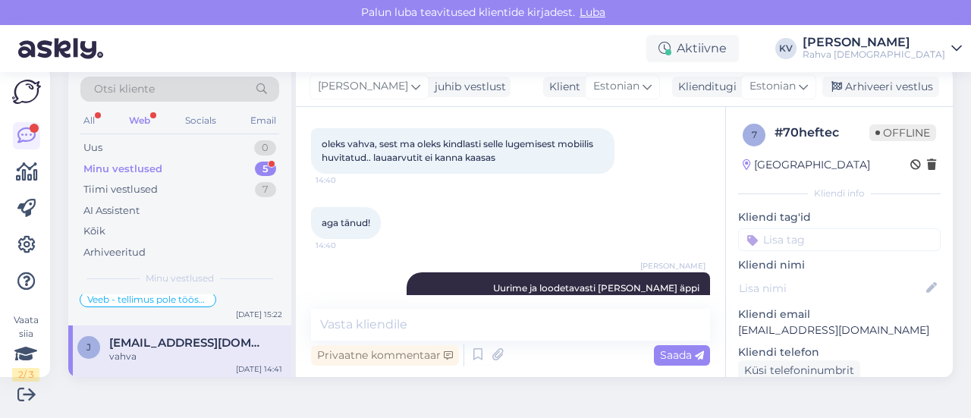
scroll to position [952, 0]
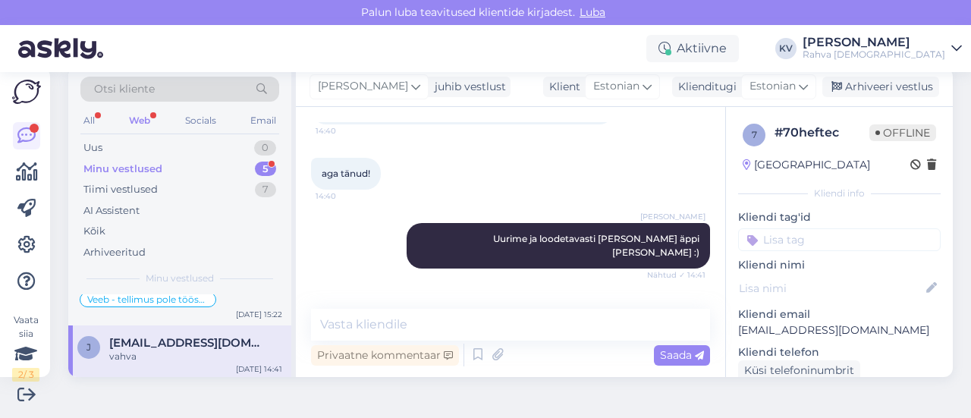
click at [779, 241] on input at bounding box center [839, 239] width 202 height 23
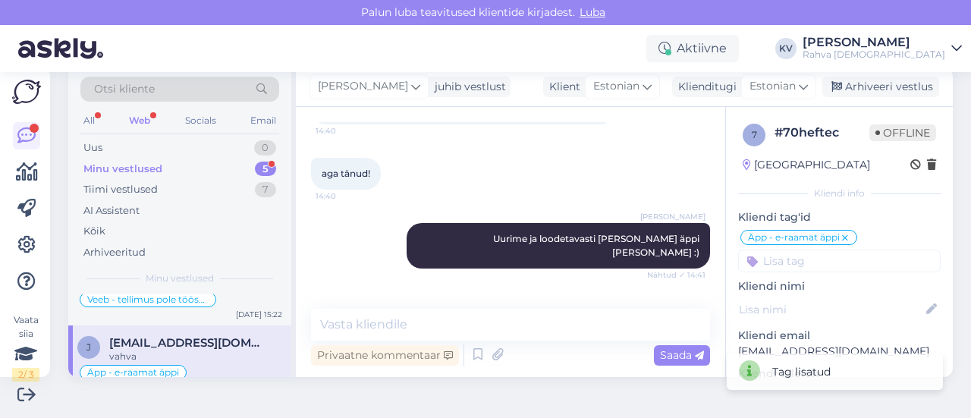
click at [779, 261] on input at bounding box center [839, 260] width 202 height 23
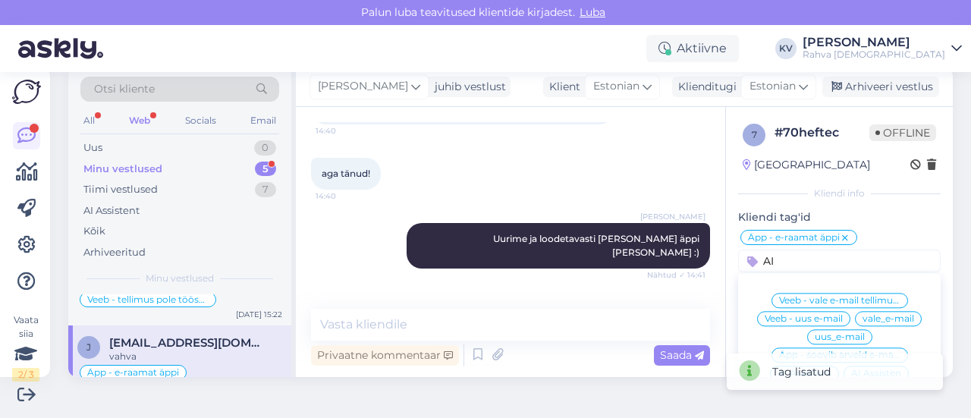
scroll to position [76, 0]
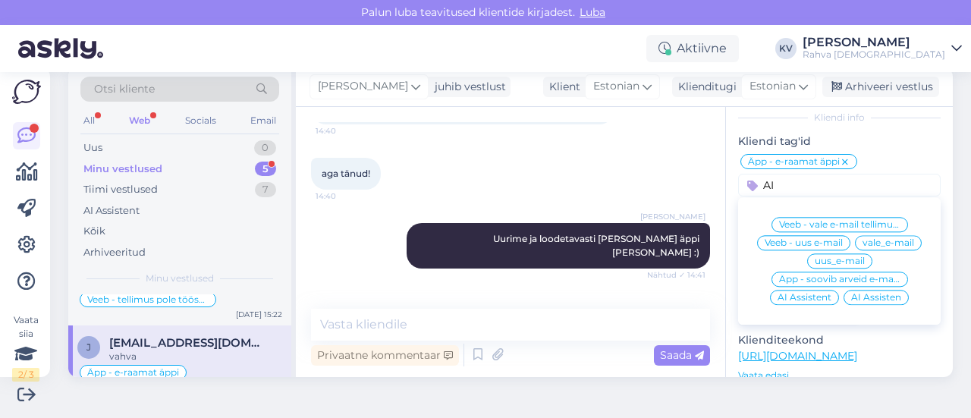
click at [784, 300] on div "AI Assistent" at bounding box center [804, 297] width 69 height 15
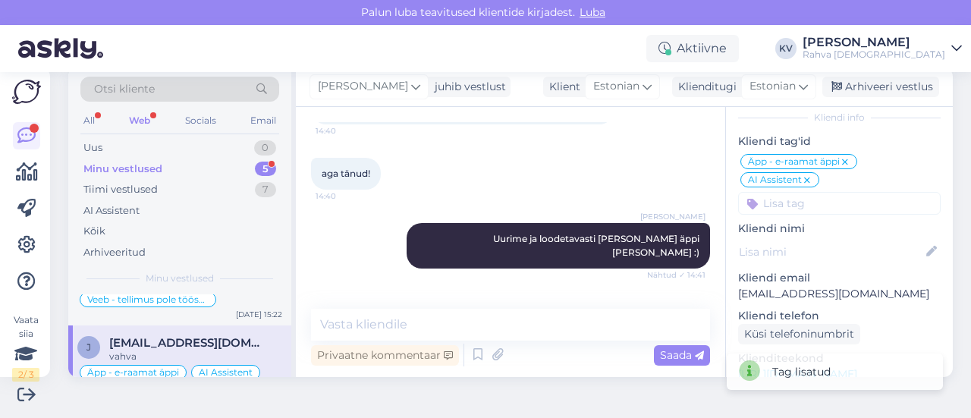
scroll to position [269, 0]
click at [817, 205] on input at bounding box center [839, 203] width 202 height 23
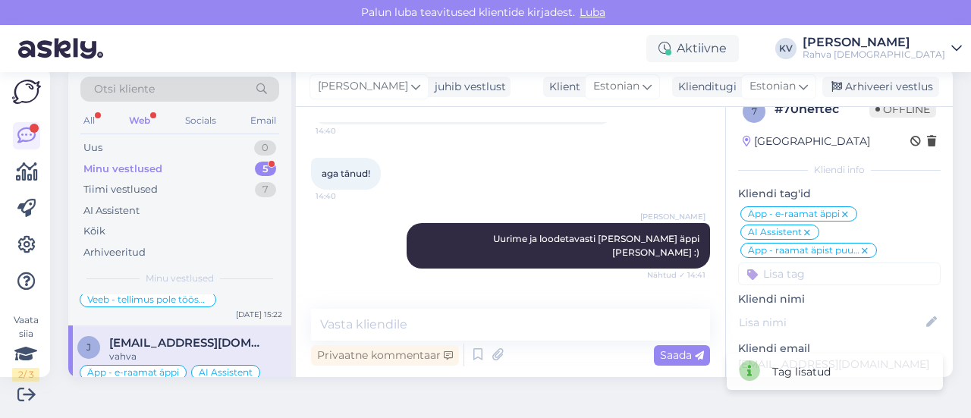
scroll to position [0, 0]
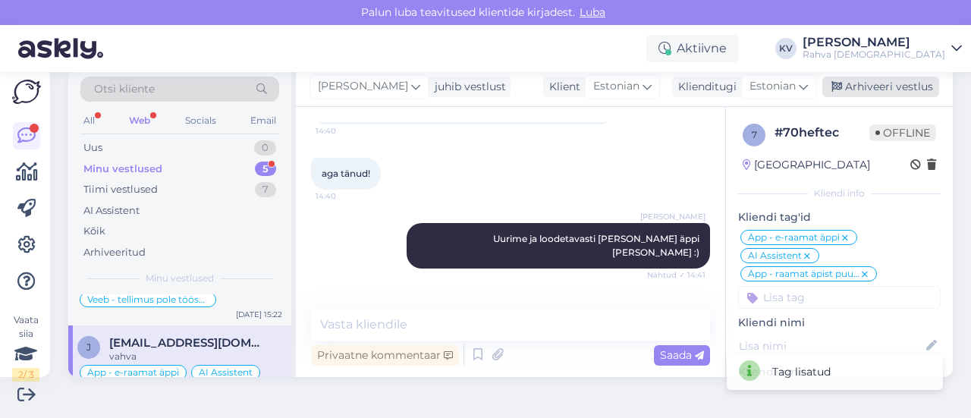
click at [877, 92] on div "Arhiveeri vestlus" at bounding box center [880, 87] width 117 height 20
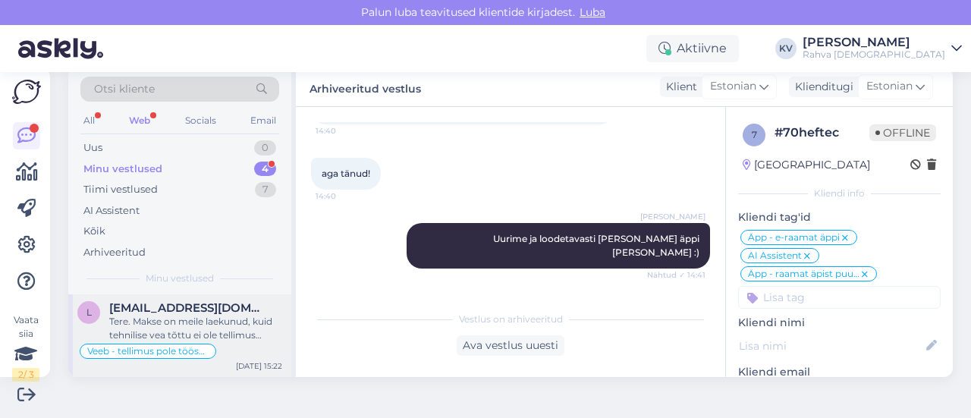
scroll to position [215, 0]
click at [158, 323] on div "Tere. Makse on meile laekunud, kuid tehnilise vea tõttu ei ole tellimus töösse …" at bounding box center [195, 331] width 173 height 27
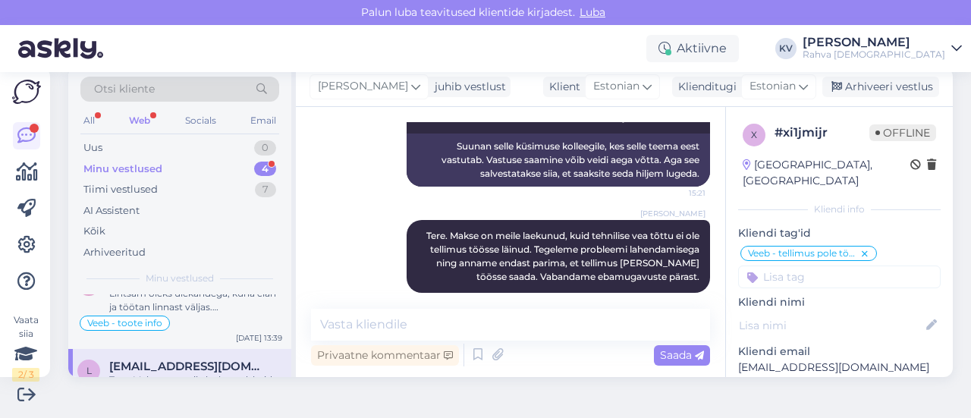
scroll to position [139, 0]
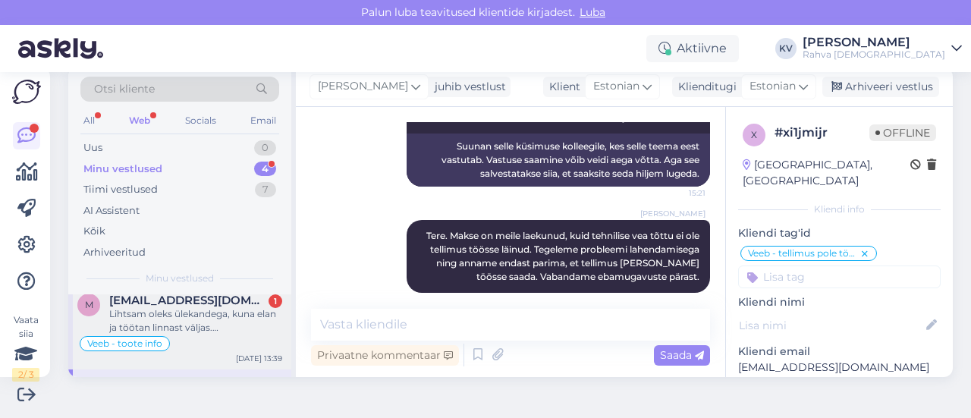
click at [187, 314] on div "Lihtsam oleks ülekandega, kuna elan ja töötan linnast väljas. [PERSON_NAME] [FI…" at bounding box center [195, 320] width 173 height 27
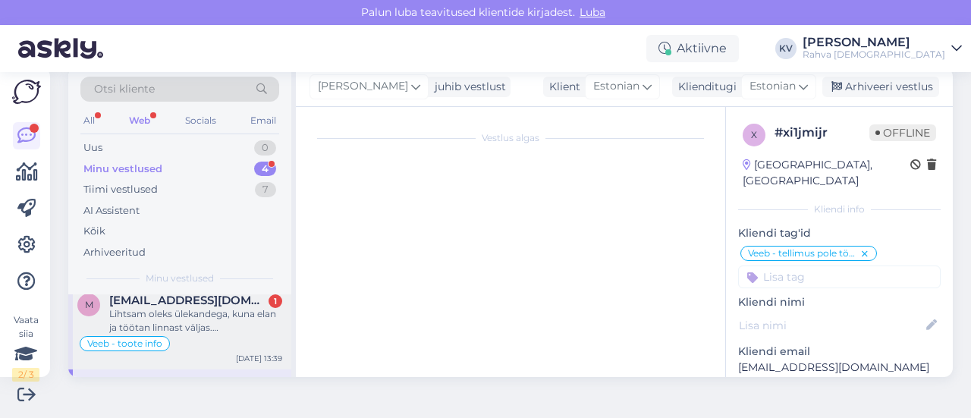
scroll to position [739, 0]
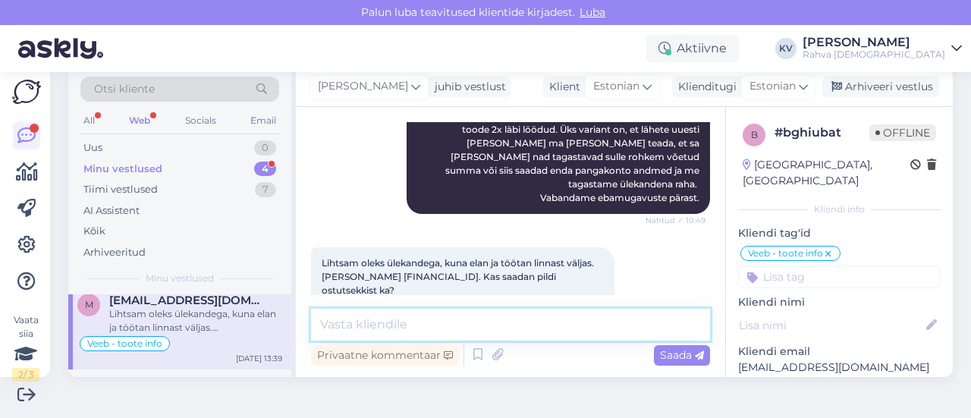
click at [412, 318] on textarea at bounding box center [510, 325] width 399 height 32
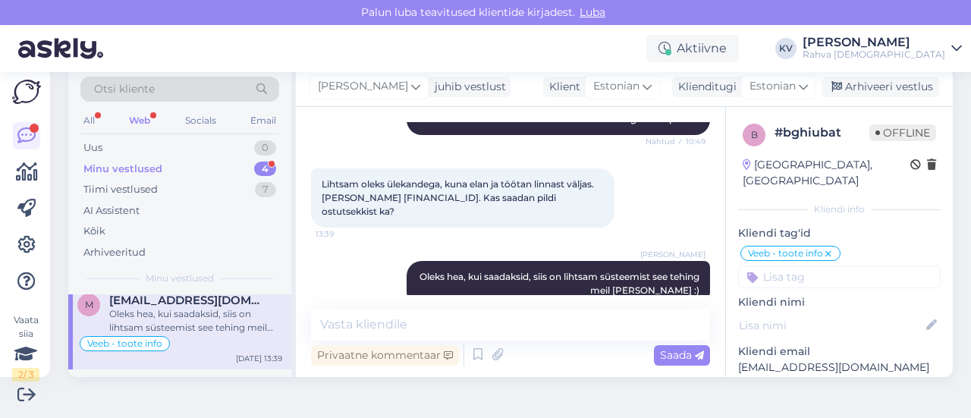
click at [198, 174] on div "Minu vestlused 4" at bounding box center [179, 168] width 199 height 21
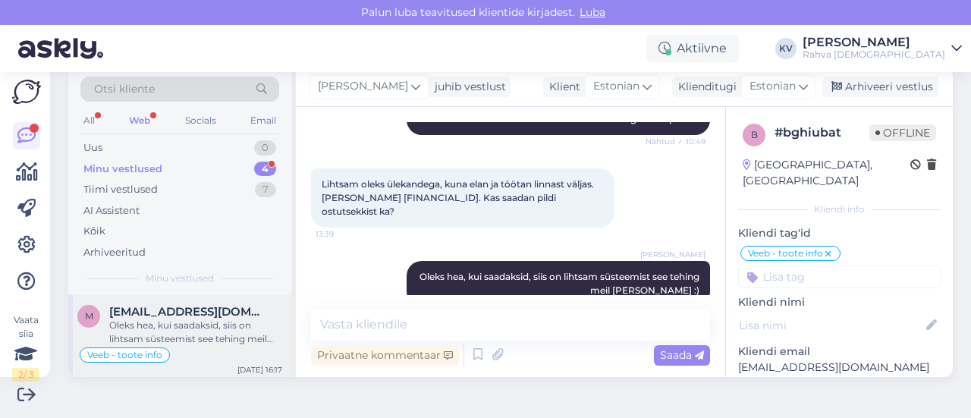
click at [192, 327] on div "Oleks hea, kui saadaksid, siis on lihtsam süsteemist see tehing meil [PERSON_NA…" at bounding box center [195, 331] width 173 height 27
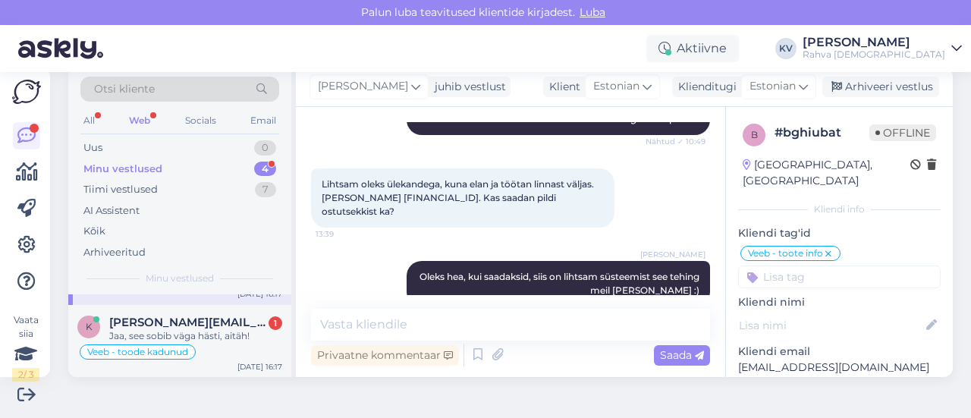
click at [192, 327] on span "[PERSON_NAME][EMAIL_ADDRESS][DOMAIN_NAME]" at bounding box center [188, 322] width 158 height 14
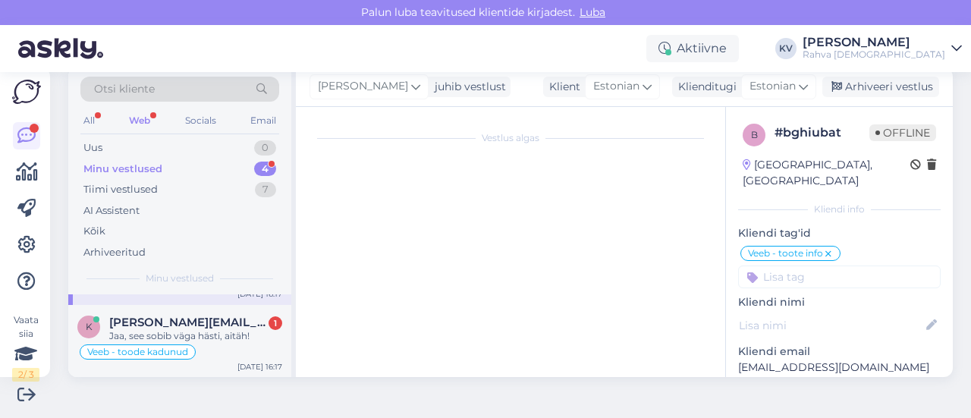
scroll to position [1182, 0]
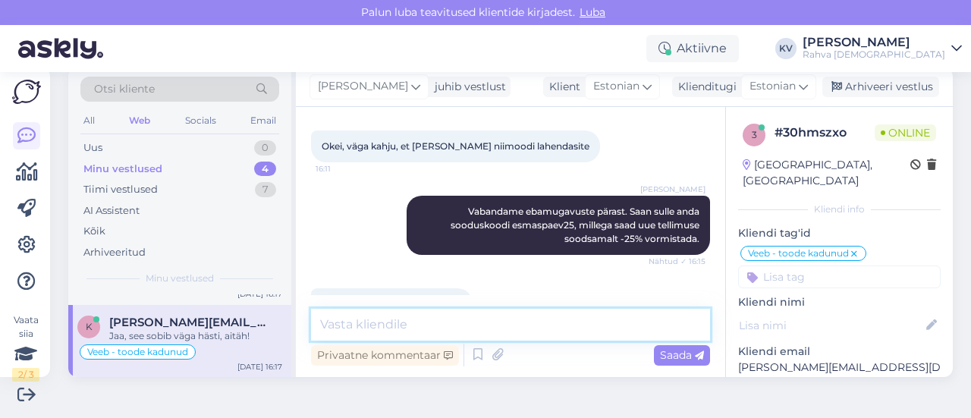
click at [376, 325] on textarea at bounding box center [510, 325] width 399 height 32
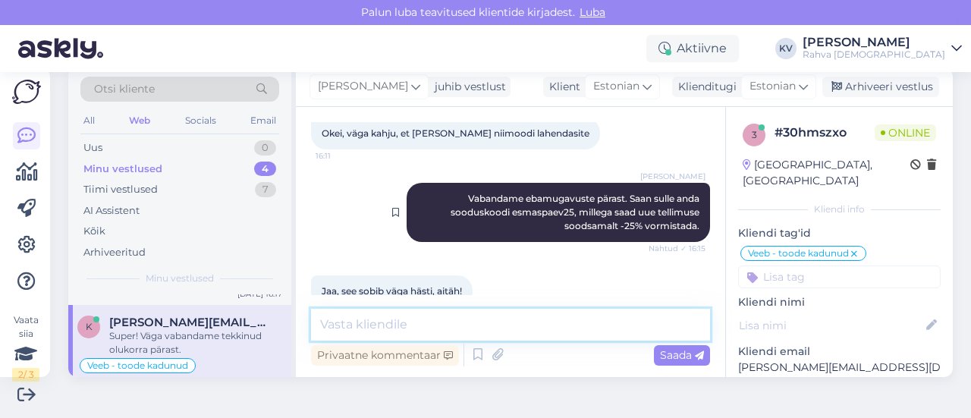
scroll to position [1171, 0]
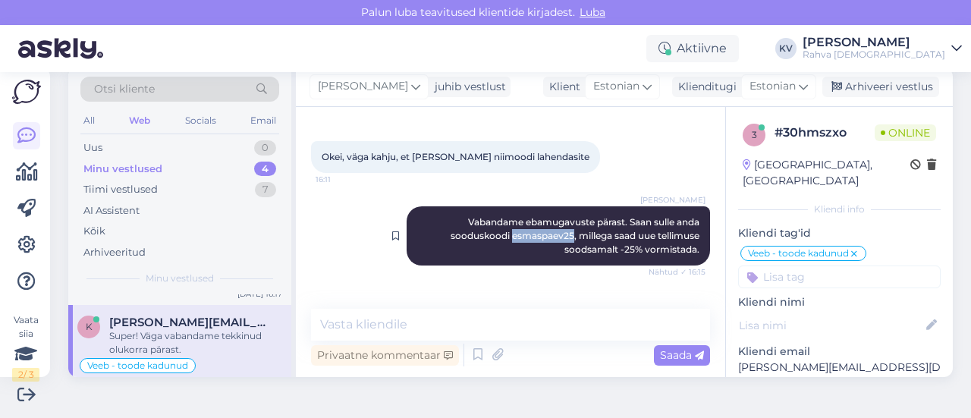
drag, startPoint x: 547, startPoint y: 198, endPoint x: 487, endPoint y: 200, distance: 60.7
click at [487, 206] on div "[PERSON_NAME] Vabandame ebamugavuste pärast. Saan sulle anda sooduskoodi esmasp…" at bounding box center [557, 235] width 303 height 59
copy span "esmaspaev25"
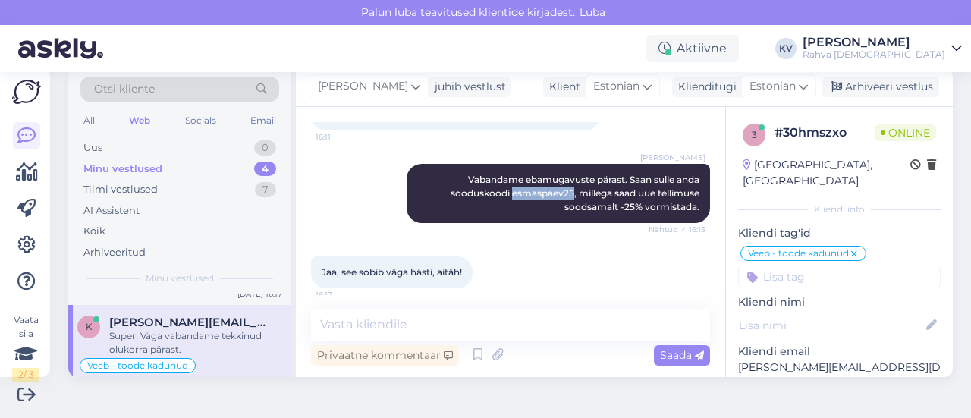
scroll to position [1247, 0]
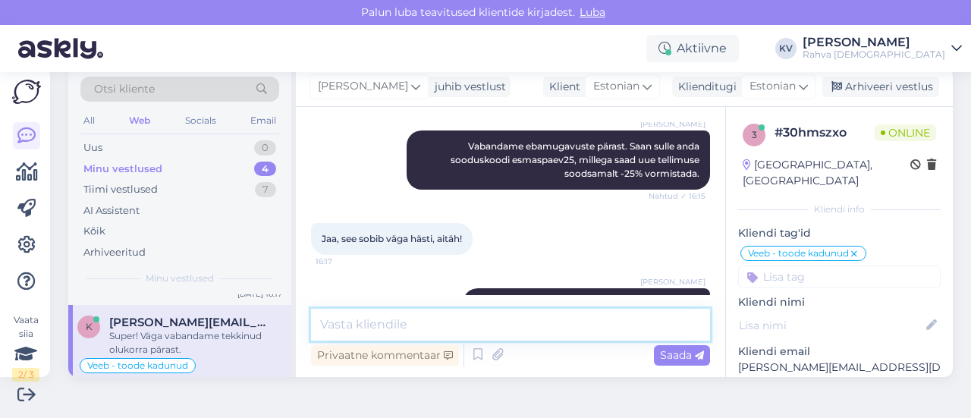
click at [417, 319] on textarea at bounding box center [510, 325] width 399 height 32
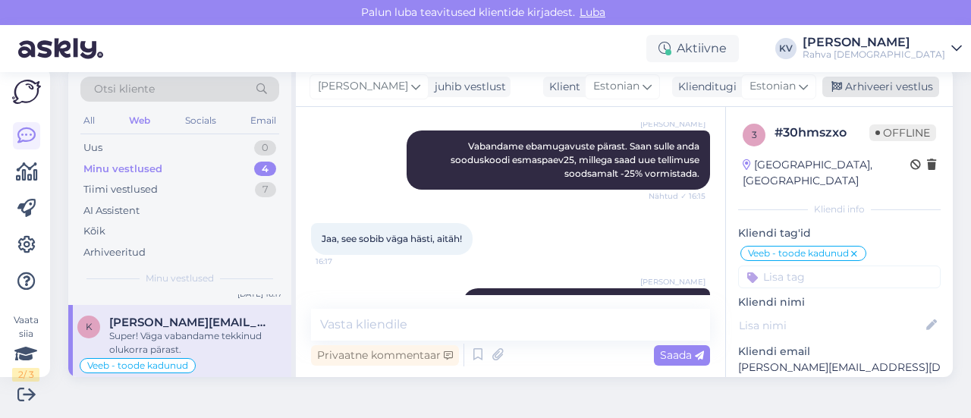
click at [872, 83] on div "Arhiveeri vestlus" at bounding box center [880, 87] width 117 height 20
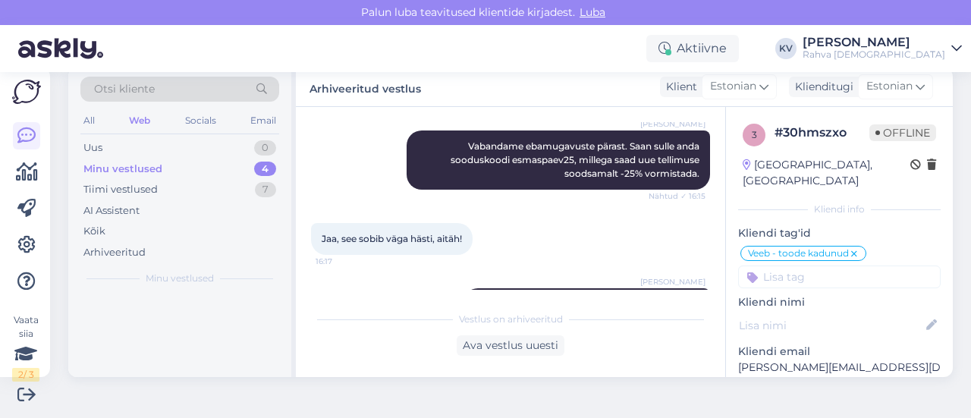
scroll to position [0, 0]
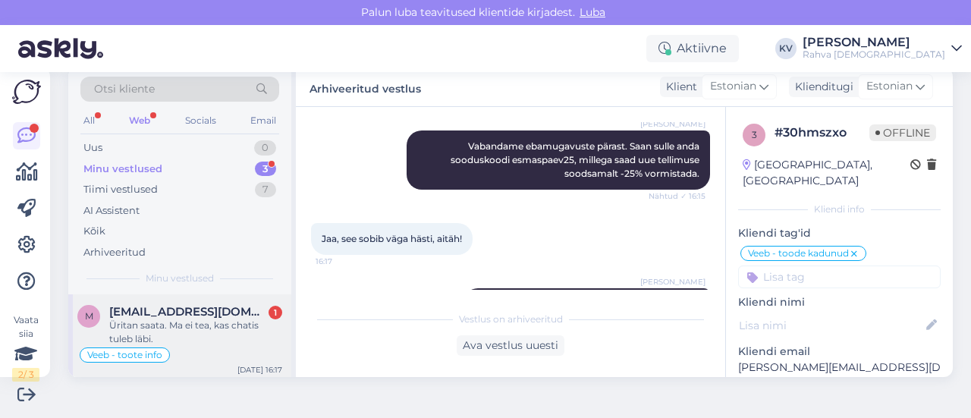
click at [188, 334] on div "Üritan saata. Ma ei tea, kas chatis tuleb läbi." at bounding box center [195, 331] width 173 height 27
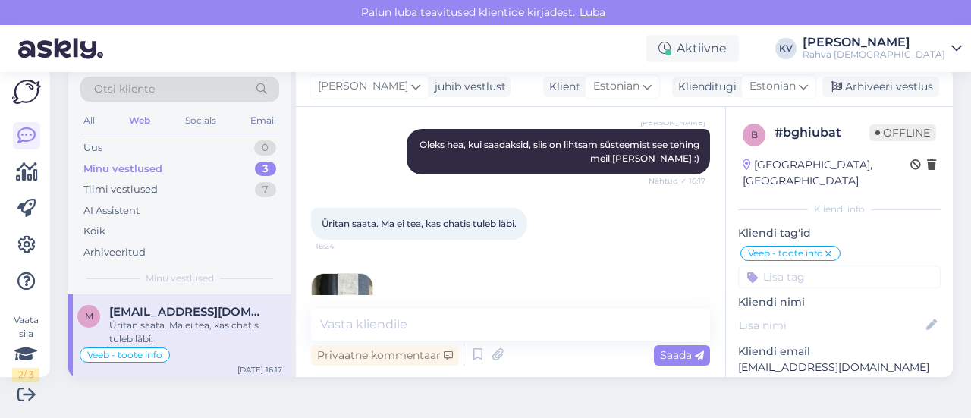
scroll to position [978, 0]
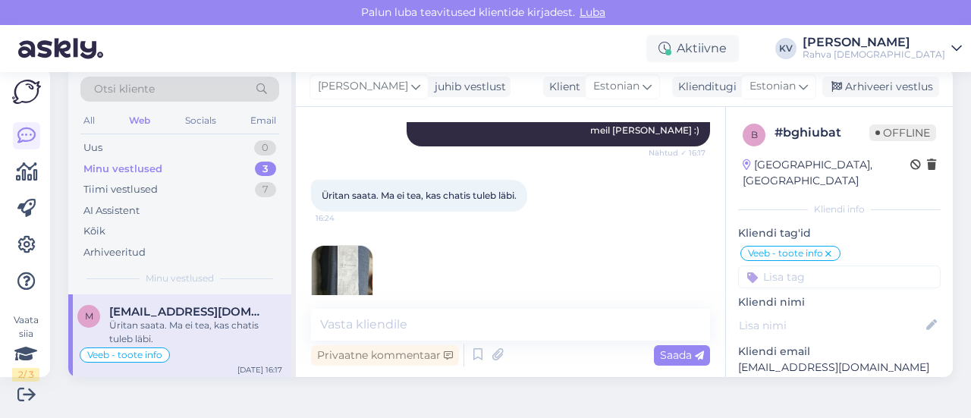
click at [339, 246] on img at bounding box center [342, 276] width 61 height 61
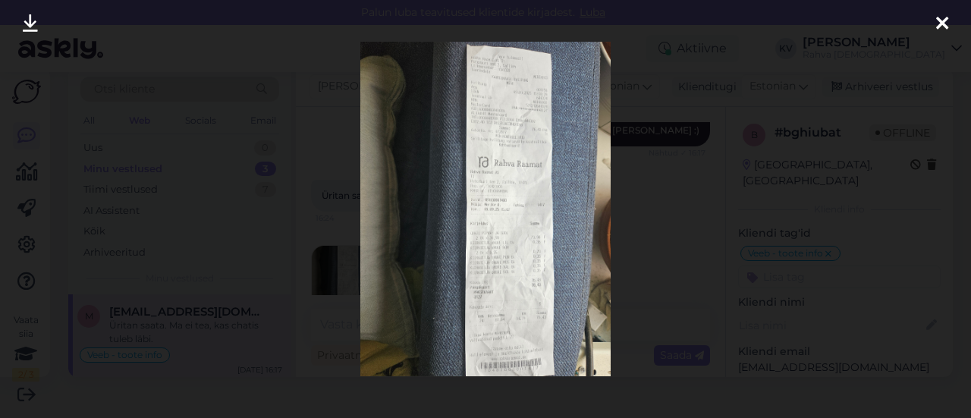
click at [652, 202] on div at bounding box center [485, 209] width 971 height 418
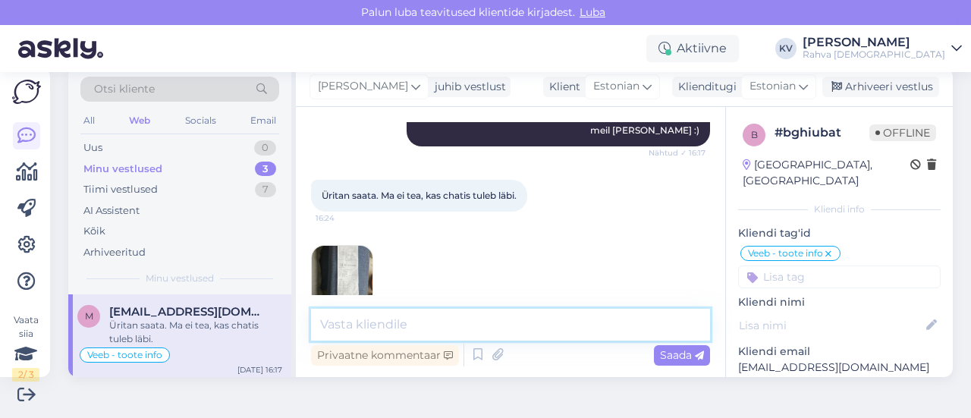
click at [442, 324] on textarea at bounding box center [510, 325] width 399 height 32
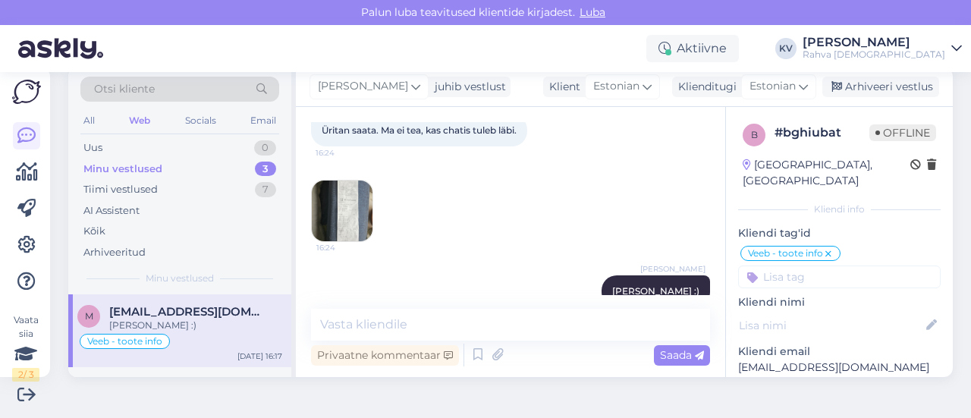
click at [811, 359] on p "[EMAIL_ADDRESS][DOMAIN_NAME]" at bounding box center [839, 367] width 202 height 16
click at [356, 180] on img at bounding box center [342, 210] width 61 height 61
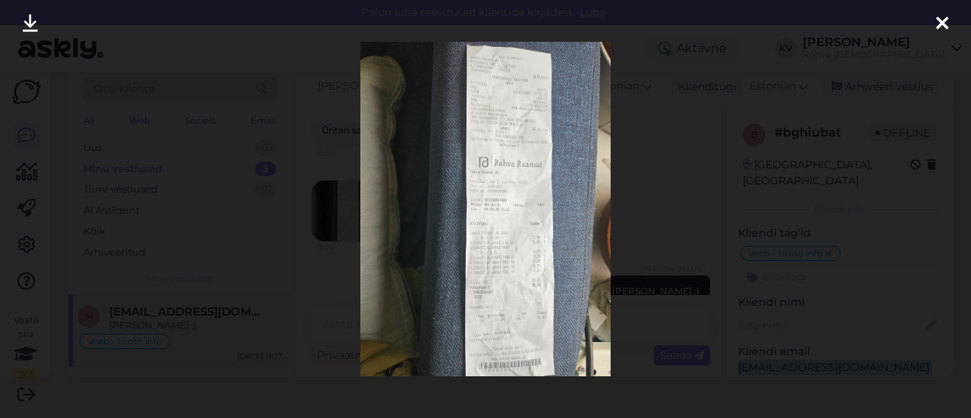
click at [35, 22] on icon at bounding box center [30, 24] width 15 height 20
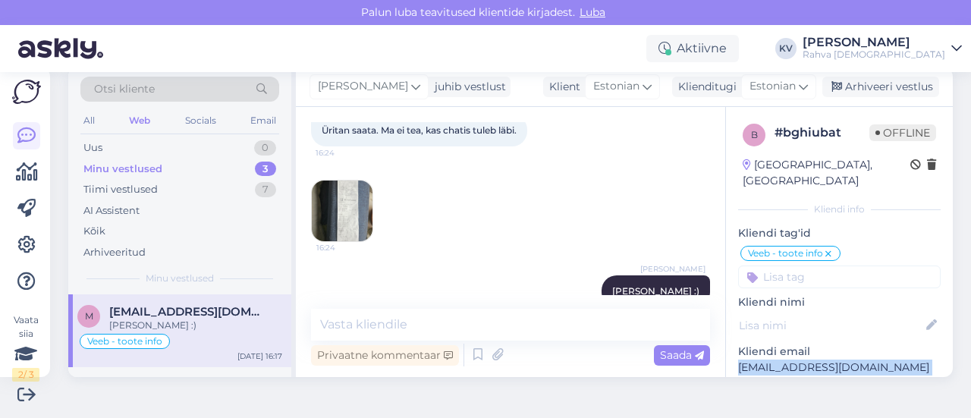
click at [350, 180] on img at bounding box center [342, 210] width 61 height 61
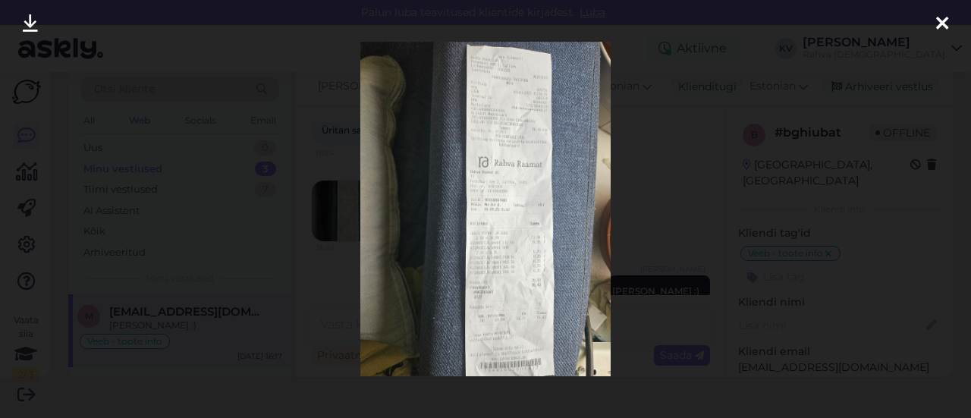
click at [640, 124] on div at bounding box center [485, 209] width 971 height 418
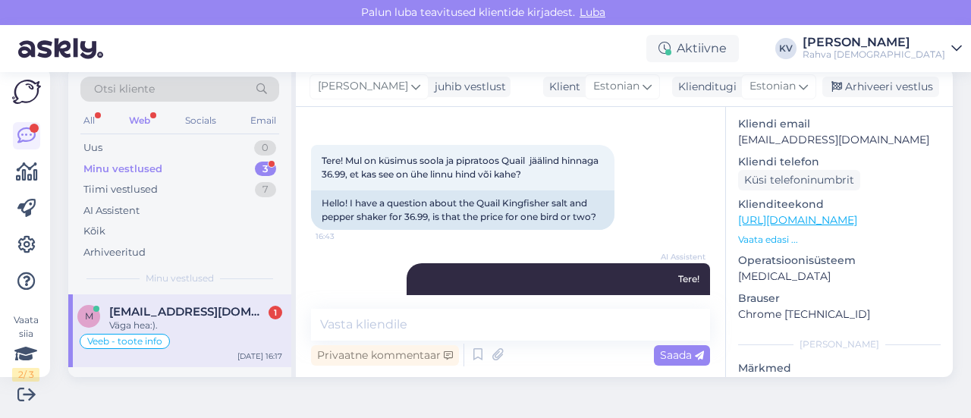
scroll to position [1109, 0]
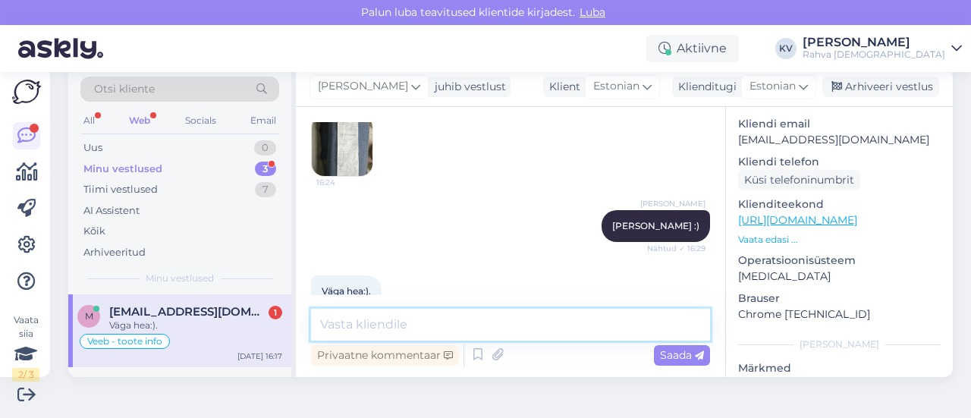
click at [397, 327] on textarea at bounding box center [510, 325] width 399 height 32
click at [345, 318] on textarea at bounding box center [510, 325] width 399 height 32
click at [838, 132] on p "[EMAIL_ADDRESS][DOMAIN_NAME]" at bounding box center [839, 140] width 202 height 16
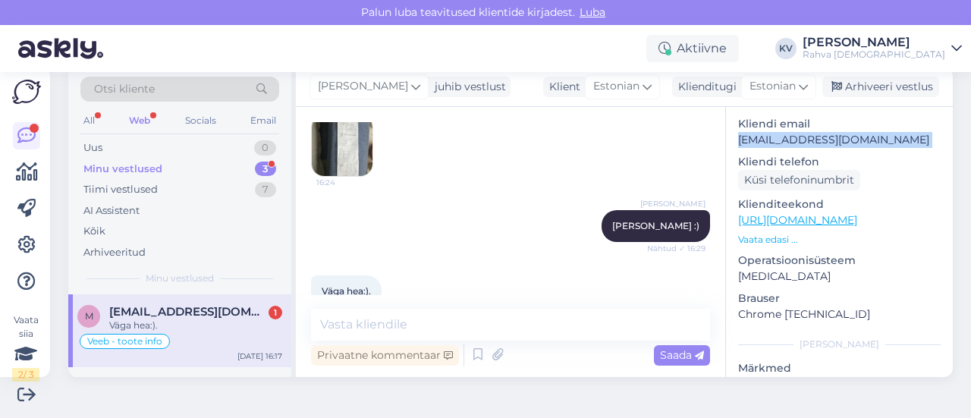
click at [838, 132] on p "[EMAIL_ADDRESS][DOMAIN_NAME]" at bounding box center [839, 140] width 202 height 16
click at [192, 317] on span "[EMAIL_ADDRESS][DOMAIN_NAME]" at bounding box center [188, 312] width 158 height 14
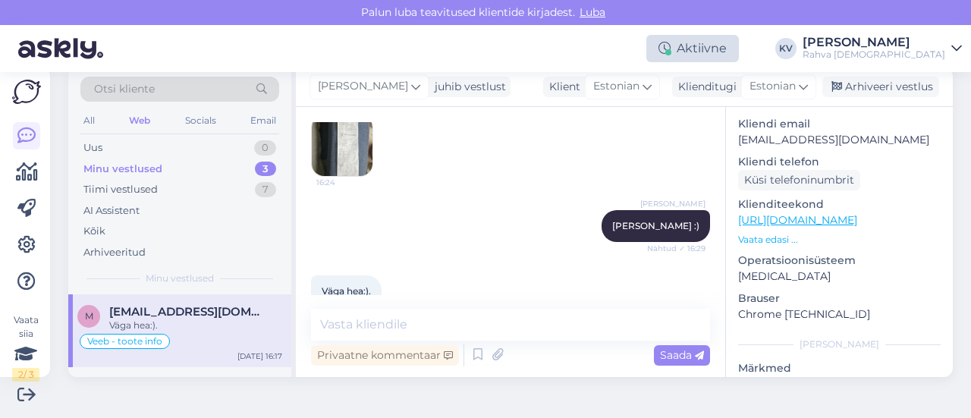
click at [739, 60] on div "Aktiivne" at bounding box center [692, 48] width 93 height 27
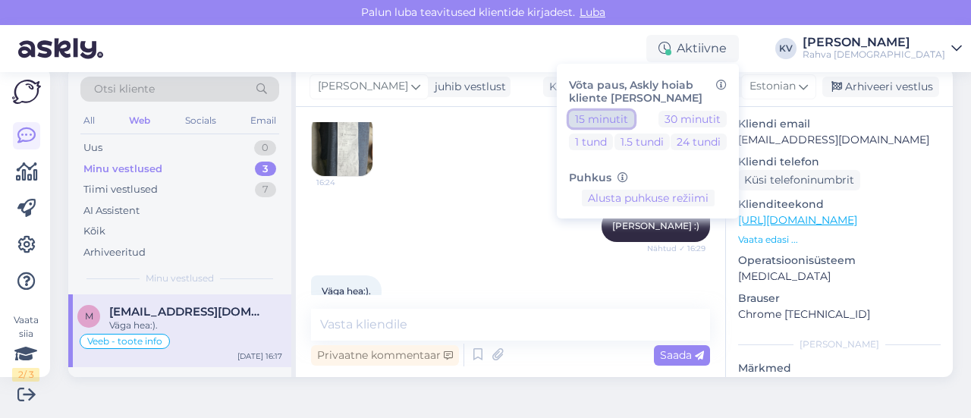
click at [634, 124] on button "15 minutit" at bounding box center [601, 119] width 65 height 17
